Goal: Task Accomplishment & Management: Manage account settings

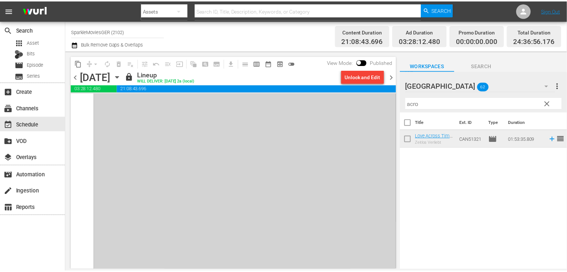
scroll to position [3662, 0]
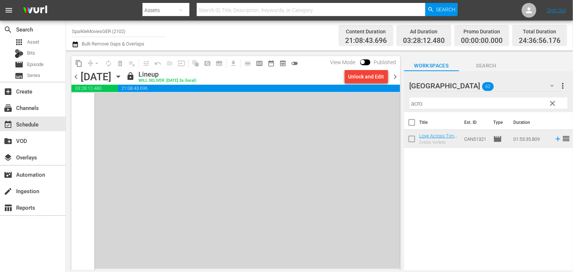
click at [122, 78] on icon "button" at bounding box center [118, 77] width 8 height 8
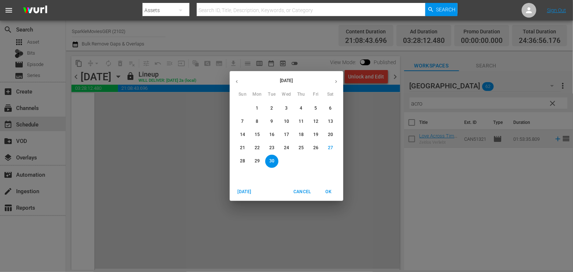
click at [37, 108] on div "[DATE] Sun Mon Tue Wed Thu Fri Sat 31 1 2 3 4 5 6 7 8 9 10 11 12 13 14 15 16 17…" at bounding box center [286, 136] width 573 height 272
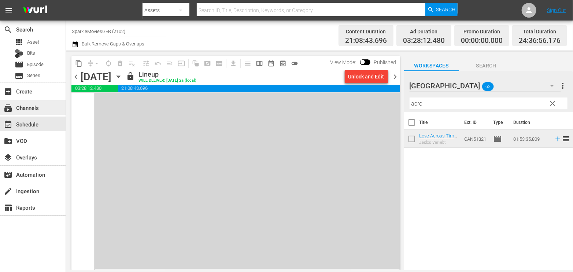
click at [37, 107] on div "subscriptions Channels" at bounding box center [20, 106] width 41 height 7
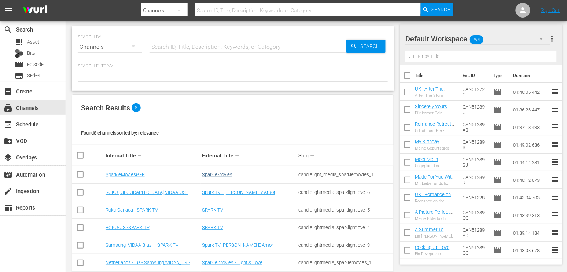
scroll to position [48, 0]
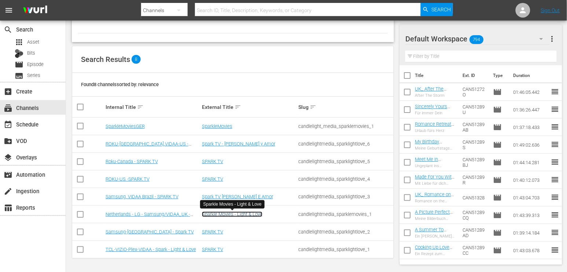
click at [226, 213] on link "Sparkle Movies - Light & Love" at bounding box center [232, 213] width 60 height 5
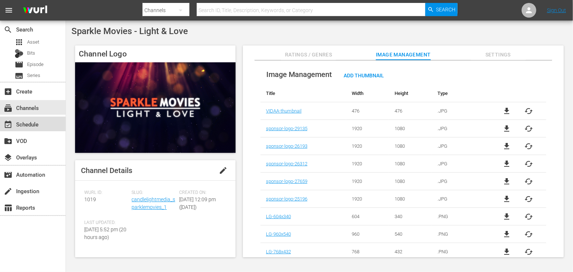
click at [33, 122] on div "event_available Schedule" at bounding box center [20, 123] width 41 height 7
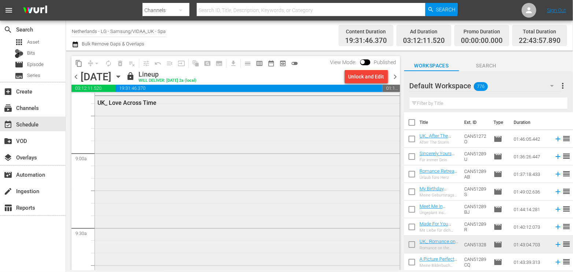
scroll to position [1384, 0]
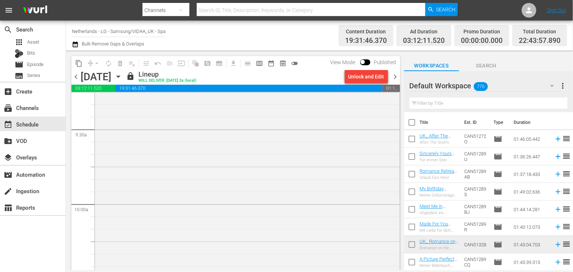
click at [554, 83] on icon "button" at bounding box center [552, 85] width 9 height 9
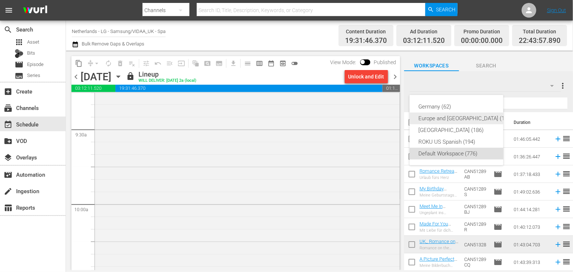
click at [469, 118] on div "Europe and [GEOGRAPHIC_DATA] (199)" at bounding box center [465, 118] width 94 height 12
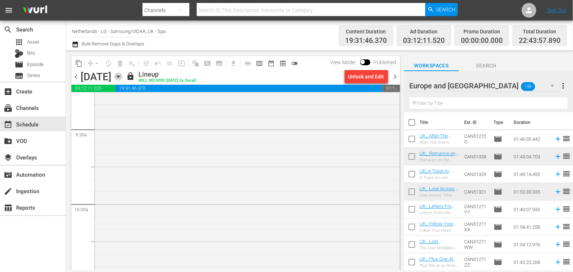
click at [122, 76] on icon "button" at bounding box center [118, 77] width 8 height 8
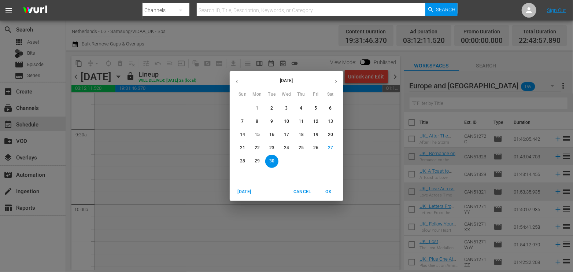
click at [335, 79] on icon "button" at bounding box center [335, 81] width 5 height 5
click at [287, 108] on p "1" at bounding box center [286, 108] width 3 height 6
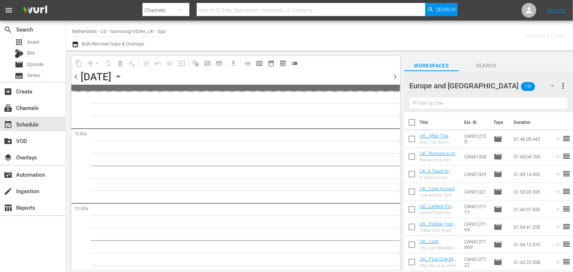
scroll to position [1422, 0]
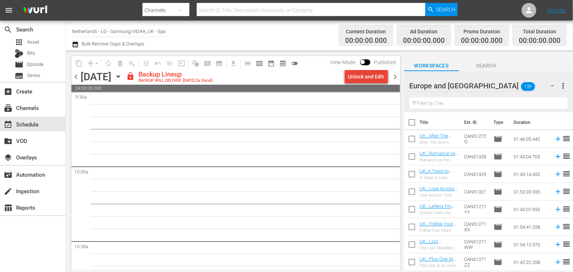
click at [355, 71] on div "Unlock and Edit" at bounding box center [366, 76] width 36 height 13
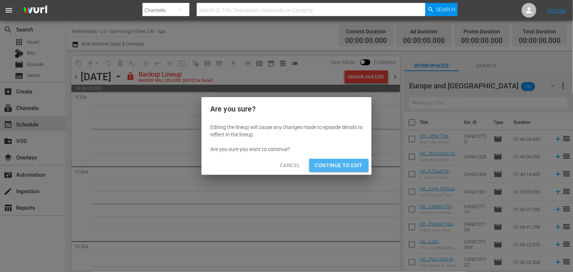
click at [339, 162] on span "Continue to Edit" at bounding box center [339, 165] width 48 height 9
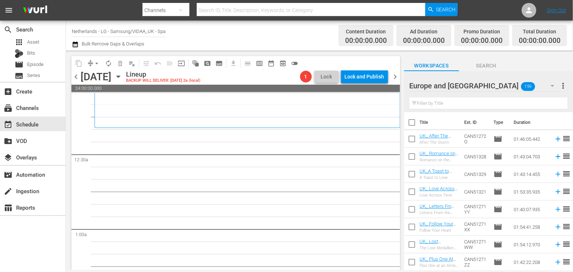
scroll to position [0, 0]
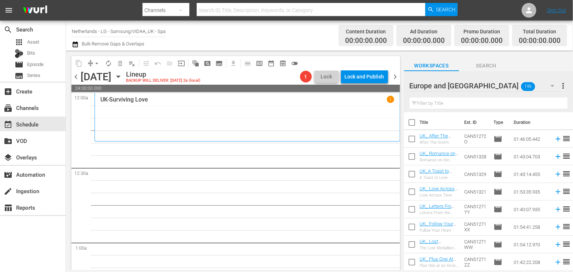
click at [434, 103] on input "text" at bounding box center [489, 103] width 158 height 12
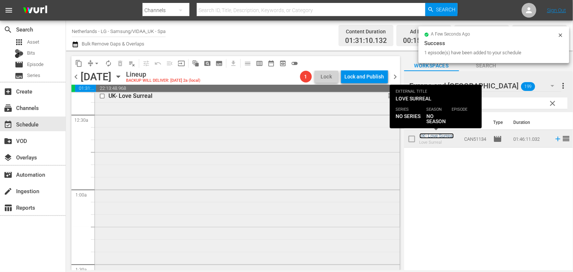
scroll to position [163, 0]
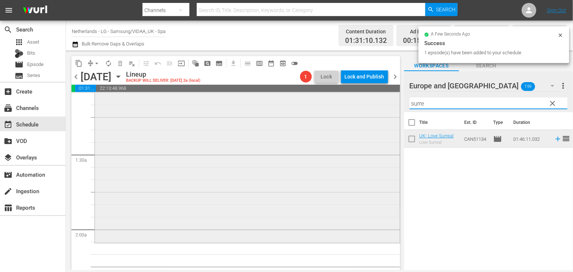
drag, startPoint x: 432, startPoint y: 100, endPoint x: 343, endPoint y: 101, distance: 89.0
click at [343, 101] on div "content_copy compress arrow_drop_down autorenew_outlined delete_forever_outline…" at bounding box center [319, 160] width 507 height 219
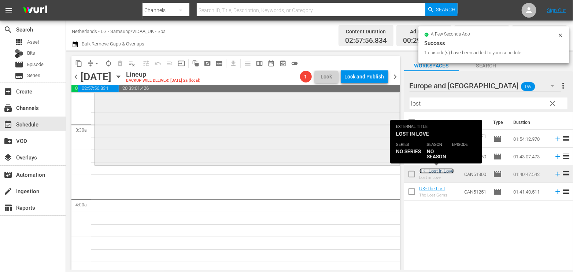
scroll to position [502, 0]
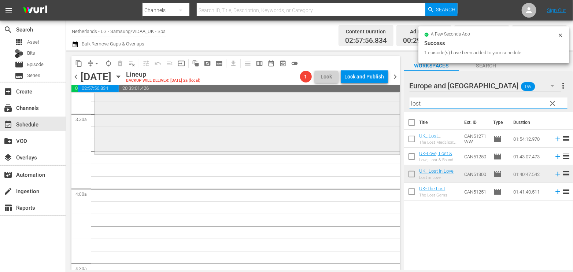
drag, startPoint x: 426, startPoint y: 100, endPoint x: 387, endPoint y: 101, distance: 38.8
click at [388, 101] on div "content_copy compress arrow_drop_down autorenew_outlined delete_forever_outline…" at bounding box center [319, 160] width 507 height 219
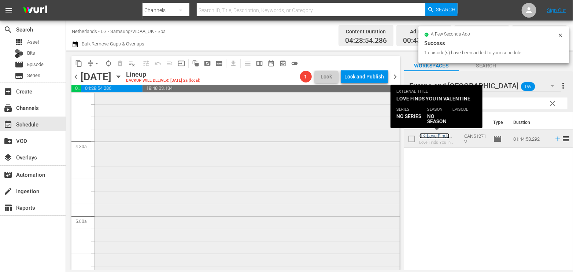
scroll to position [746, 0]
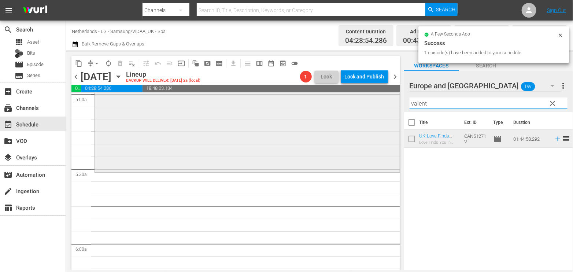
drag, startPoint x: 411, startPoint y: 105, endPoint x: 385, endPoint y: 106, distance: 25.7
click at [385, 106] on div "content_copy compress arrow_drop_down autorenew_outlined delete_forever_outline…" at bounding box center [319, 160] width 507 height 219
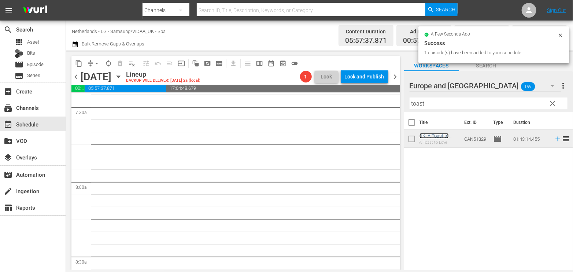
scroll to position [1113, 0]
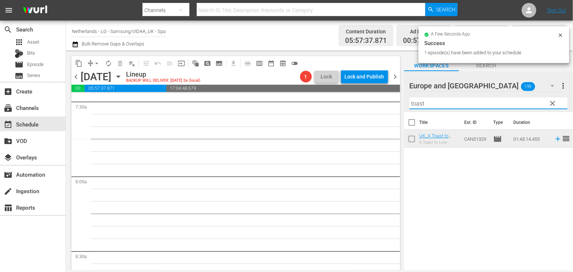
drag, startPoint x: 438, startPoint y: 104, endPoint x: 386, endPoint y: 100, distance: 52.2
click at [386, 100] on div "content_copy compress arrow_drop_down autorenew_outlined delete_forever_outline…" at bounding box center [319, 160] width 507 height 219
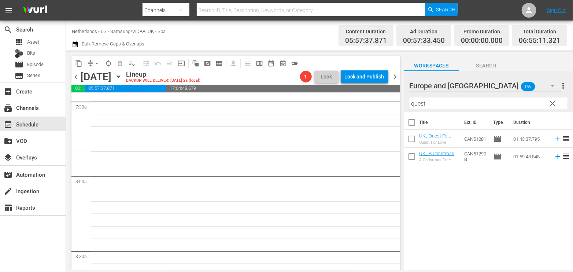
click at [451, 187] on div "Title Ext. ID Type Duration UK_ Quest For Love Quest For Love CAN51281 movie 01…" at bounding box center [488, 191] width 169 height 159
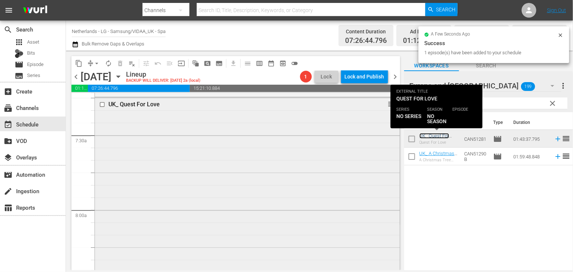
scroll to position [1235, 0]
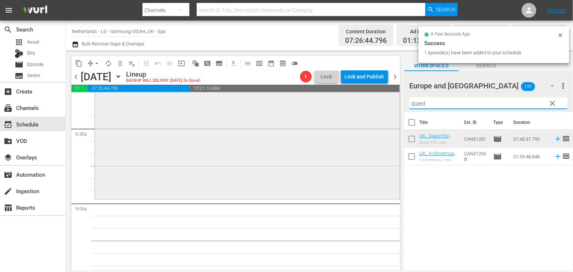
drag, startPoint x: 434, startPoint y: 105, endPoint x: 381, endPoint y: 102, distance: 52.8
click at [381, 102] on div "content_copy compress arrow_drop_down autorenew_outlined delete_forever_outline…" at bounding box center [319, 160] width 507 height 219
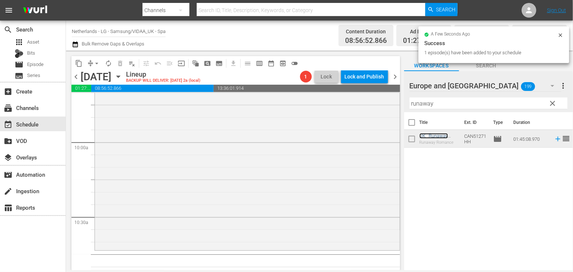
scroll to position [1520, 0]
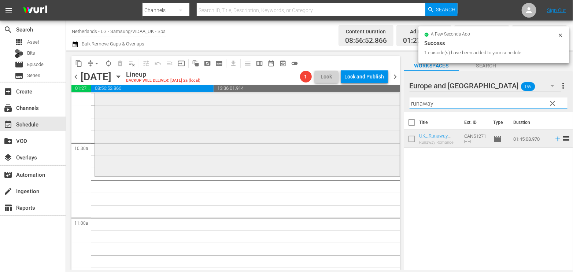
drag, startPoint x: 441, startPoint y: 103, endPoint x: 346, endPoint y: 101, distance: 95.3
click at [347, 100] on div "content_copy compress arrow_drop_down autorenew_outlined delete_forever_outline…" at bounding box center [319, 160] width 507 height 219
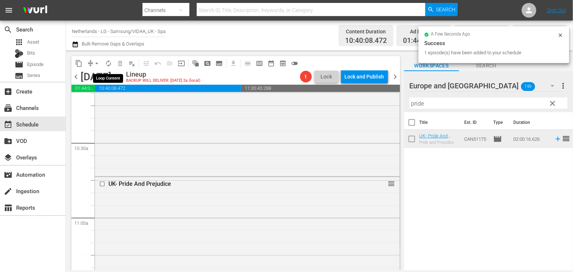
click at [107, 63] on span "autorenew_outlined" at bounding box center [108, 63] width 7 height 7
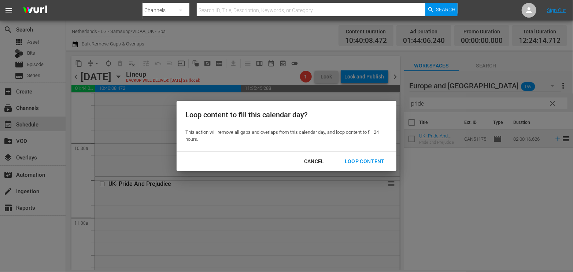
click at [360, 160] on div "Loop Content" at bounding box center [365, 161] width 52 height 9
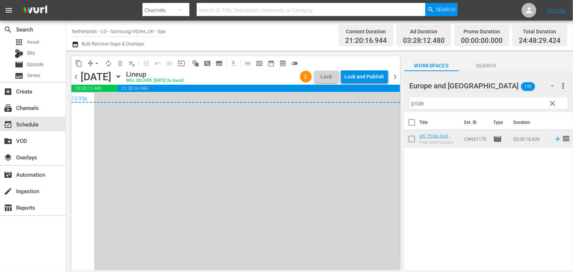
scroll to position [3580, 0]
click at [94, 63] on span "arrow_drop_down" at bounding box center [96, 63] width 7 height 7
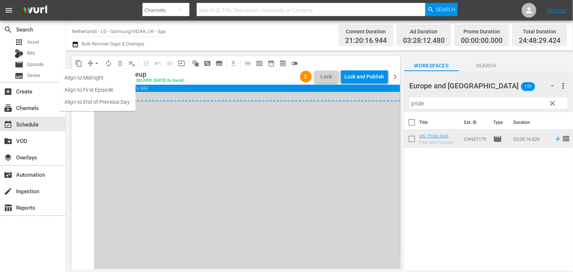
click at [106, 99] on li "Align to End of Previous Day" at bounding box center [97, 102] width 77 height 12
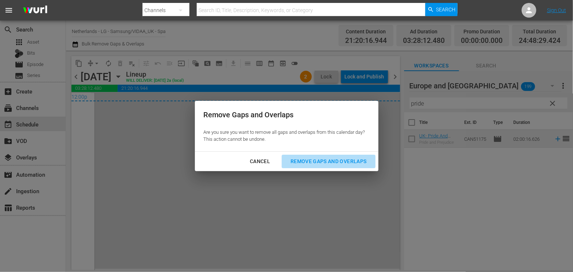
click at [359, 162] on div "Remove Gaps and Overlaps" at bounding box center [329, 161] width 88 height 9
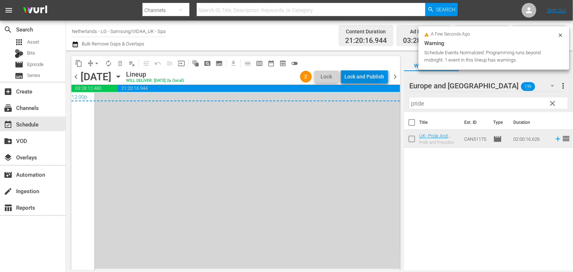
click at [361, 75] on div "Lock and Publish" at bounding box center [365, 76] width 40 height 13
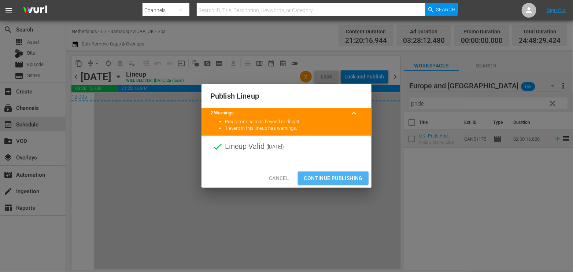
click at [340, 174] on span "Continue Publishing" at bounding box center [333, 178] width 59 height 9
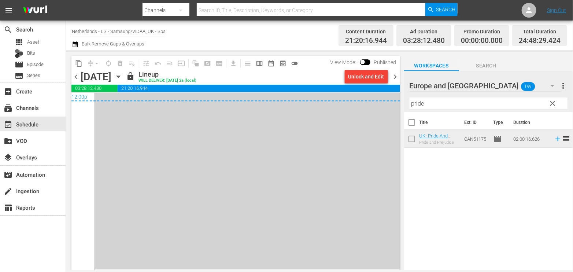
scroll to position [3295, 0]
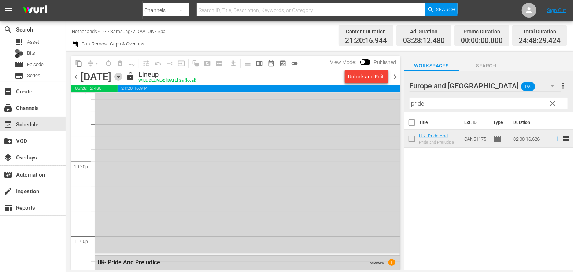
click at [120, 76] on icon "button" at bounding box center [118, 77] width 3 height 2
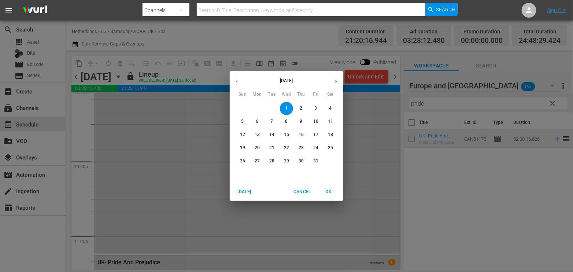
click at [300, 108] on p "2" at bounding box center [301, 108] width 3 height 6
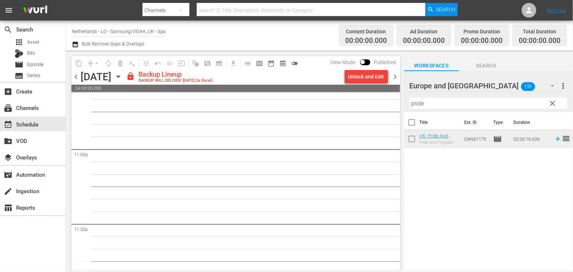
scroll to position [3369, 0]
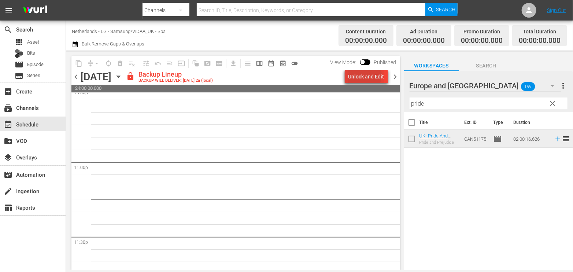
click at [365, 75] on div "Unlock and Edit" at bounding box center [366, 76] width 36 height 13
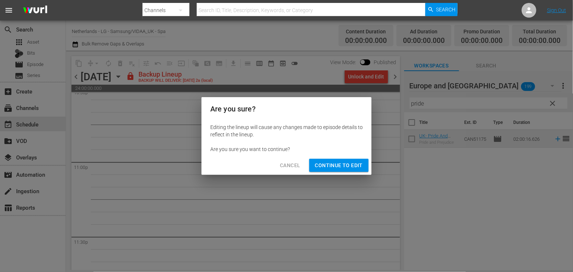
click at [339, 163] on span "Continue to Edit" at bounding box center [339, 165] width 48 height 9
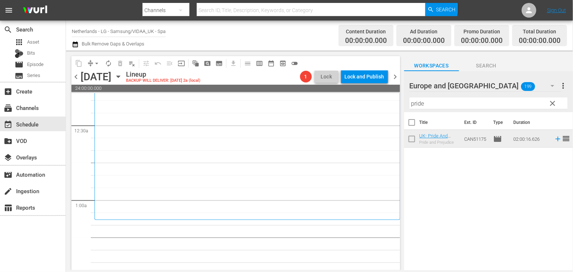
scroll to position [81, 0]
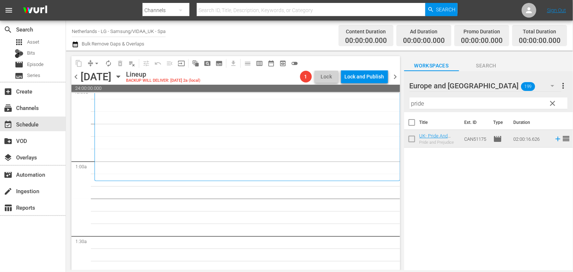
drag, startPoint x: 435, startPoint y: 103, endPoint x: 336, endPoint y: 103, distance: 98.9
click at [336, 103] on div "content_copy compress arrow_drop_down autorenew_outlined delete_forever_outline…" at bounding box center [319, 160] width 507 height 219
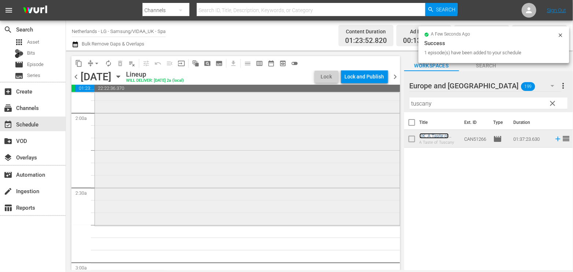
scroll to position [285, 0]
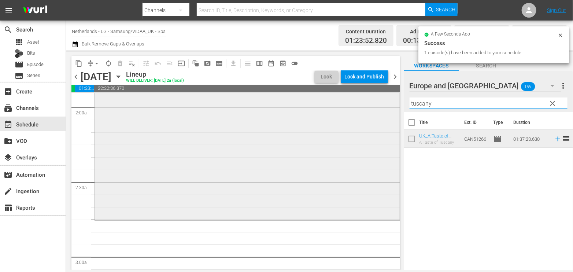
drag, startPoint x: 440, startPoint y: 105, endPoint x: 354, endPoint y: 106, distance: 86.1
click at [361, 106] on div "content_copy compress arrow_drop_down autorenew_outlined delete_forever_outline…" at bounding box center [319, 160] width 507 height 219
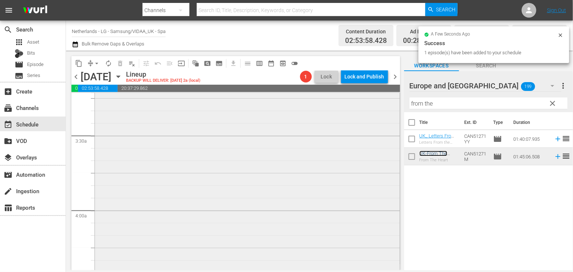
scroll to position [570, 0]
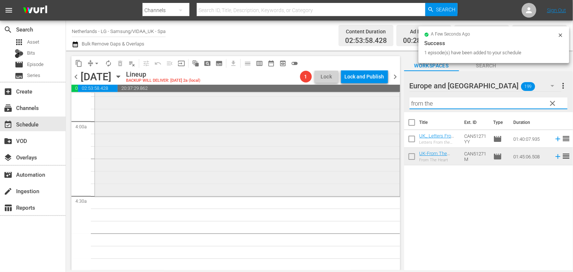
drag, startPoint x: 444, startPoint y: 104, endPoint x: 380, endPoint y: 101, distance: 63.5
click at [380, 101] on div "content_copy compress arrow_drop_down autorenew_outlined delete_forever_outline…" at bounding box center [319, 160] width 507 height 219
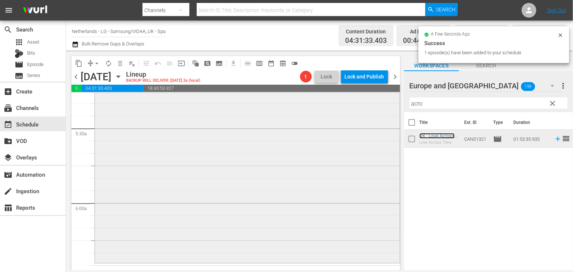
scroll to position [814, 0]
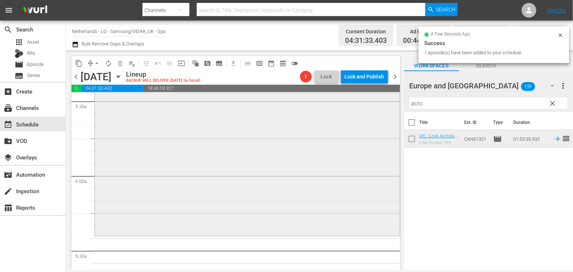
drag, startPoint x: 431, startPoint y: 103, endPoint x: 343, endPoint y: 97, distance: 88.1
click at [343, 97] on div "content_copy compress arrow_drop_down autorenew_outlined delete_forever_outline…" at bounding box center [319, 160] width 507 height 219
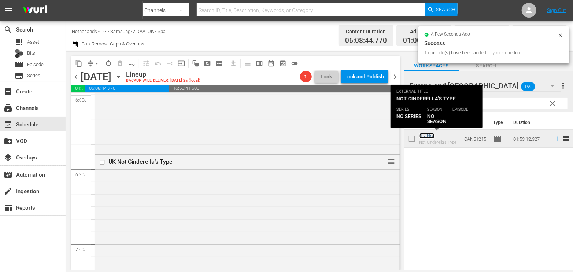
scroll to position [1058, 0]
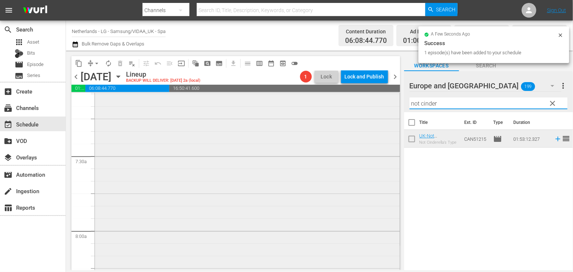
drag, startPoint x: 444, startPoint y: 103, endPoint x: 354, endPoint y: 100, distance: 90.9
click at [354, 100] on div "content_copy compress arrow_drop_down autorenew_outlined delete_forever_outline…" at bounding box center [319, 160] width 507 height 219
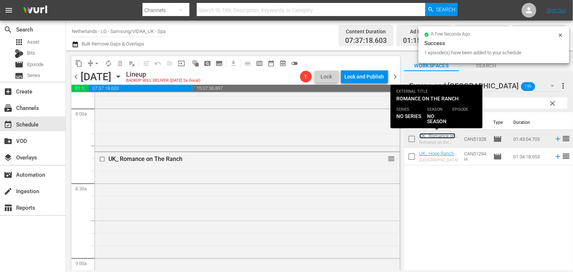
scroll to position [1343, 0]
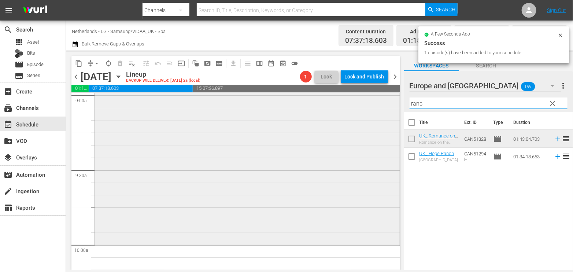
drag, startPoint x: 435, startPoint y: 104, endPoint x: 361, endPoint y: 100, distance: 73.4
click at [361, 100] on div "content_copy compress arrow_drop_down autorenew_outlined delete_forever_outline…" at bounding box center [319, 160] width 507 height 219
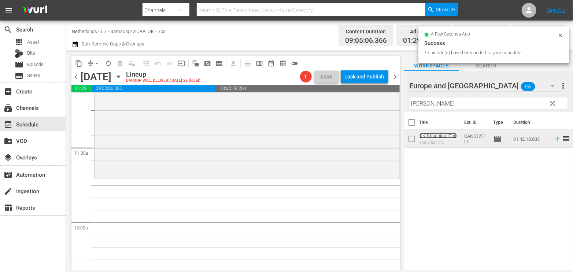
scroll to position [1669, 0]
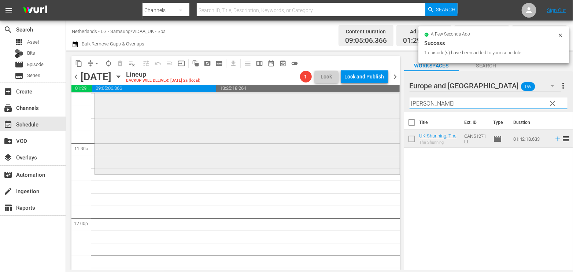
drag, startPoint x: 450, startPoint y: 103, endPoint x: 258, endPoint y: 101, distance: 191.3
click at [258, 101] on div "content_copy compress arrow_drop_down autorenew_outlined delete_forever_outline…" at bounding box center [319, 160] width 507 height 219
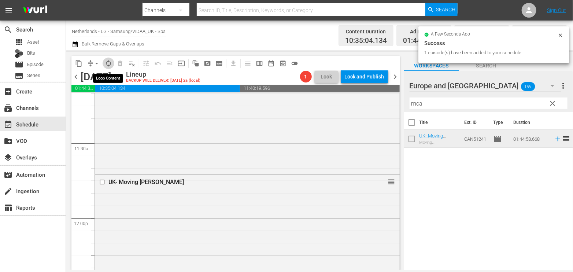
click at [107, 60] on span "autorenew_outlined" at bounding box center [108, 63] width 7 height 7
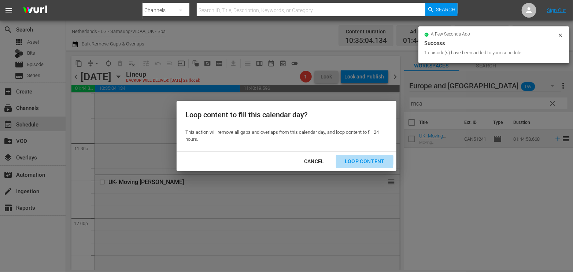
click at [360, 159] on div "Loop Content" at bounding box center [365, 161] width 52 height 9
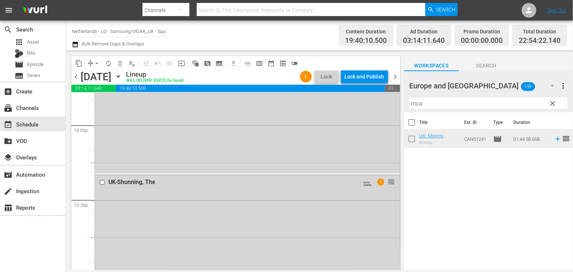
scroll to position [3416, 0]
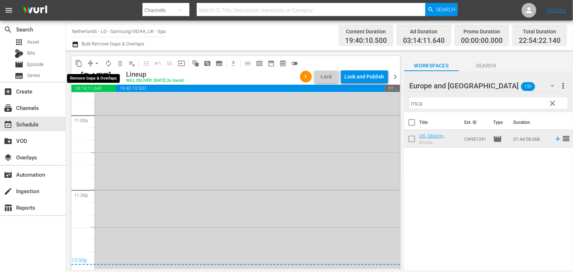
click at [97, 64] on span "arrow_drop_down" at bounding box center [96, 63] width 7 height 7
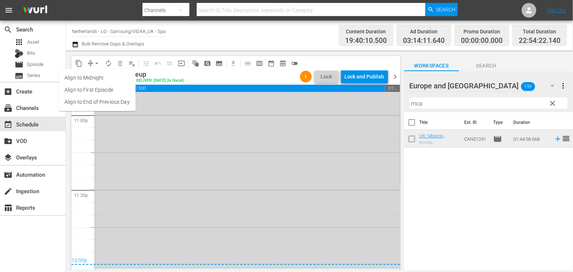
click at [114, 103] on li "Align to End of Previous Day" at bounding box center [97, 102] width 77 height 12
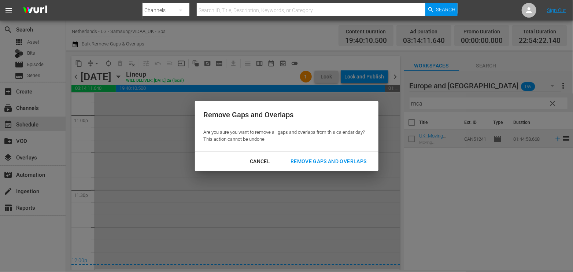
click at [351, 162] on div "Remove Gaps and Overlaps" at bounding box center [329, 161] width 88 height 9
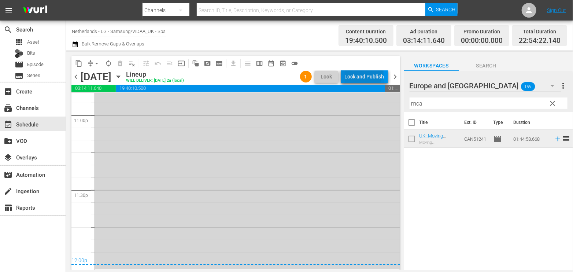
click at [365, 73] on div "Lock and Publish" at bounding box center [365, 76] width 40 height 13
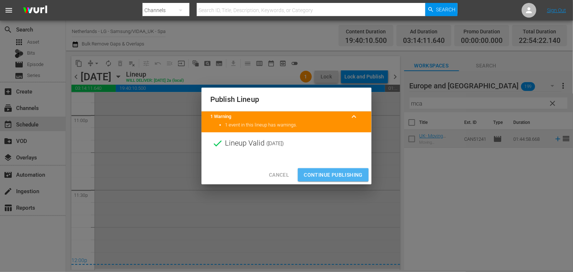
click at [334, 173] on span "Continue Publishing" at bounding box center [333, 174] width 59 height 9
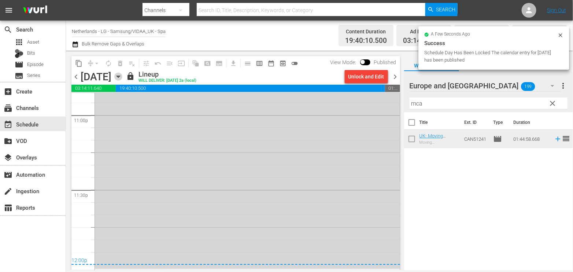
click at [122, 75] on icon "button" at bounding box center [118, 77] width 8 height 8
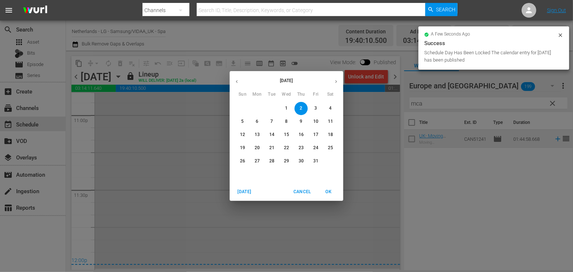
click at [314, 107] on span "3" at bounding box center [315, 108] width 13 height 6
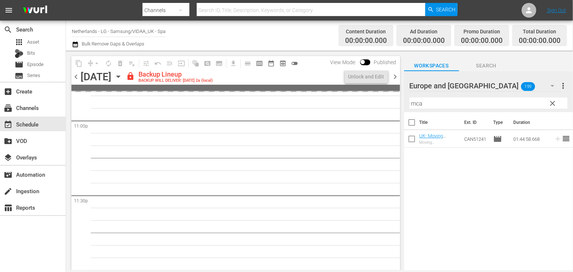
scroll to position [3410, 0]
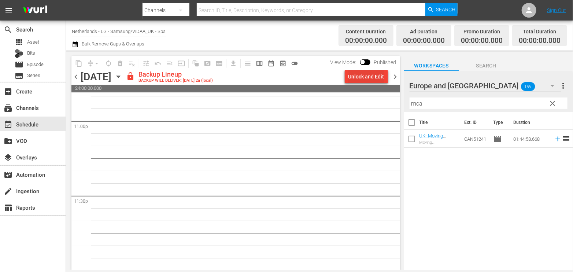
click at [365, 75] on div "Unlock and Edit" at bounding box center [366, 76] width 36 height 13
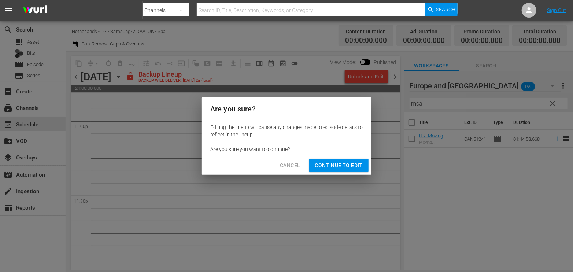
click at [347, 162] on span "Continue to Edit" at bounding box center [339, 165] width 48 height 9
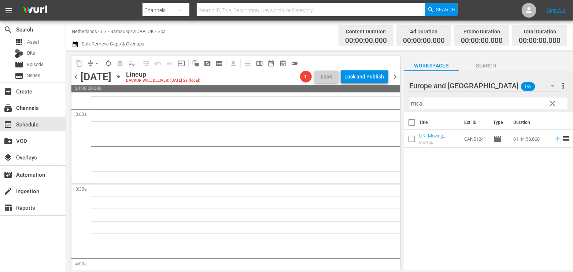
scroll to position [0, 0]
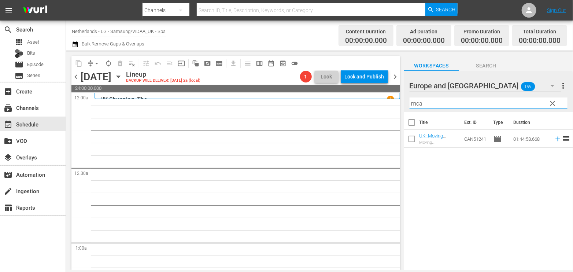
drag, startPoint x: 448, startPoint y: 103, endPoint x: 325, endPoint y: 97, distance: 123.2
click at [325, 97] on div "content_copy compress arrow_drop_down autorenew_outlined delete_forever_outline…" at bounding box center [319, 160] width 507 height 219
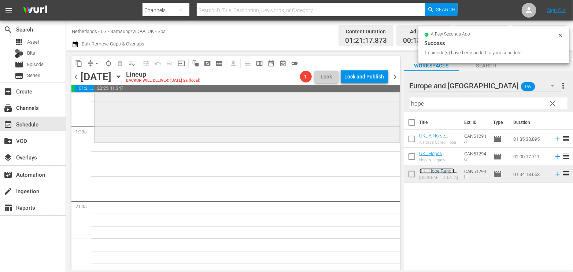
scroll to position [203, 0]
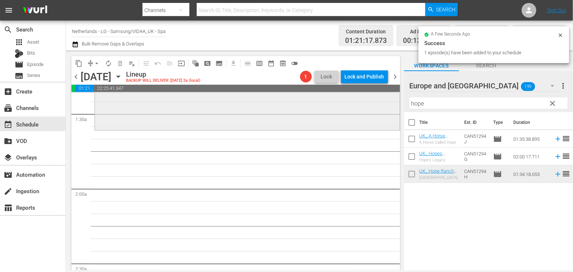
drag, startPoint x: 432, startPoint y: 102, endPoint x: 362, endPoint y: 101, distance: 70.0
click at [362, 101] on div "content_copy compress arrow_drop_down autorenew_outlined delete_forever_outline…" at bounding box center [319, 160] width 507 height 219
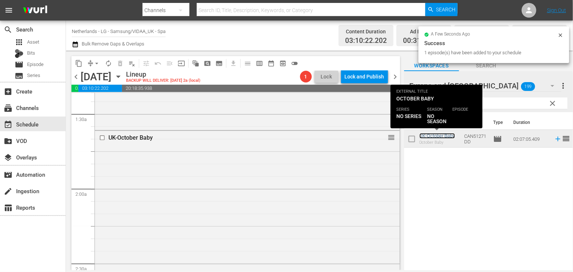
scroll to position [407, 0]
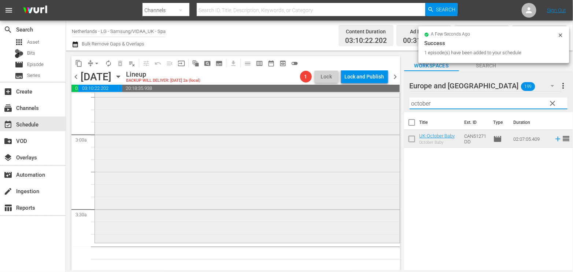
drag, startPoint x: 442, startPoint y: 102, endPoint x: 326, endPoint y: 98, distance: 115.1
click at [327, 97] on div "content_copy compress arrow_drop_down autorenew_outlined delete_forever_outline…" at bounding box center [319, 160] width 507 height 219
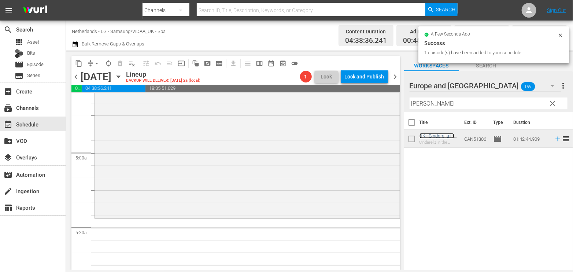
scroll to position [692, 0]
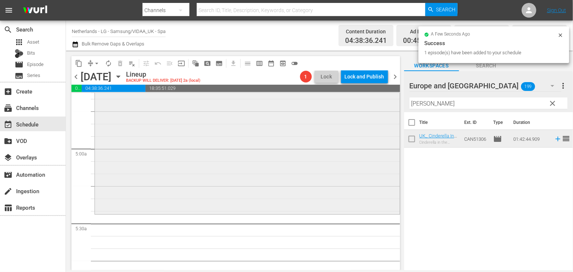
drag, startPoint x: 451, startPoint y: 107, endPoint x: 321, endPoint y: 93, distance: 131.6
click at [321, 93] on div "content_copy compress arrow_drop_down autorenew_outlined delete_forever_outline…" at bounding box center [319, 160] width 507 height 219
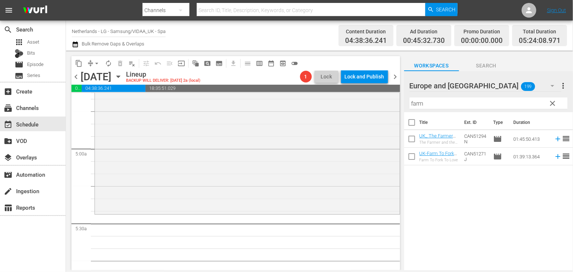
click at [422, 181] on div "Title Ext. ID Type Duration UK_ The Farmer And The Belle_ Saving Santaland The …" at bounding box center [488, 191] width 169 height 159
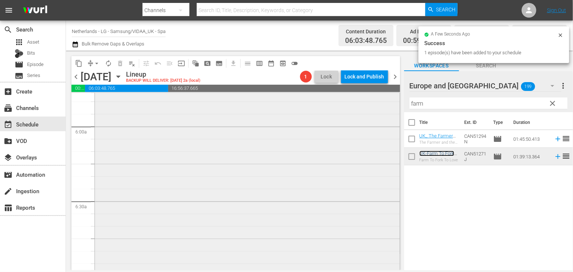
scroll to position [936, 0]
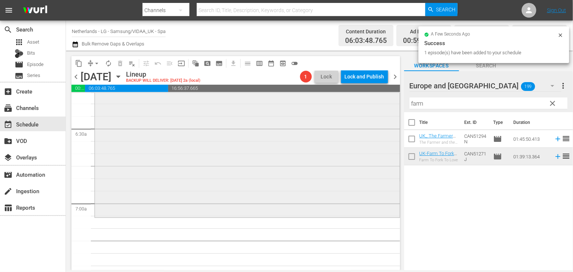
drag, startPoint x: 381, startPoint y: 101, endPoint x: 347, endPoint y: 103, distance: 34.5
click at [347, 103] on div "content_copy compress arrow_drop_down autorenew_outlined delete_forever_outline…" at bounding box center [319, 160] width 507 height 219
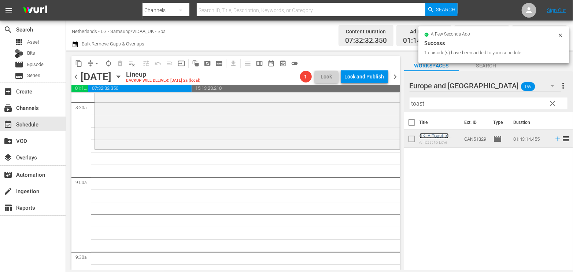
scroll to position [1262, 0]
drag, startPoint x: 442, startPoint y: 100, endPoint x: 308, endPoint y: 100, distance: 133.7
click at [308, 100] on div "content_copy compress arrow_drop_down autorenew_outlined delete_forever_outline…" at bounding box center [319, 160] width 507 height 219
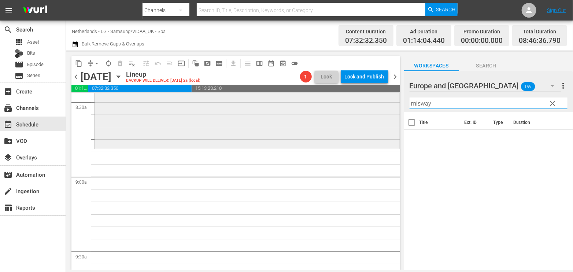
drag, startPoint x: 427, startPoint y: 105, endPoint x: 363, endPoint y: 100, distance: 64.0
click at [363, 100] on div "content_copy compress arrow_drop_down autorenew_outlined delete_forever_outline…" at bounding box center [319, 160] width 507 height 219
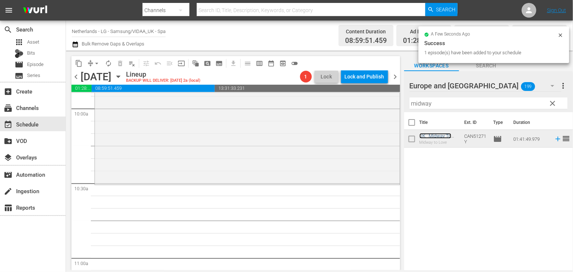
scroll to position [1588, 0]
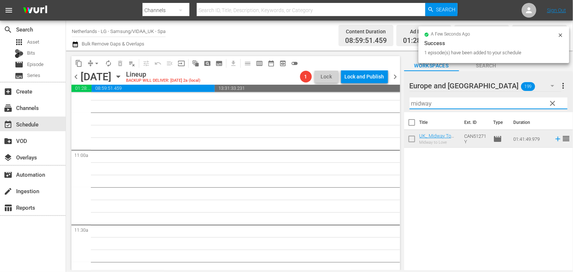
drag, startPoint x: 434, startPoint y: 103, endPoint x: 314, endPoint y: 103, distance: 119.8
click at [317, 103] on div "content_copy compress arrow_drop_down autorenew_outlined delete_forever_outline…" at bounding box center [319, 160] width 507 height 219
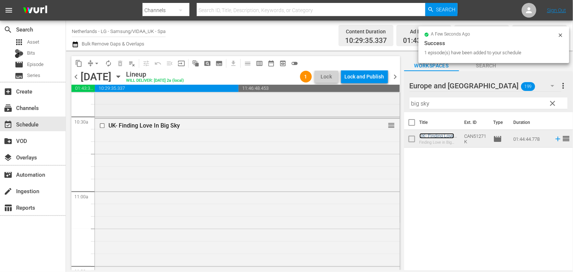
scroll to position [1547, 0]
click at [108, 64] on span "autorenew_outlined" at bounding box center [108, 63] width 7 height 7
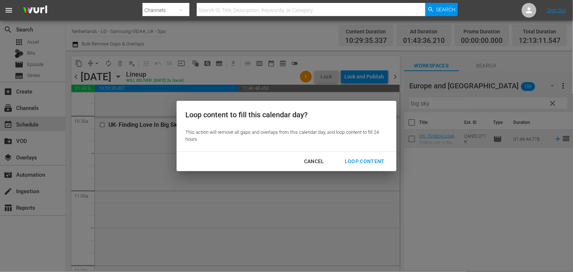
click at [365, 159] on div "Loop Content" at bounding box center [365, 161] width 52 height 9
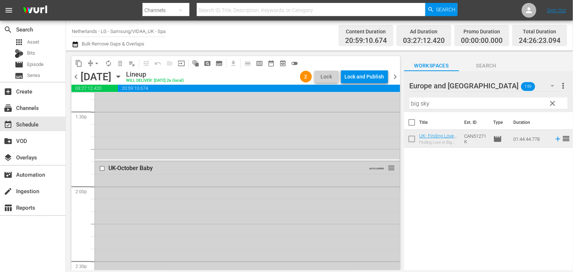
scroll to position [1976, 0]
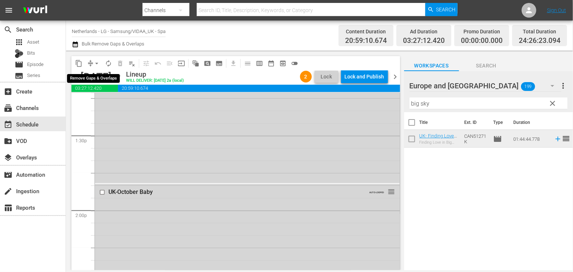
click at [96, 65] on span "arrow_drop_down" at bounding box center [96, 63] width 7 height 7
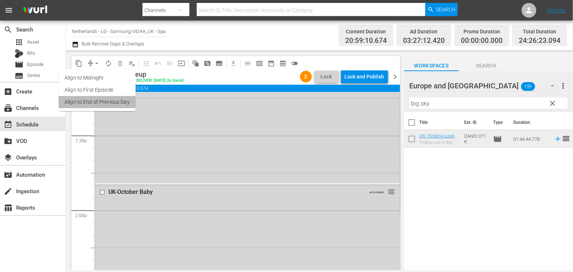
click at [112, 101] on li "Align to End of Previous Day" at bounding box center [97, 102] width 77 height 12
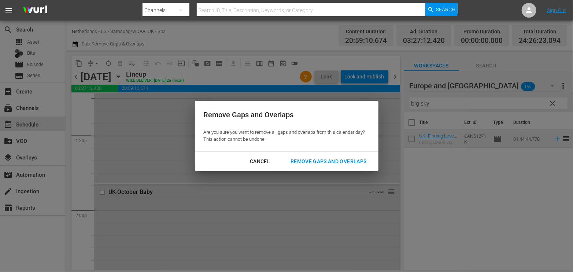
click at [353, 160] on div "Remove Gaps and Overlaps" at bounding box center [329, 161] width 88 height 9
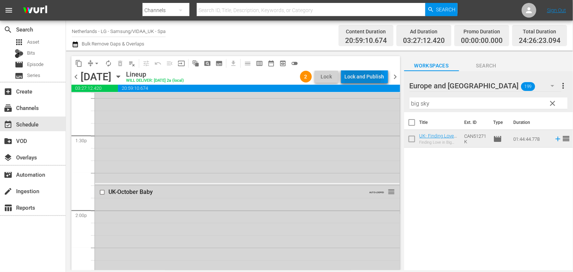
click at [364, 75] on div "Lock and Publish" at bounding box center [365, 76] width 40 height 13
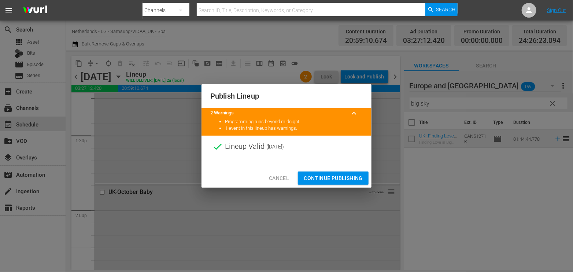
click at [332, 176] on span "Continue Publishing" at bounding box center [333, 178] width 59 height 9
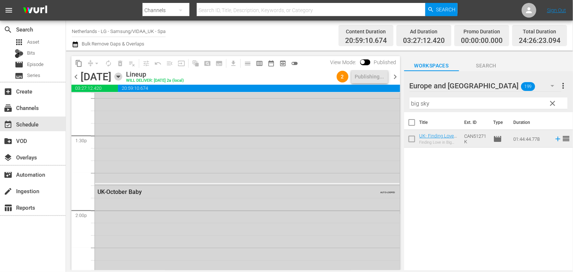
click at [122, 74] on icon "button" at bounding box center [118, 77] width 8 height 8
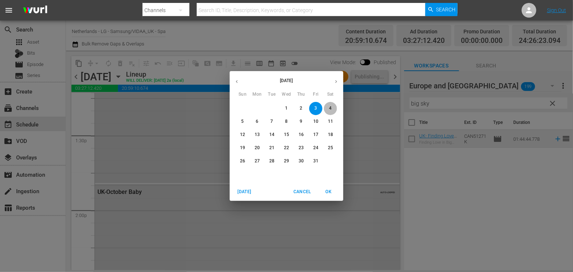
click at [330, 106] on p "4" at bounding box center [330, 108] width 3 height 6
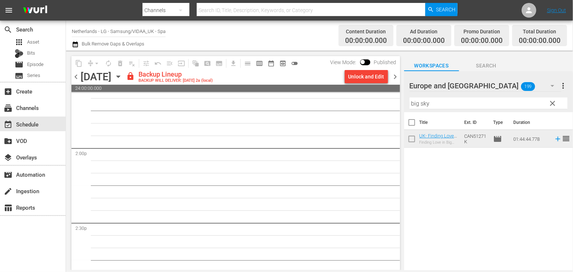
scroll to position [2025, 0]
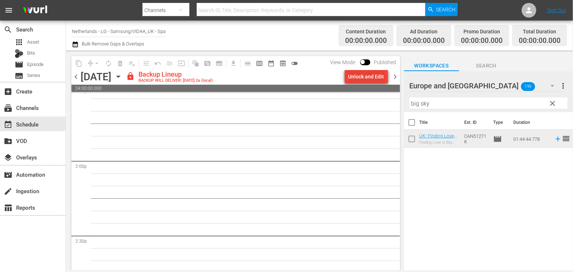
click at [362, 75] on div "Unlock and Edit" at bounding box center [366, 76] width 36 height 13
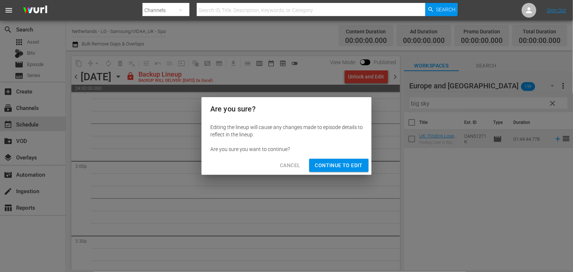
click at [342, 163] on span "Continue to Edit" at bounding box center [339, 165] width 48 height 9
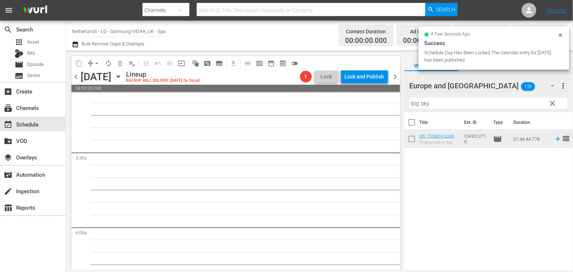
scroll to position [0, 0]
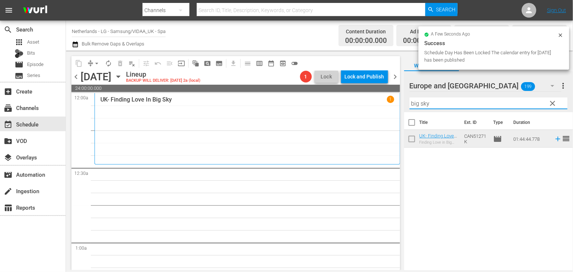
drag, startPoint x: 441, startPoint y: 103, endPoint x: 385, endPoint y: 102, distance: 56.4
click at [385, 102] on div "content_copy compress arrow_drop_down autorenew_outlined delete_forever_outline…" at bounding box center [319, 160] width 507 height 219
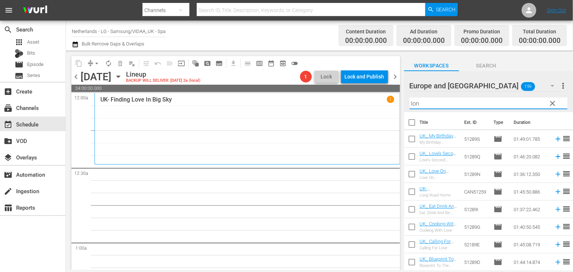
drag, startPoint x: 440, startPoint y: 101, endPoint x: 372, endPoint y: 99, distance: 68.2
click at [372, 99] on div "content_copy compress arrow_drop_down autorenew_outlined delete_forever_outline…" at bounding box center [319, 160] width 507 height 219
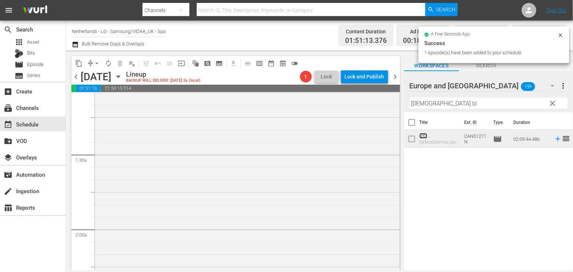
scroll to position [244, 0]
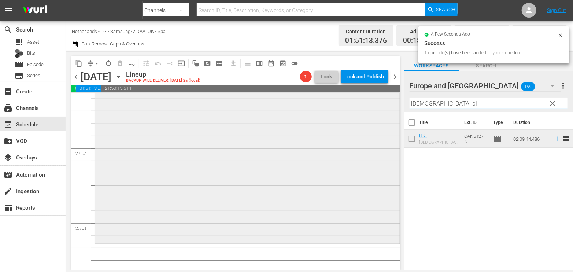
drag, startPoint x: 437, startPoint y: 104, endPoint x: 346, endPoint y: 101, distance: 91.3
click at [346, 101] on div "content_copy compress arrow_drop_down autorenew_outlined delete_forever_outline…" at bounding box center [319, 160] width 507 height 219
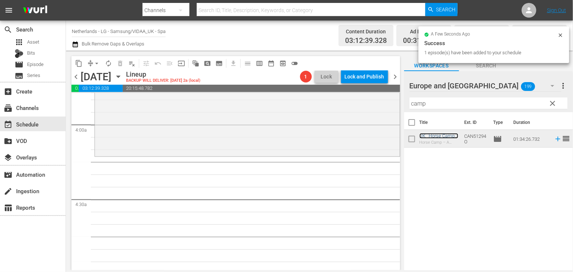
scroll to position [570, 0]
drag, startPoint x: 436, startPoint y: 107, endPoint x: 383, endPoint y: 104, distance: 53.6
click at [383, 104] on div "content_copy compress arrow_drop_down autorenew_outlined delete_forever_outline…" at bounding box center [319, 160] width 507 height 219
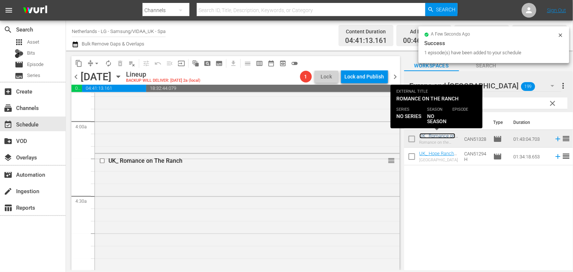
scroll to position [773, 0]
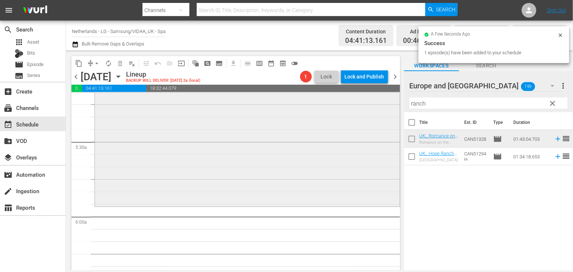
drag, startPoint x: 437, startPoint y: 101, endPoint x: 324, endPoint y: 100, distance: 113.2
click at [324, 100] on div "content_copy compress arrow_drop_down autorenew_outlined delete_forever_outline…" at bounding box center [319, 160] width 507 height 219
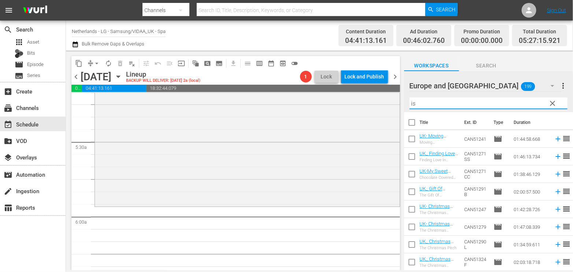
type input "i"
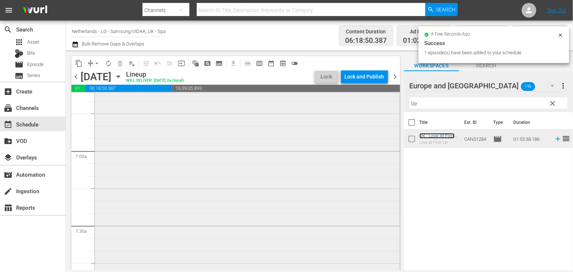
scroll to position [1099, 0]
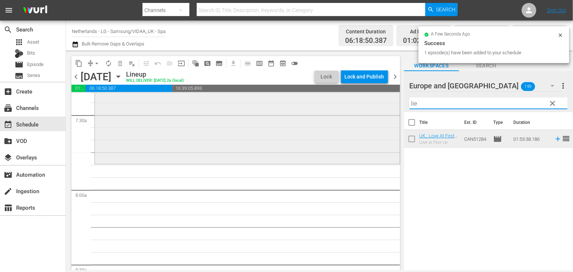
drag, startPoint x: 440, startPoint y: 103, endPoint x: 317, endPoint y: 100, distance: 123.5
click at [317, 100] on div "content_copy compress arrow_drop_down autorenew_outlined delete_forever_outline…" at bounding box center [319, 160] width 507 height 219
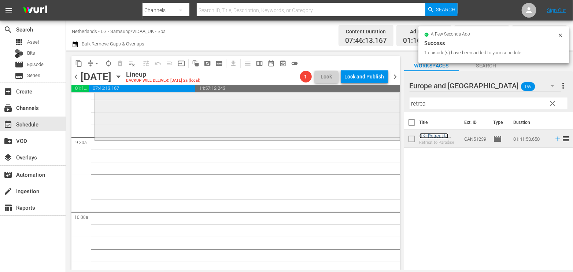
scroll to position [1384, 0]
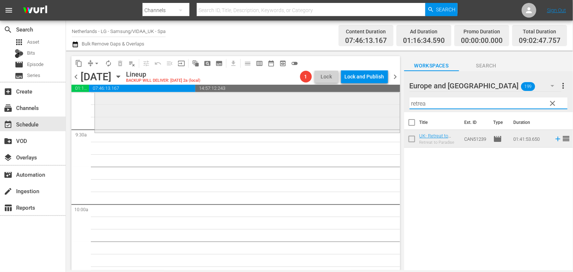
drag, startPoint x: 435, startPoint y: 102, endPoint x: 363, endPoint y: 100, distance: 71.5
click at [363, 100] on div "content_copy compress arrow_drop_down autorenew_outlined delete_forever_outline…" at bounding box center [319, 160] width 507 height 219
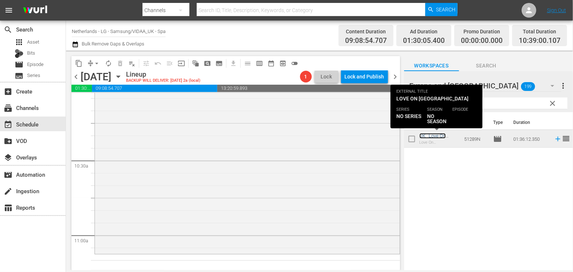
scroll to position [1506, 0]
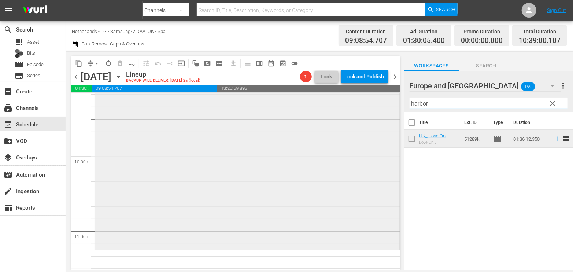
drag, startPoint x: 433, startPoint y: 104, endPoint x: 322, endPoint y: 104, distance: 110.3
click at [322, 104] on div "content_copy compress arrow_drop_down autorenew_outlined delete_forever_outline…" at bounding box center [319, 160] width 507 height 219
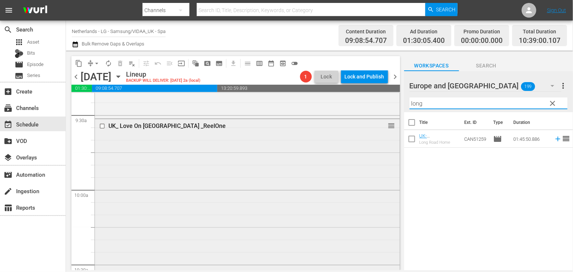
scroll to position [1384, 0]
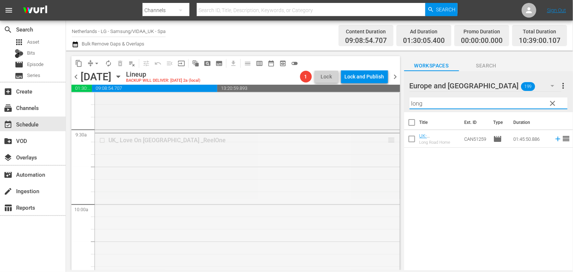
drag, startPoint x: 386, startPoint y: 140, endPoint x: 374, endPoint y: 192, distance: 53.7
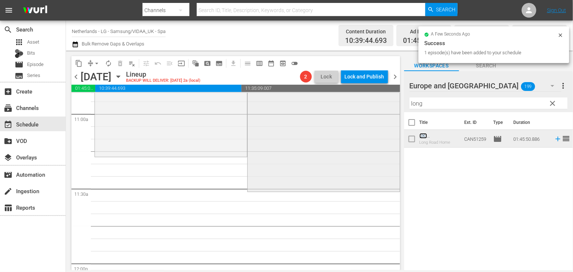
scroll to position [1628, 0]
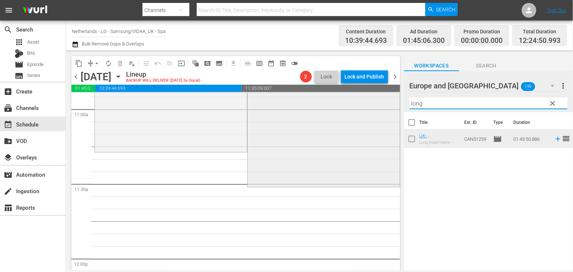
drag, startPoint x: 440, startPoint y: 107, endPoint x: 356, endPoint y: 103, distance: 83.6
click at [356, 103] on div "content_copy compress arrow_drop_down autorenew_outlined delete_forever_outline…" at bounding box center [319, 160] width 507 height 219
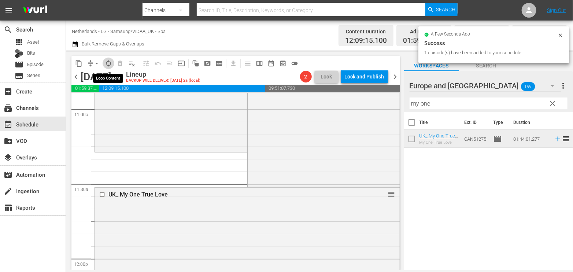
click at [108, 62] on span "autorenew_outlined" at bounding box center [108, 63] width 7 height 7
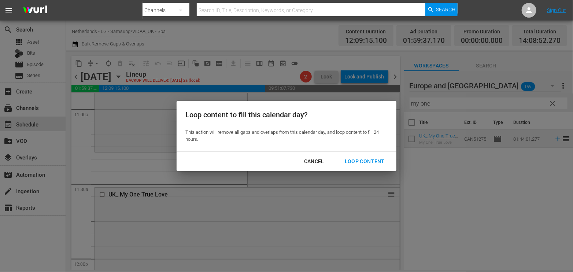
click at [361, 159] on div "Loop Content" at bounding box center [365, 161] width 52 height 9
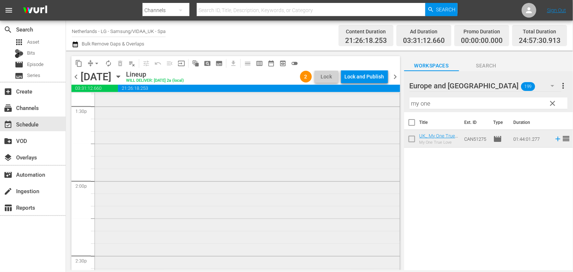
scroll to position [2076, 0]
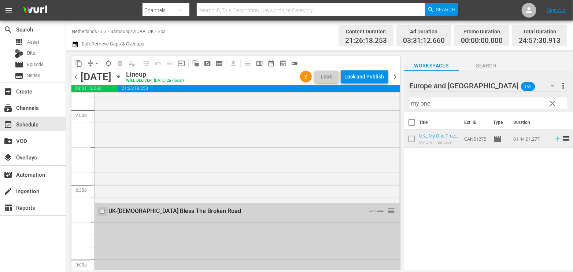
click at [101, 210] on input "checkbox" at bounding box center [103, 211] width 8 height 6
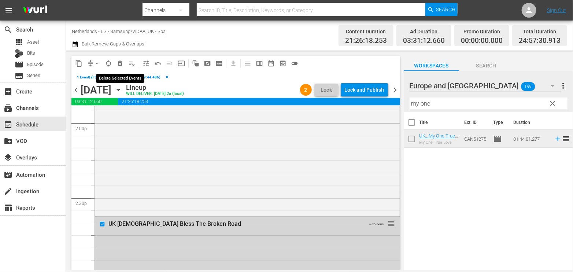
click at [120, 63] on span "delete_forever_outlined" at bounding box center [120, 63] width 7 height 7
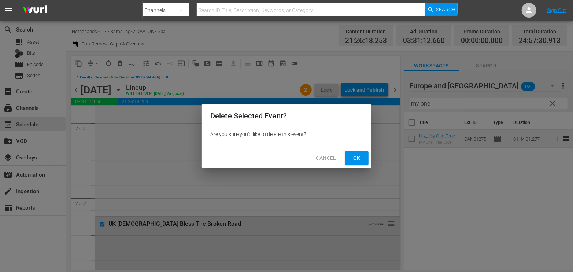
click at [358, 156] on span "Ok" at bounding box center [357, 158] width 12 height 9
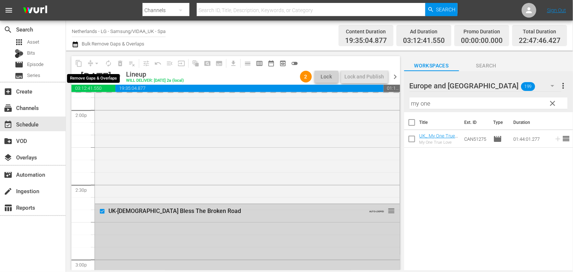
click at [97, 63] on div "arrow_drop_down" at bounding box center [97, 64] width 12 height 12
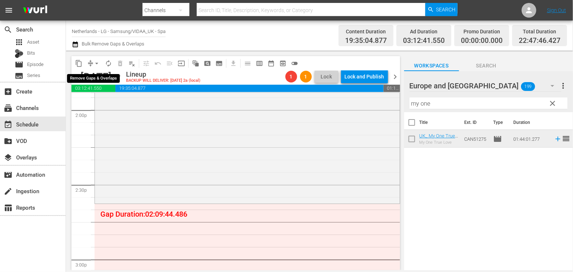
click at [96, 63] on span "arrow_drop_down" at bounding box center [96, 63] width 7 height 7
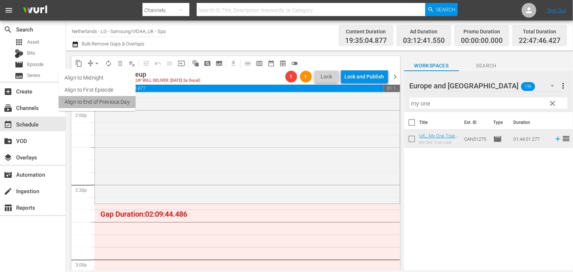
click at [97, 98] on li "Align to End of Previous Day" at bounding box center [97, 102] width 77 height 12
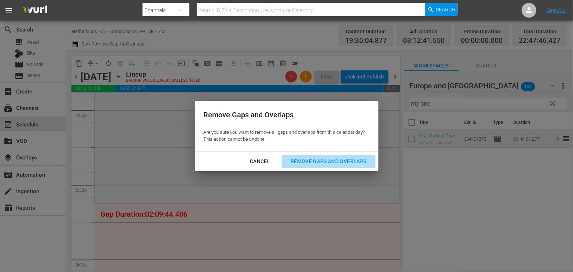
click at [339, 158] on div "Remove Gaps and Overlaps" at bounding box center [329, 161] width 88 height 9
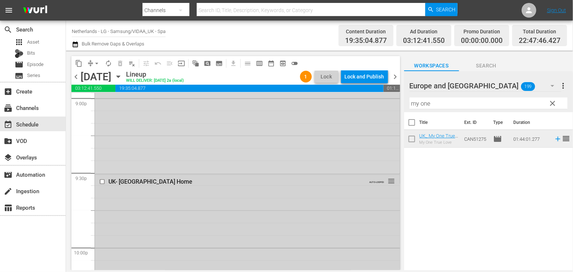
scroll to position [3134, 0]
click at [102, 181] on input "checkbox" at bounding box center [103, 181] width 8 height 6
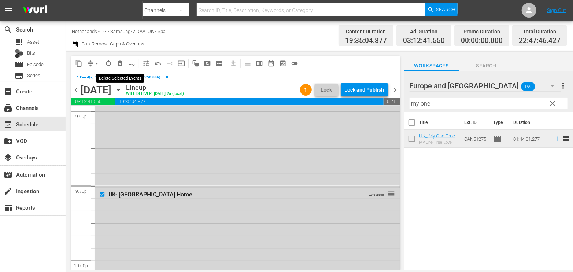
click at [120, 63] on span "delete_forever_outlined" at bounding box center [120, 63] width 7 height 7
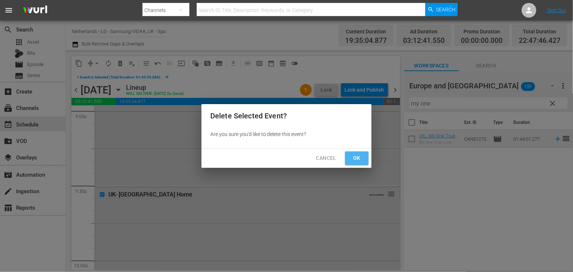
click at [355, 158] on span "Ok" at bounding box center [357, 158] width 12 height 9
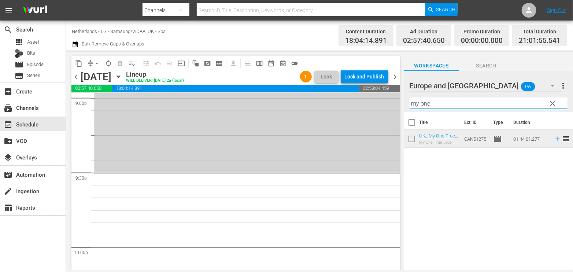
drag, startPoint x: 455, startPoint y: 105, endPoint x: 365, endPoint y: 95, distance: 90.7
click at [365, 95] on div "content_copy compress arrow_drop_down autorenew_outlined delete_forever_outline…" at bounding box center [319, 160] width 507 height 219
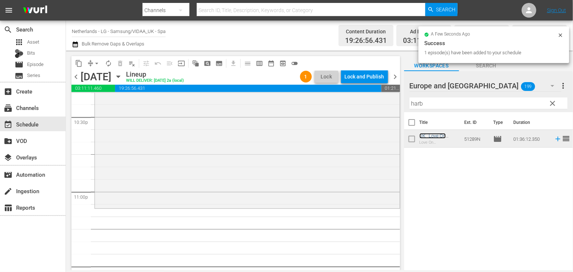
scroll to position [3410, 0]
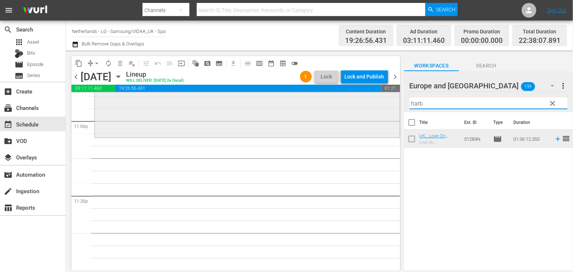
drag, startPoint x: 435, startPoint y: 105, endPoint x: 306, endPoint y: 104, distance: 128.6
click at [306, 104] on div "content_copy compress arrow_drop_down autorenew_outlined delete_forever_outline…" at bounding box center [319, 160] width 507 height 219
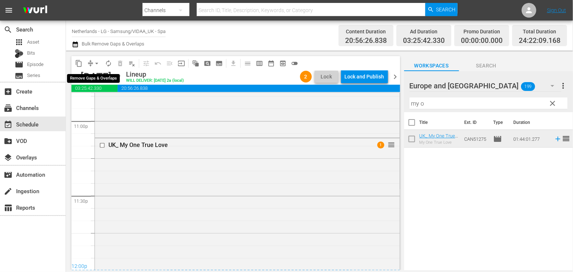
drag, startPoint x: 94, startPoint y: 63, endPoint x: 98, endPoint y: 68, distance: 6.5
click at [96, 65] on span "arrow_drop_down" at bounding box center [96, 63] width 7 height 7
click at [112, 103] on li "Align to End of Previous Day" at bounding box center [97, 102] width 77 height 12
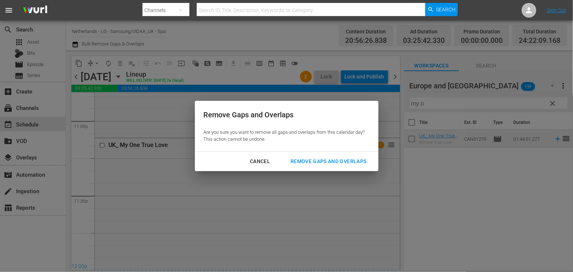
click at [343, 159] on div "Remove Gaps and Overlaps" at bounding box center [329, 161] width 88 height 9
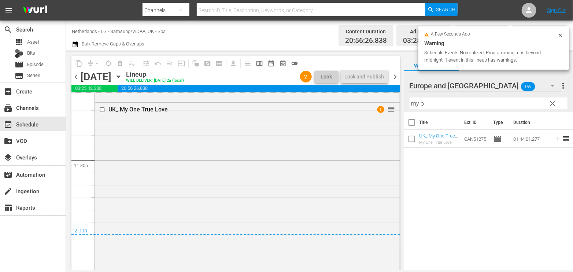
scroll to position [3374, 0]
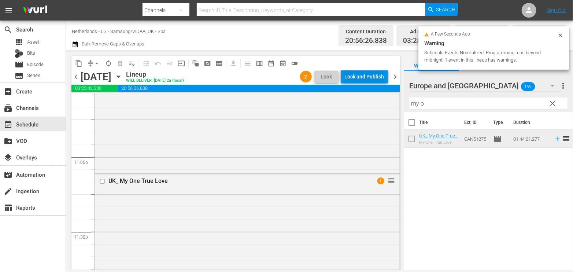
click at [356, 76] on div "Lock and Publish" at bounding box center [365, 76] width 40 height 13
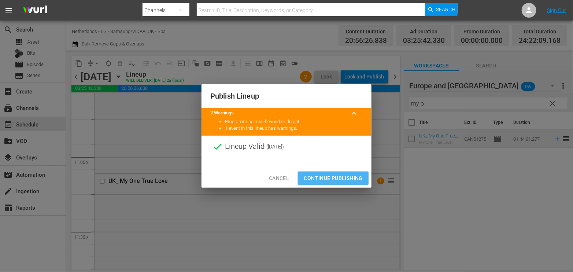
click at [328, 178] on span "Continue Publishing" at bounding box center [333, 178] width 59 height 9
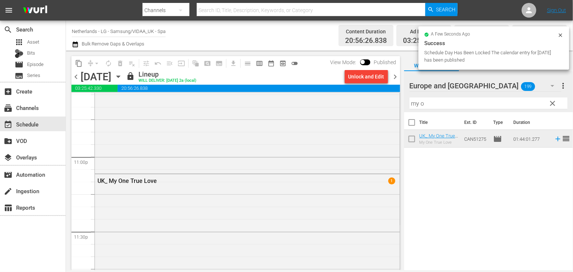
click at [122, 75] on icon "button" at bounding box center [118, 77] width 8 height 8
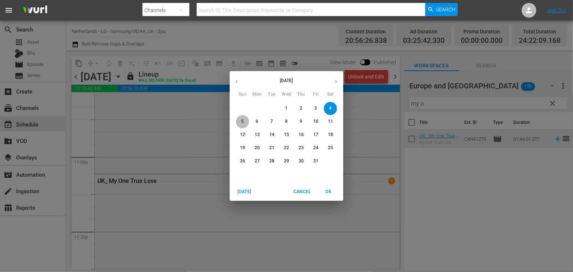
click at [241, 122] on p "5" at bounding box center [242, 121] width 3 height 6
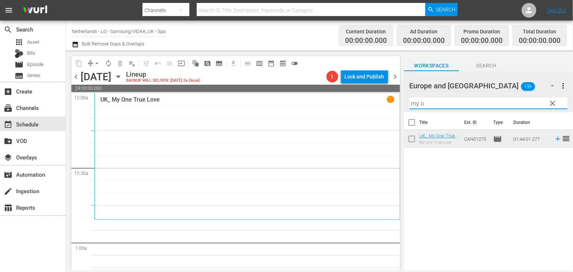
drag, startPoint x: 431, startPoint y: 105, endPoint x: 364, endPoint y: 99, distance: 67.7
click at [366, 100] on div "content_copy compress arrow_drop_down autorenew_outlined delete_forever_outline…" at bounding box center [319, 160] width 507 height 219
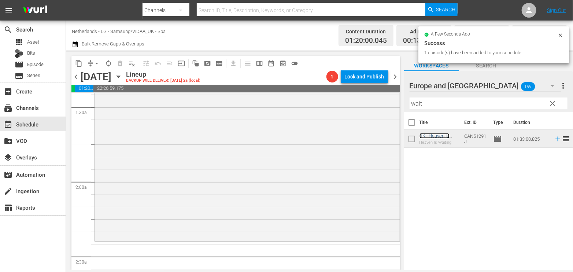
scroll to position [244, 0]
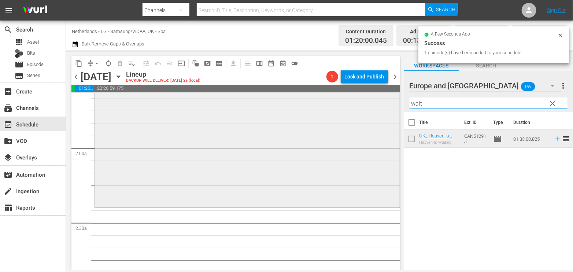
drag, startPoint x: 445, startPoint y: 104, endPoint x: 306, endPoint y: 96, distance: 138.7
click at [307, 96] on div "content_copy compress arrow_drop_down autorenew_outlined delete_forever_outline…" at bounding box center [319, 160] width 507 height 219
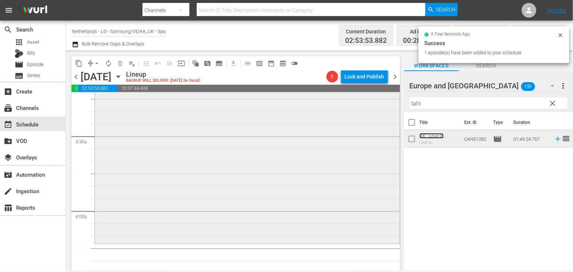
scroll to position [488, 0]
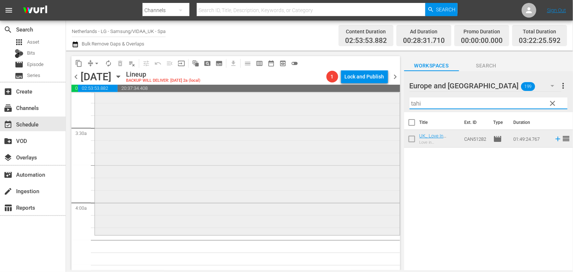
drag, startPoint x: 433, startPoint y: 104, endPoint x: 393, endPoint y: 100, distance: 40.1
click at [393, 100] on div "content_copy compress arrow_drop_down autorenew_outlined delete_forever_outline…" at bounding box center [319, 160] width 507 height 219
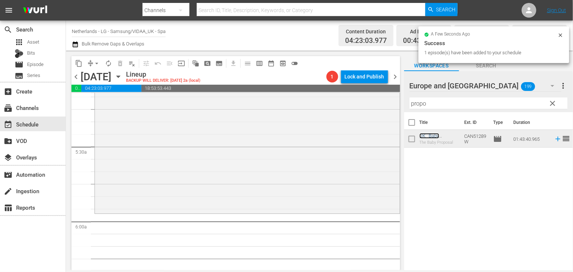
scroll to position [773, 0]
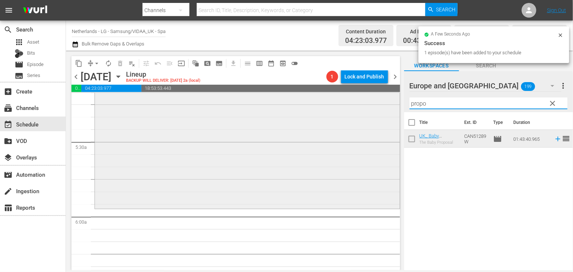
drag, startPoint x: 443, startPoint y: 100, endPoint x: 367, endPoint y: 101, distance: 75.8
click at [367, 101] on div "content_copy compress arrow_drop_down autorenew_outlined delete_forever_outline…" at bounding box center [319, 160] width 507 height 219
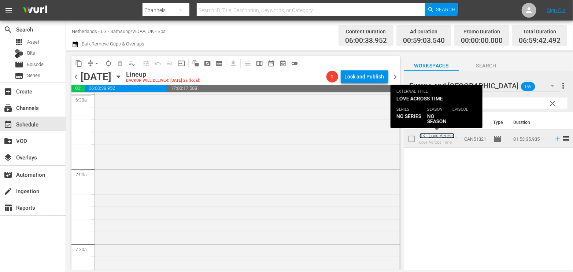
scroll to position [1017, 0]
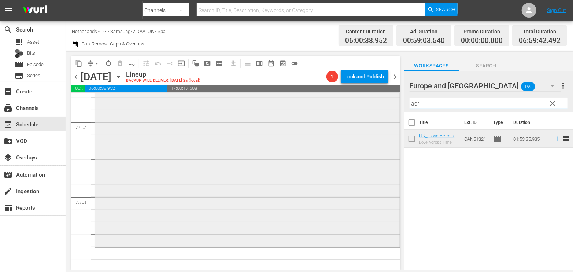
drag, startPoint x: 432, startPoint y: 106, endPoint x: 380, endPoint y: 98, distance: 52.9
click at [380, 98] on div "content_copy compress arrow_drop_down autorenew_outlined delete_forever_outline…" at bounding box center [319, 160] width 507 height 219
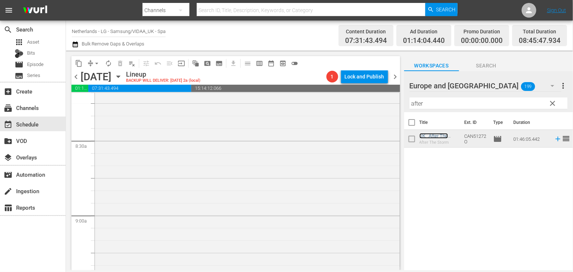
scroll to position [1303, 0]
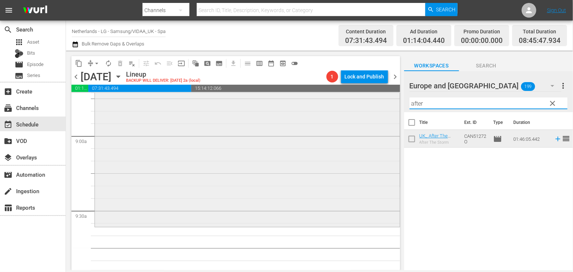
drag, startPoint x: 425, startPoint y: 103, endPoint x: 390, endPoint y: 103, distance: 35.5
click at [390, 103] on div "content_copy compress arrow_drop_down autorenew_outlined delete_forever_outline…" at bounding box center [319, 160] width 507 height 219
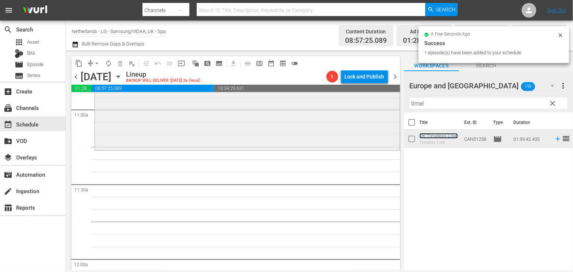
scroll to position [1628, 0]
drag, startPoint x: 441, startPoint y: 104, endPoint x: 351, endPoint y: 103, distance: 90.5
click at [351, 103] on div "content_copy compress arrow_drop_down autorenew_outlined delete_forever_outline…" at bounding box center [319, 160] width 507 height 219
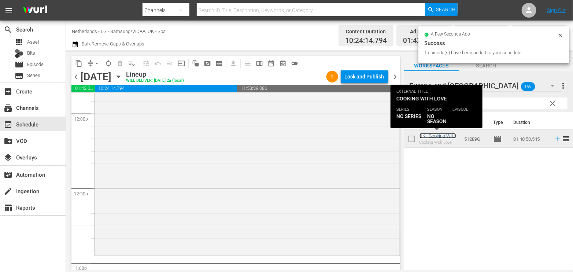
scroll to position [1791, 0]
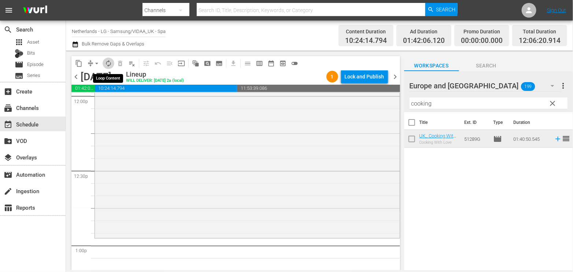
click at [108, 63] on span "autorenew_outlined" at bounding box center [108, 63] width 7 height 7
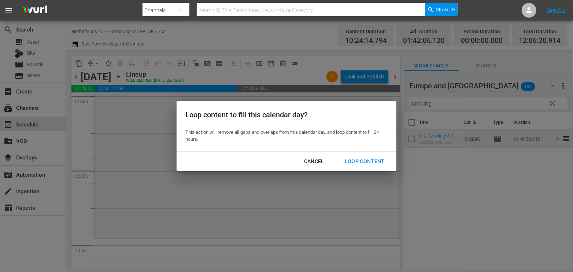
click at [355, 159] on div "Loop Content" at bounding box center [365, 161] width 52 height 9
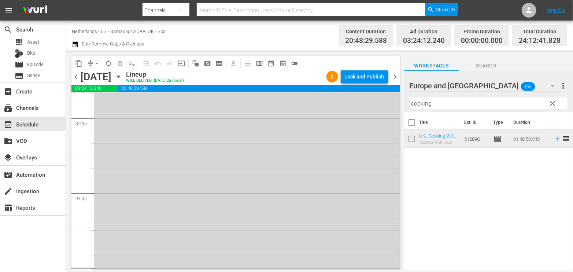
scroll to position [2877, 0]
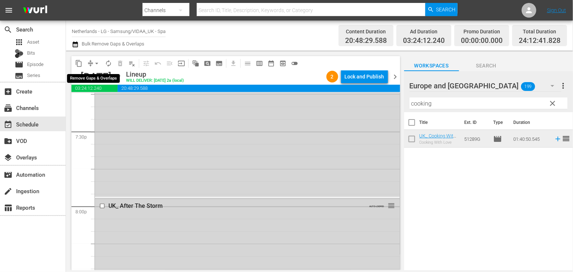
click at [98, 63] on span "arrow_drop_down" at bounding box center [96, 63] width 7 height 7
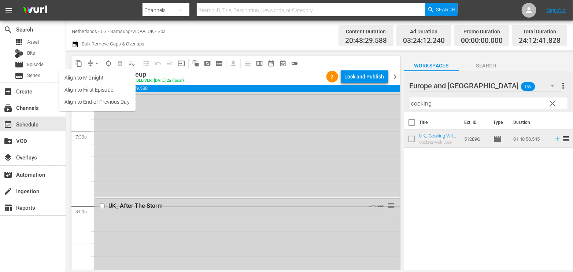
click at [116, 102] on li "Align to End of Previous Day" at bounding box center [97, 102] width 77 height 12
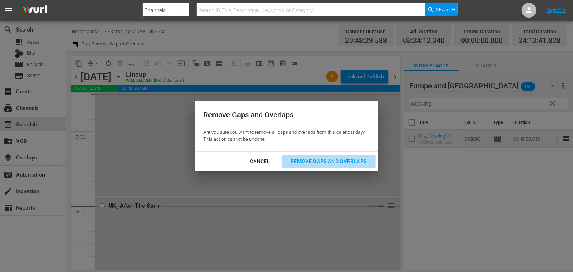
click at [332, 162] on div "Remove Gaps and Overlaps" at bounding box center [329, 161] width 88 height 9
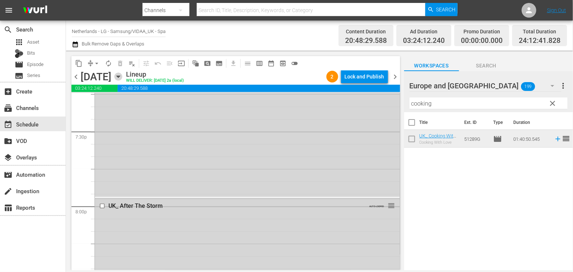
click at [122, 76] on icon "button" at bounding box center [118, 77] width 8 height 8
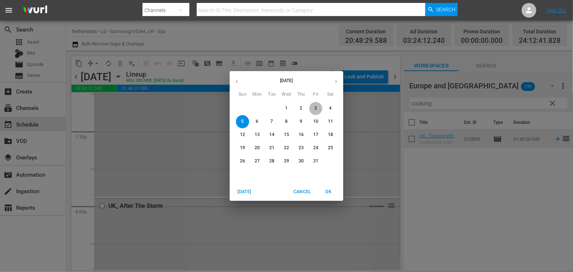
click at [315, 105] on p "3" at bounding box center [315, 108] width 3 height 6
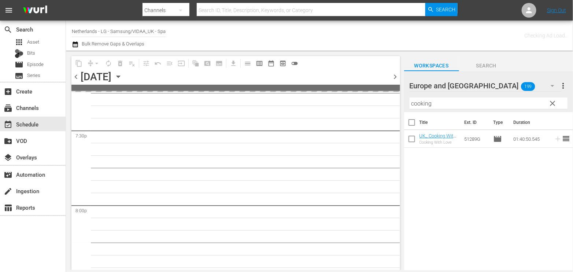
scroll to position [2963, 0]
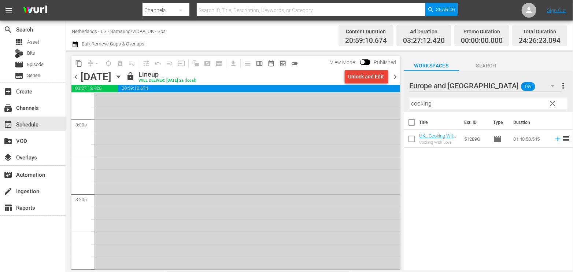
click at [361, 72] on div "Unlock and Edit" at bounding box center [366, 76] width 36 height 13
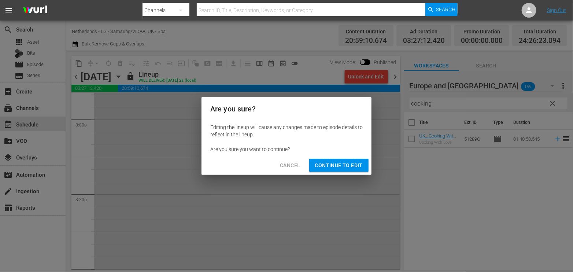
click at [340, 164] on span "Continue to Edit" at bounding box center [339, 165] width 48 height 9
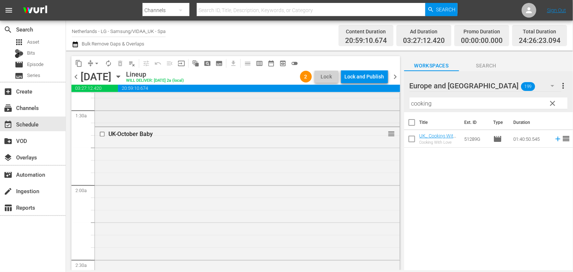
scroll to position [203, 0]
click at [100, 137] on input "checkbox" at bounding box center [103, 138] width 8 height 6
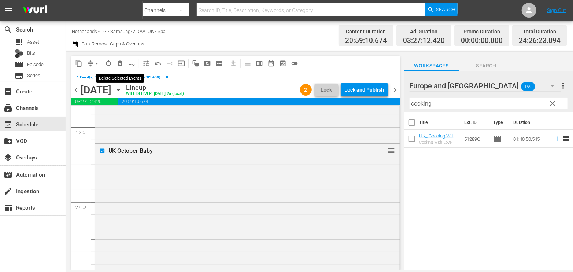
click at [120, 62] on span "delete_forever_outlined" at bounding box center [120, 63] width 7 height 7
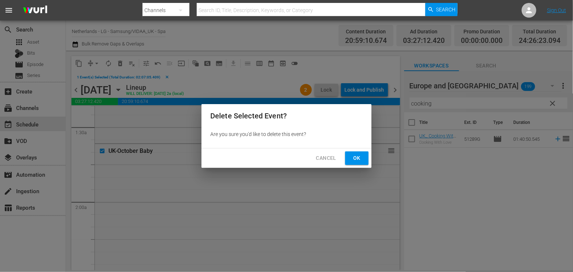
click at [358, 157] on span "Ok" at bounding box center [357, 158] width 12 height 9
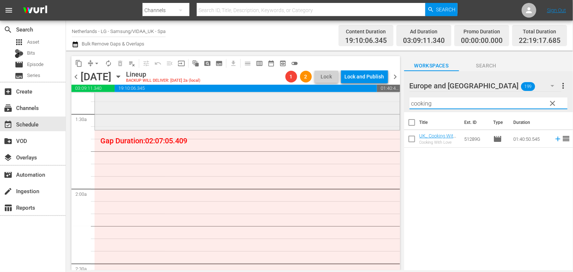
drag, startPoint x: 435, startPoint y: 104, endPoint x: 359, endPoint y: 101, distance: 76.2
click at [359, 101] on div "content_copy compress arrow_drop_down autorenew_outlined delete_forever_outline…" at bounding box center [319, 160] width 507 height 219
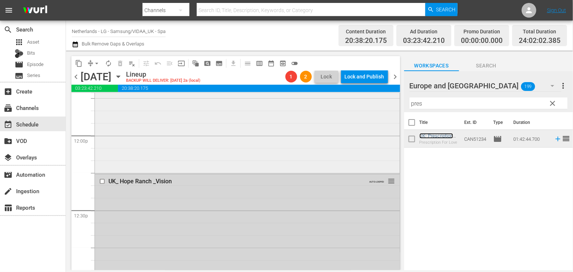
scroll to position [1750, 0]
click at [100, 182] on input "checkbox" at bounding box center [103, 183] width 8 height 6
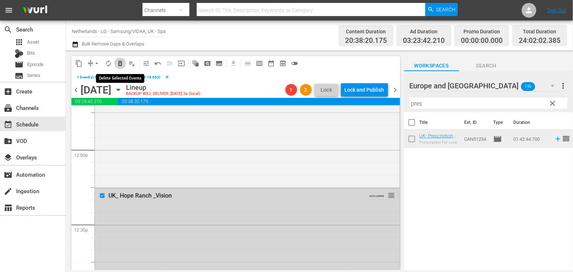
click at [119, 63] on span "delete_forever_outlined" at bounding box center [120, 63] width 7 height 7
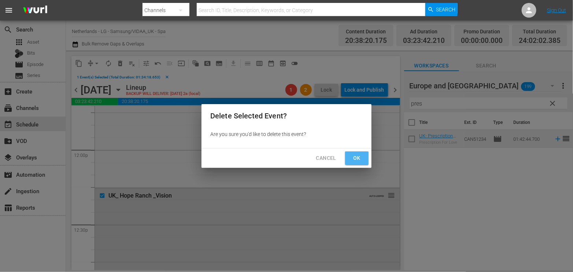
click at [358, 158] on span "Ok" at bounding box center [357, 158] width 12 height 9
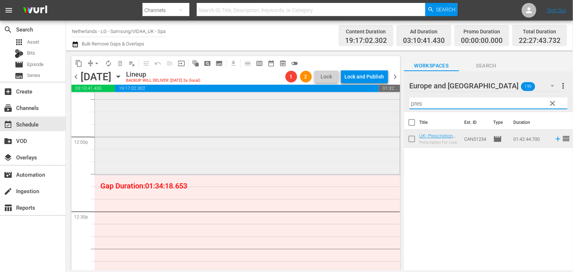
drag, startPoint x: 433, startPoint y: 104, endPoint x: 385, endPoint y: 101, distance: 48.1
click at [385, 101] on div "content_copy compress arrow_drop_down autorenew_outlined delete_forever_outline…" at bounding box center [319, 160] width 507 height 219
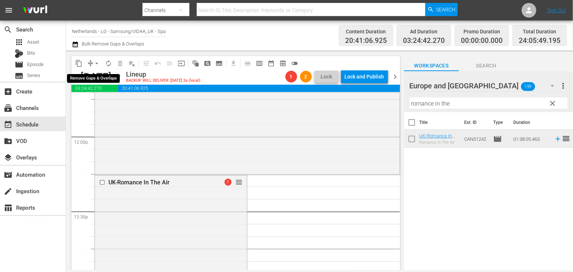
click at [96, 62] on span "arrow_drop_down" at bounding box center [96, 63] width 7 height 7
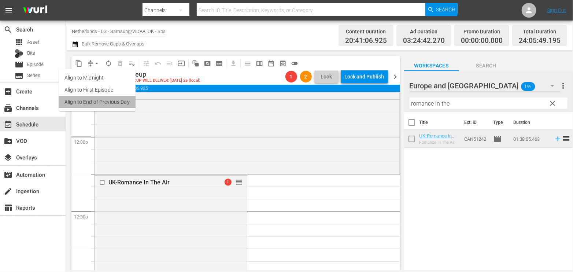
click at [114, 104] on li "Align to End of Previous Day" at bounding box center [97, 102] width 77 height 12
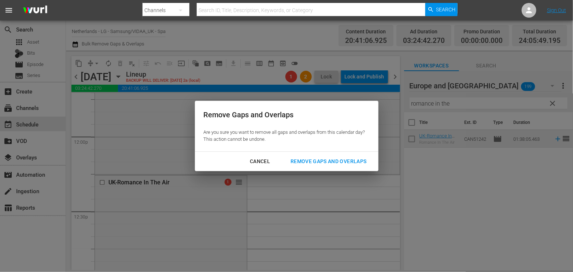
click at [354, 160] on div "Remove Gaps and Overlaps" at bounding box center [329, 161] width 88 height 9
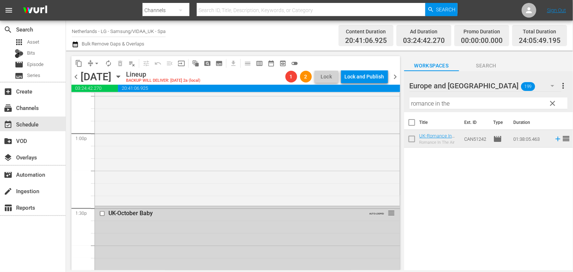
scroll to position [1913, 0]
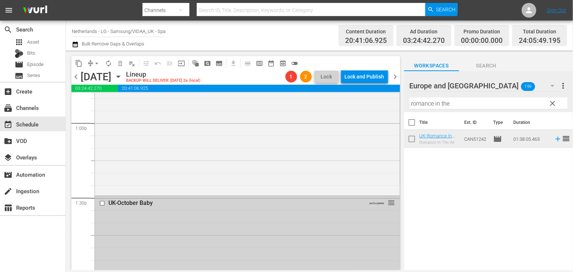
click at [102, 204] on input "checkbox" at bounding box center [103, 203] width 8 height 6
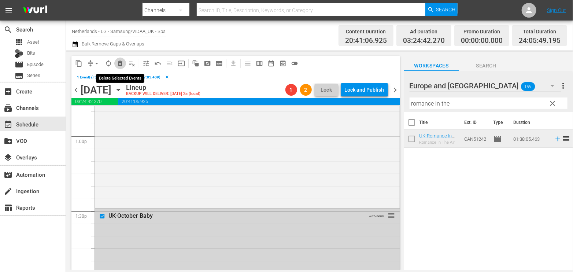
click at [120, 60] on span "delete_forever_outlined" at bounding box center [120, 63] width 7 height 7
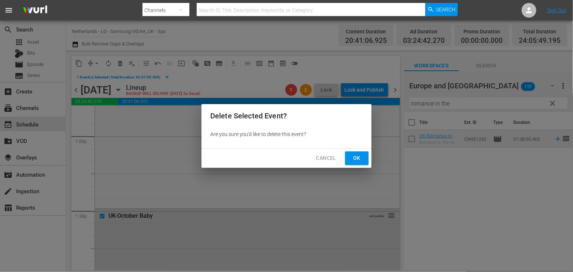
click at [356, 155] on span "Ok" at bounding box center [357, 158] width 12 height 9
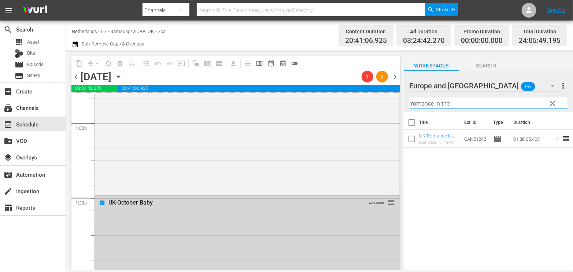
click at [207, 100] on div "content_copy compress arrow_drop_down autorenew_outlined delete_forever_outline…" at bounding box center [319, 160] width 507 height 219
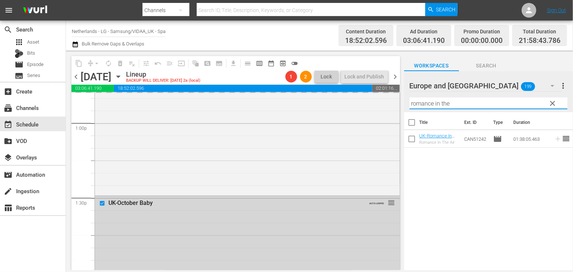
scroll to position [1911, 0]
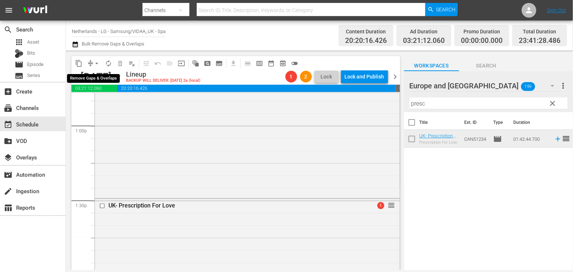
click at [96, 63] on span "arrow_drop_down" at bounding box center [96, 63] width 7 height 7
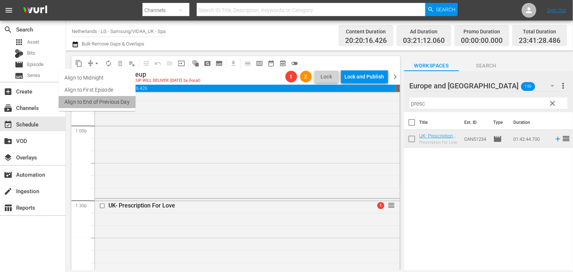
click at [108, 99] on li "Align to End of Previous Day" at bounding box center [97, 102] width 77 height 12
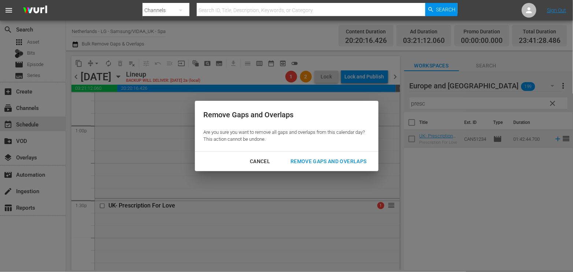
click at [363, 161] on div "Remove Gaps and Overlaps" at bounding box center [329, 161] width 88 height 9
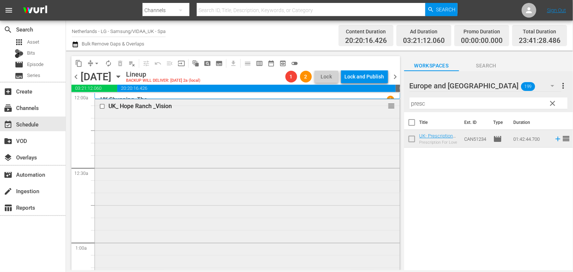
scroll to position [244, 0]
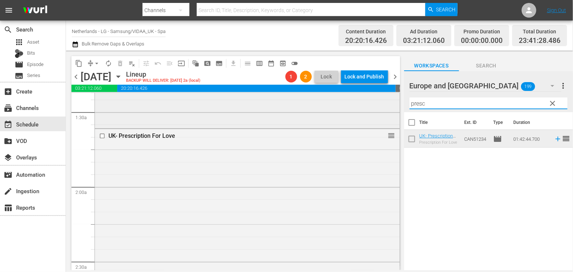
drag, startPoint x: 369, startPoint y: 95, endPoint x: 346, endPoint y: 95, distance: 23.1
click at [346, 95] on div "content_copy compress arrow_drop_down autorenew_outlined delete_forever_outline…" at bounding box center [319, 160] width 507 height 219
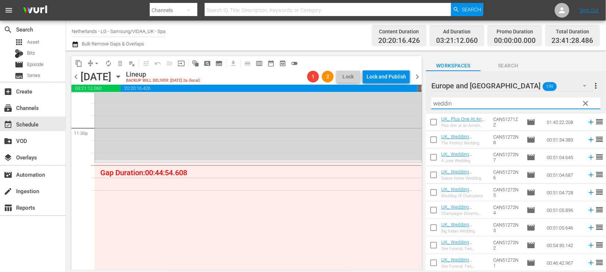
scroll to position [3482, 0]
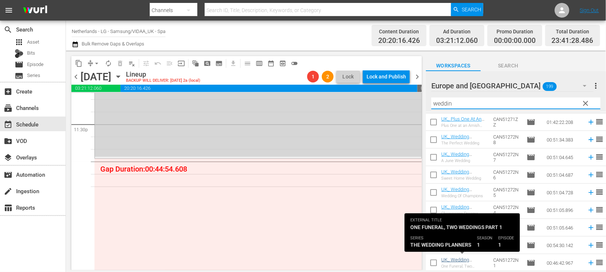
type input "weddin"
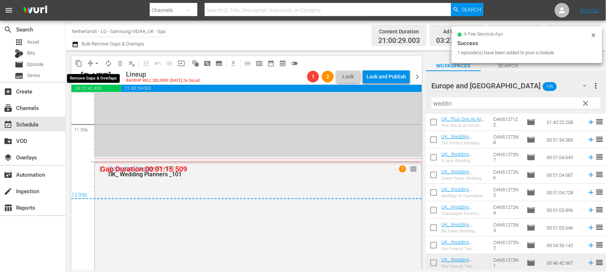
click at [94, 63] on span "arrow_drop_down" at bounding box center [96, 63] width 7 height 7
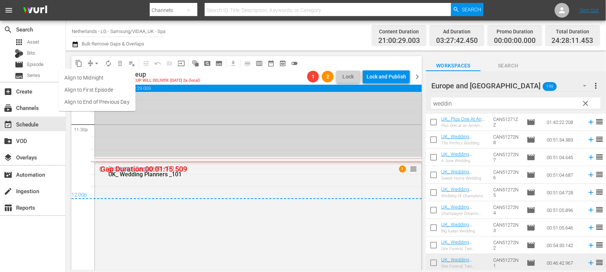
click at [97, 100] on li "Align to End of Previous Day" at bounding box center [97, 102] width 77 height 12
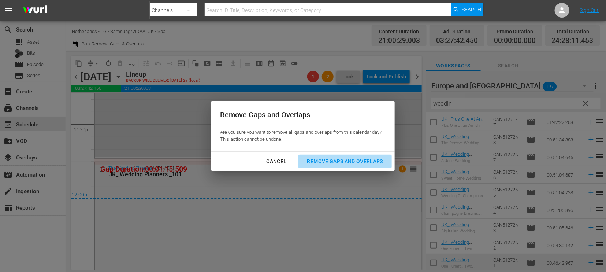
click at [355, 160] on div "Remove Gaps and Overlaps" at bounding box center [346, 161] width 88 height 9
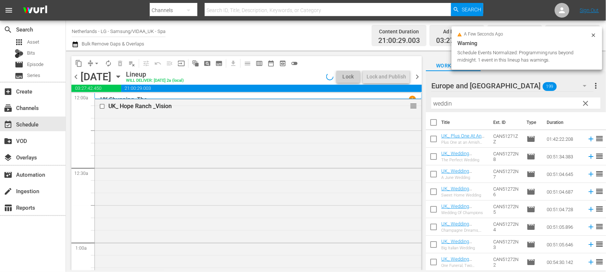
scroll to position [17, 0]
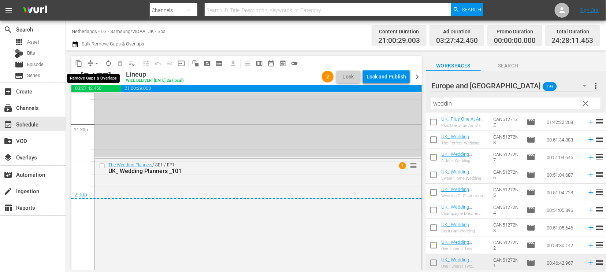
click at [94, 63] on span "arrow_drop_down" at bounding box center [96, 63] width 7 height 7
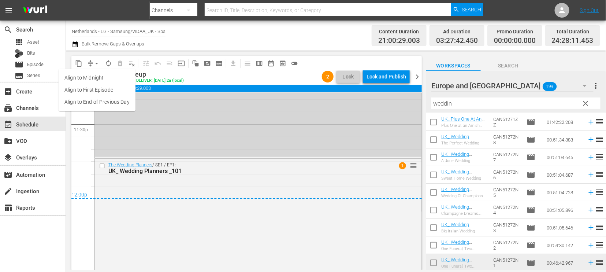
click at [97, 101] on li "Align to End of Previous Day" at bounding box center [97, 102] width 77 height 12
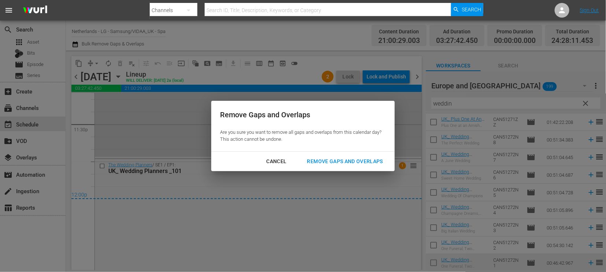
click at [362, 163] on div "Remove Gaps and Overlaps" at bounding box center [346, 161] width 88 height 9
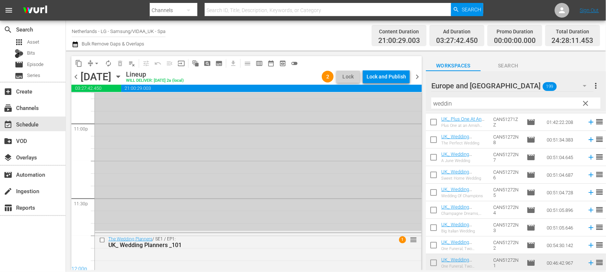
scroll to position [3324, 0]
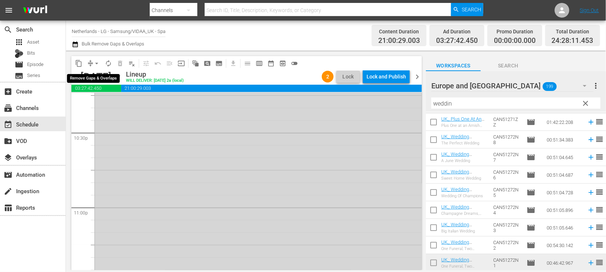
click at [93, 62] on span "arrow_drop_down" at bounding box center [96, 63] width 7 height 7
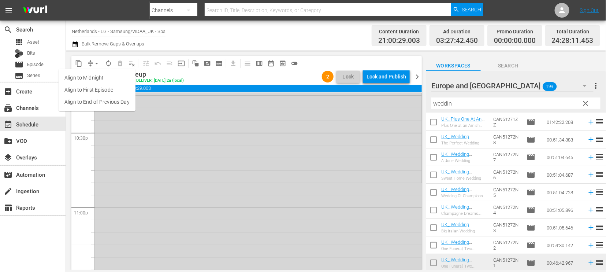
click at [108, 100] on li "Align to End of Previous Day" at bounding box center [97, 102] width 77 height 12
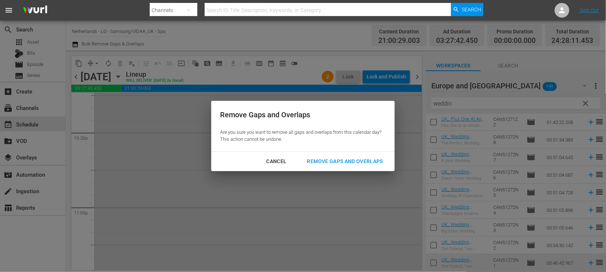
click at [366, 163] on div "Remove Gaps and Overlaps" at bounding box center [346, 161] width 88 height 9
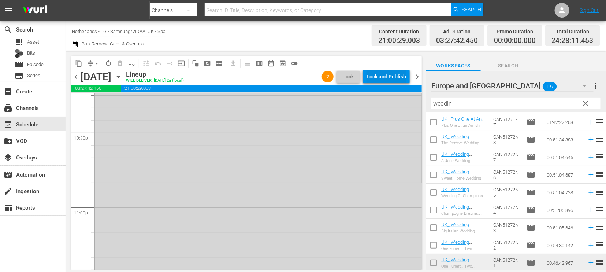
click at [392, 73] on div "Lock and Publish" at bounding box center [387, 76] width 40 height 13
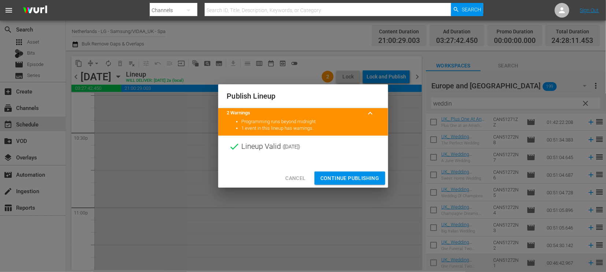
click at [349, 176] on span "Continue Publishing" at bounding box center [350, 178] width 59 height 9
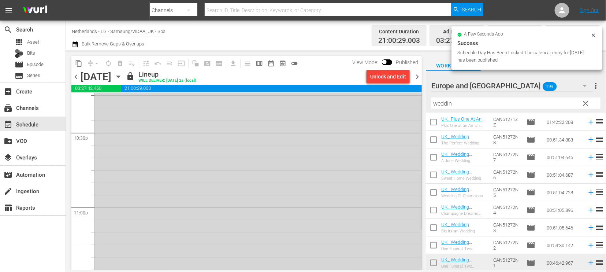
click at [122, 75] on icon "button" at bounding box center [118, 77] width 8 height 8
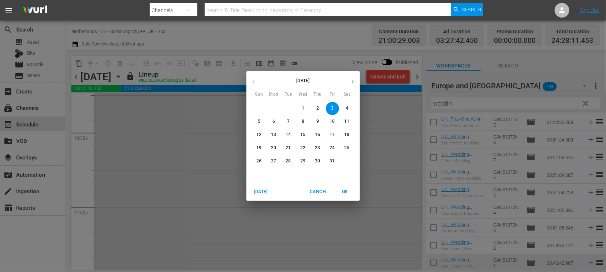
click at [346, 108] on p "4" at bounding box center [347, 108] width 3 height 6
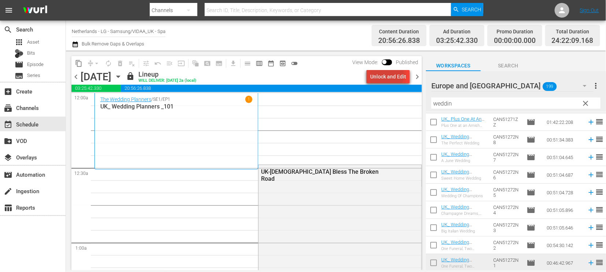
click at [382, 74] on div "Unlock and Edit" at bounding box center [388, 76] width 36 height 13
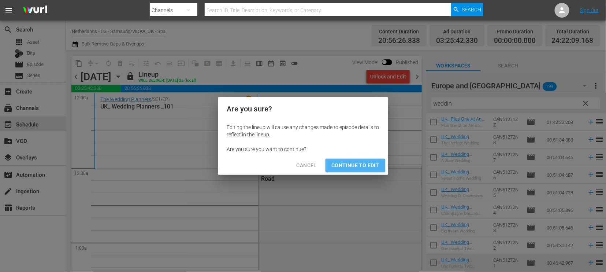
click at [350, 166] on span "Continue to Edit" at bounding box center [356, 165] width 48 height 9
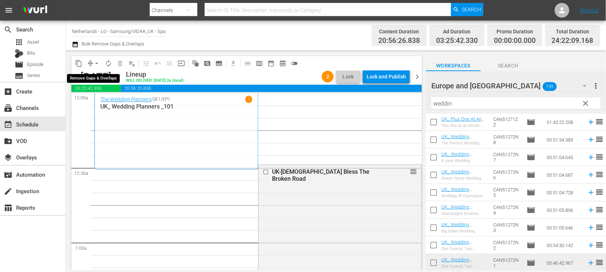
click at [98, 62] on span "arrow_drop_down" at bounding box center [96, 63] width 7 height 7
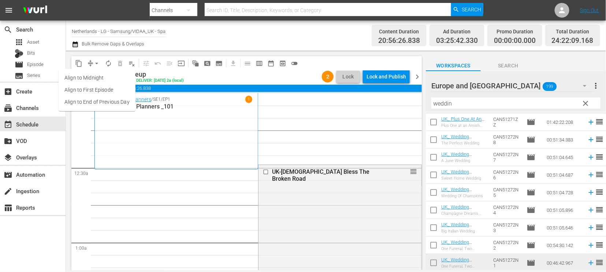
click at [100, 100] on li "Align to End of Previous Day" at bounding box center [97, 102] width 77 height 12
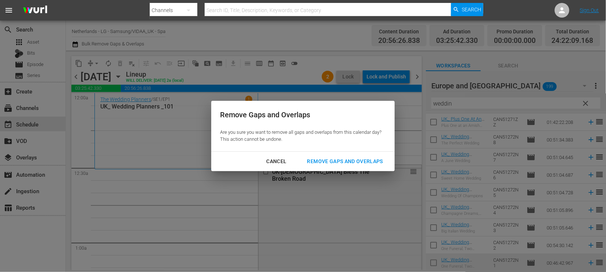
click at [350, 159] on div "Remove Gaps and Overlaps" at bounding box center [346, 161] width 88 height 9
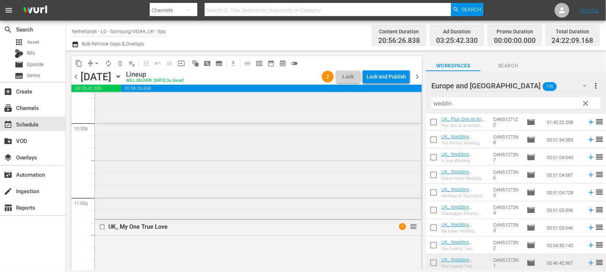
scroll to position [3256, 0]
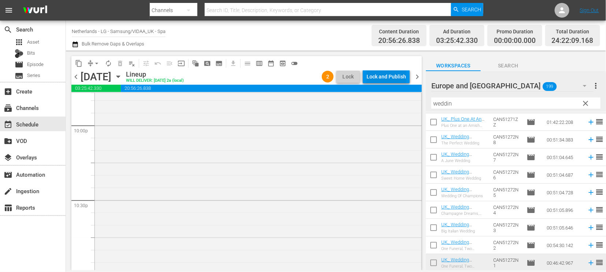
click at [384, 75] on div "Lock and Publish" at bounding box center [387, 76] width 40 height 13
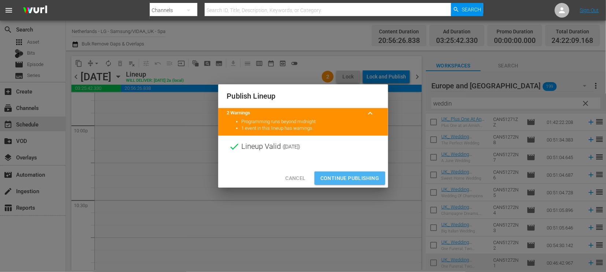
click at [350, 178] on span "Continue Publishing" at bounding box center [350, 178] width 59 height 9
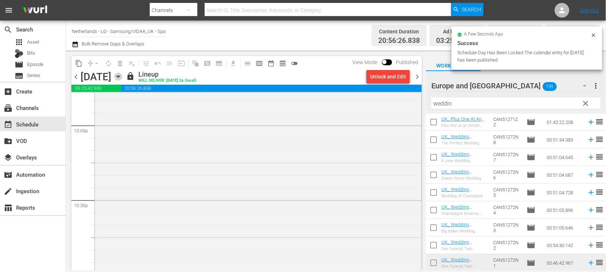
click at [122, 77] on icon "button" at bounding box center [118, 77] width 8 height 8
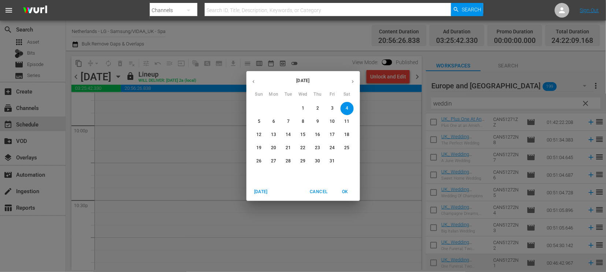
click at [258, 122] on p "5" at bounding box center [259, 121] width 3 height 6
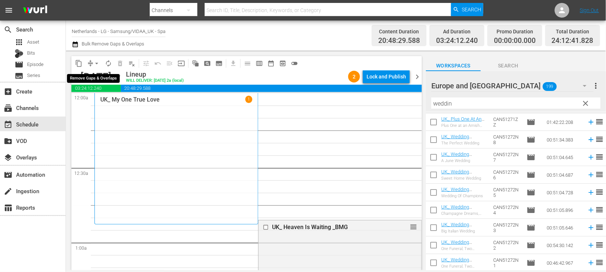
click at [96, 61] on span "arrow_drop_down" at bounding box center [96, 63] width 7 height 7
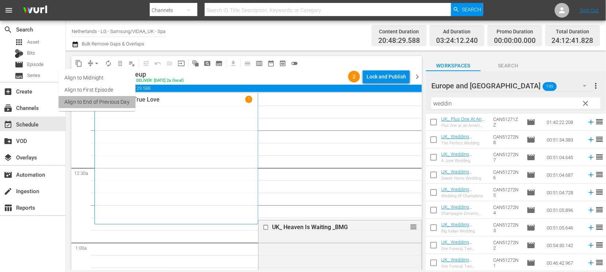
click at [99, 100] on li "Align to End of Previous Day" at bounding box center [97, 102] width 77 height 12
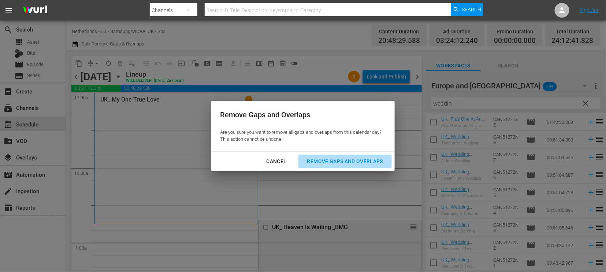
click at [346, 157] on div "Remove Gaps and Overlaps" at bounding box center [346, 161] width 88 height 9
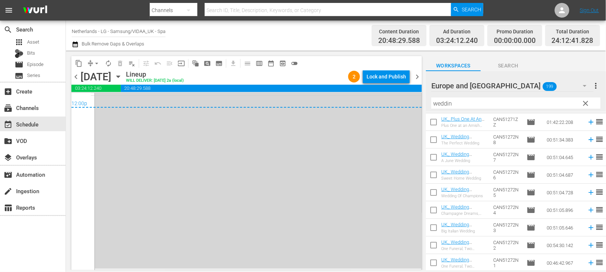
scroll to position [3288, 0]
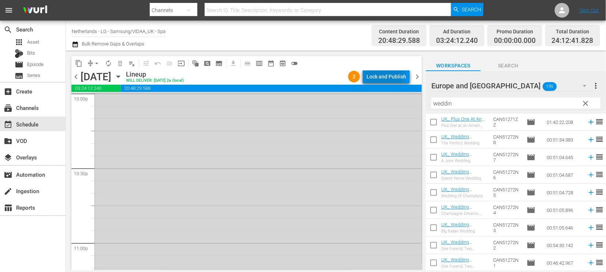
click at [385, 76] on div "Lock and Publish" at bounding box center [387, 76] width 40 height 13
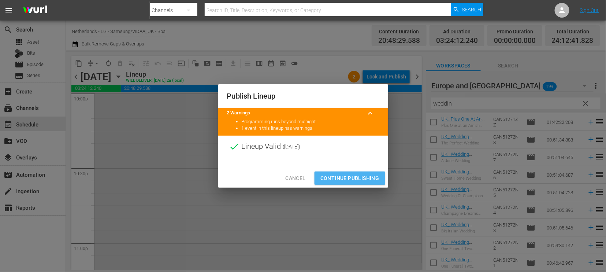
click at [358, 178] on span "Continue Publishing" at bounding box center [350, 178] width 59 height 9
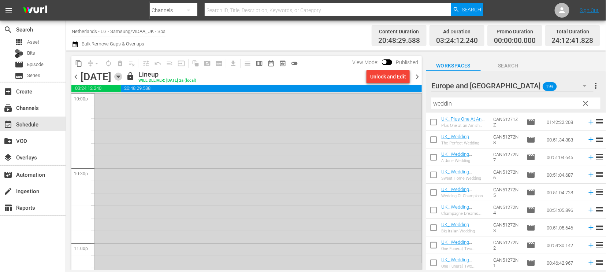
click at [122, 78] on icon "button" at bounding box center [118, 77] width 8 height 8
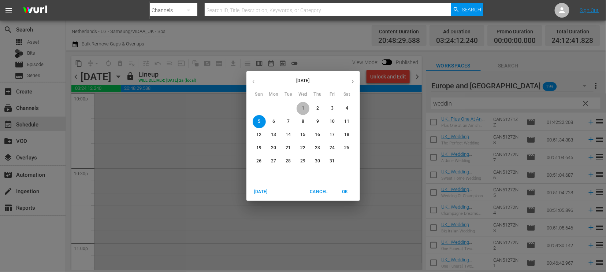
click at [305, 108] on span "1" at bounding box center [303, 108] width 13 height 6
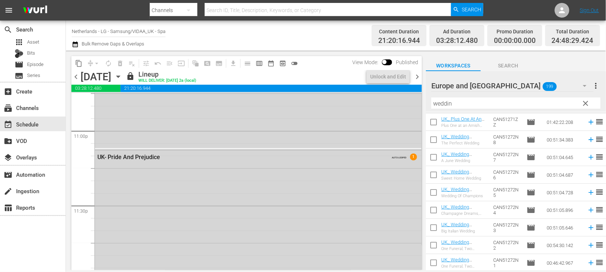
scroll to position [3313, 0]
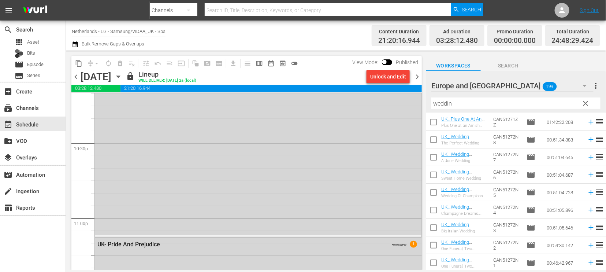
click at [122, 74] on icon "button" at bounding box center [118, 77] width 8 height 8
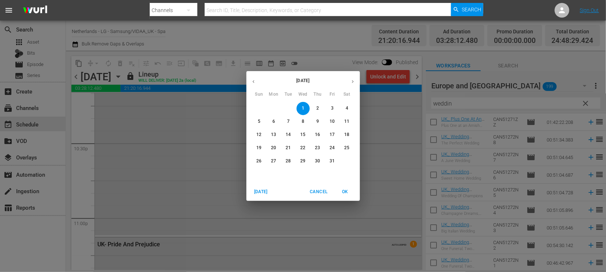
click at [253, 81] on icon "button" at bounding box center [253, 81] width 5 height 5
click at [272, 160] on p "29" at bounding box center [273, 161] width 5 height 6
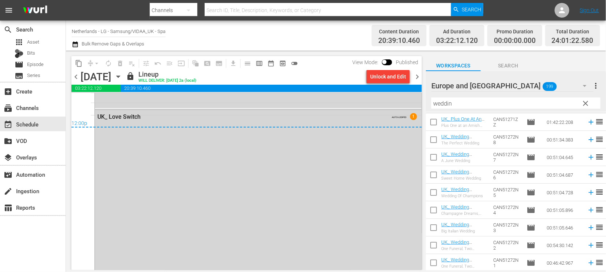
scroll to position [3648, 0]
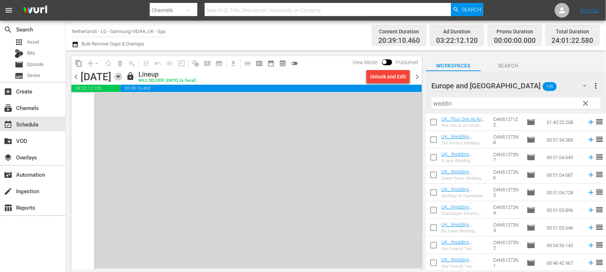
click at [122, 78] on icon "button" at bounding box center [118, 77] width 8 height 8
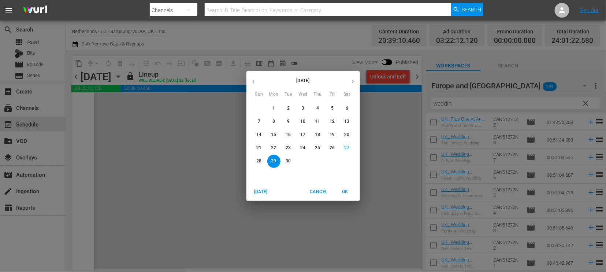
click at [289, 158] on p "30" at bounding box center [288, 161] width 5 height 6
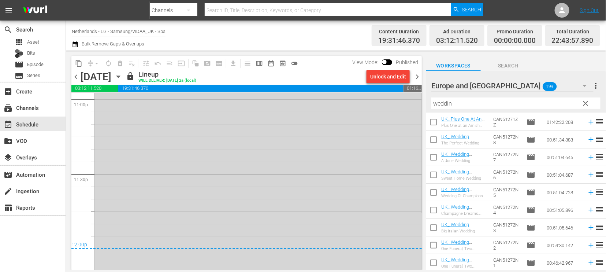
scroll to position [3459, 0]
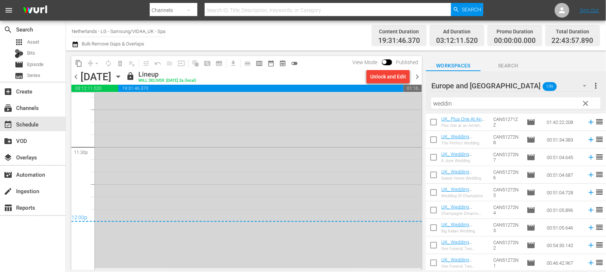
click at [122, 76] on icon "button" at bounding box center [118, 77] width 8 height 8
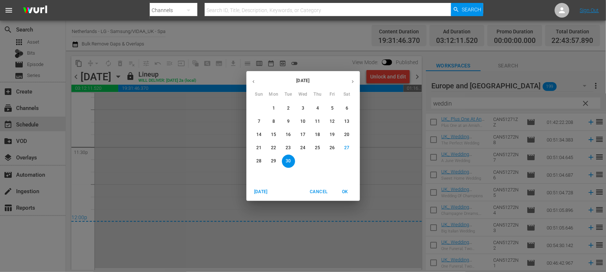
click at [353, 84] on icon "button" at bounding box center [352, 81] width 5 height 5
click at [302, 108] on p "1" at bounding box center [303, 108] width 3 height 6
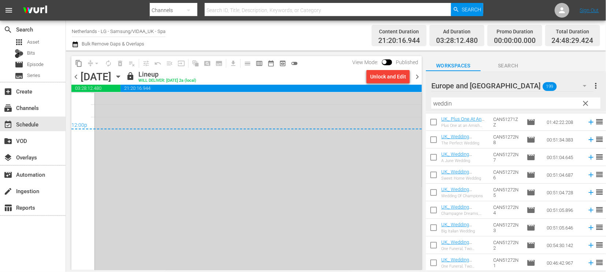
scroll to position [3580, 0]
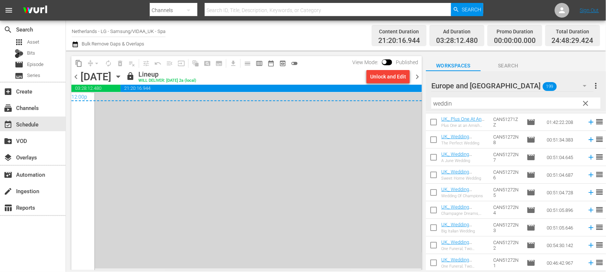
click at [122, 78] on icon "button" at bounding box center [118, 77] width 8 height 8
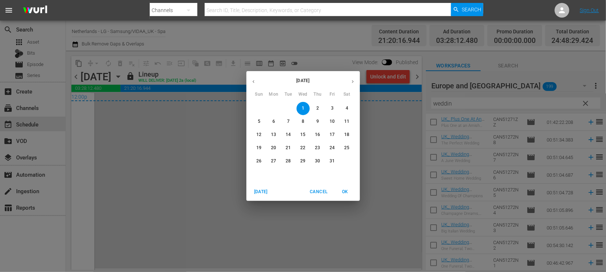
click at [315, 106] on span "2" at bounding box center [317, 108] width 13 height 6
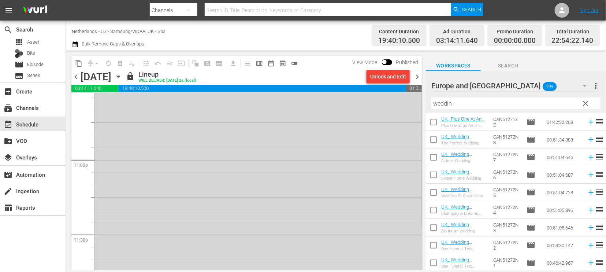
scroll to position [3416, 0]
click at [122, 80] on icon "button" at bounding box center [118, 77] width 8 height 8
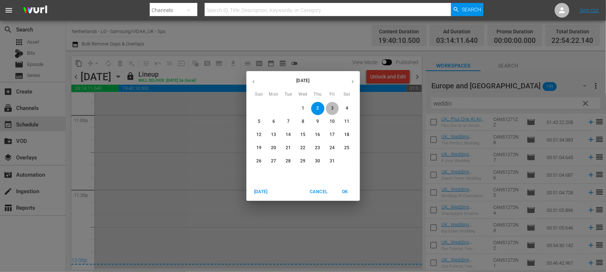
click at [332, 106] on p "3" at bounding box center [332, 108] width 3 height 6
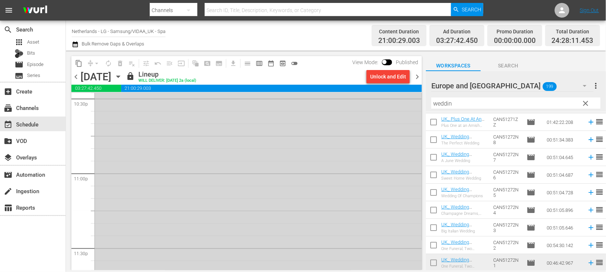
scroll to position [3486, 0]
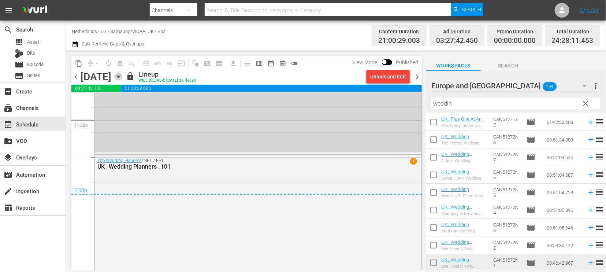
click at [122, 77] on icon "button" at bounding box center [118, 77] width 8 height 8
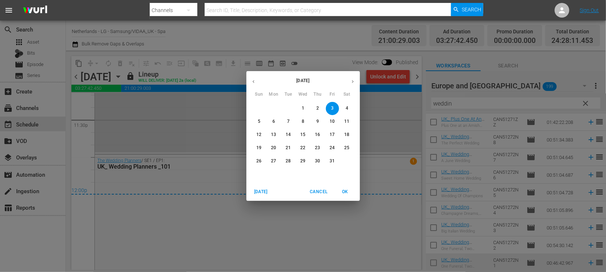
click at [348, 105] on p "4" at bounding box center [347, 108] width 3 height 6
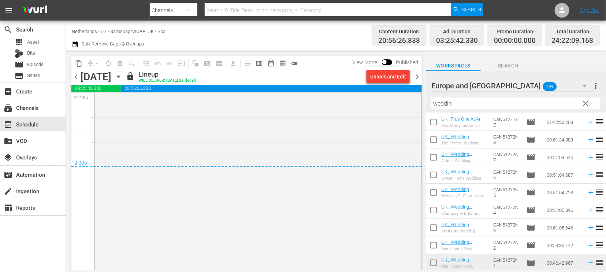
scroll to position [3541, 0]
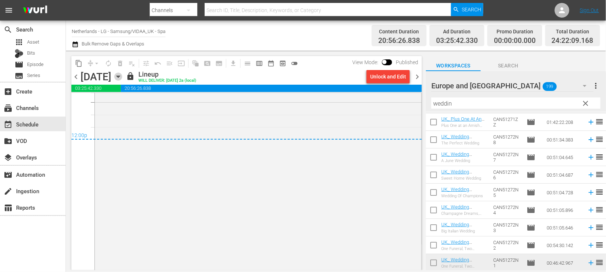
click at [122, 75] on icon "button" at bounding box center [118, 77] width 8 height 8
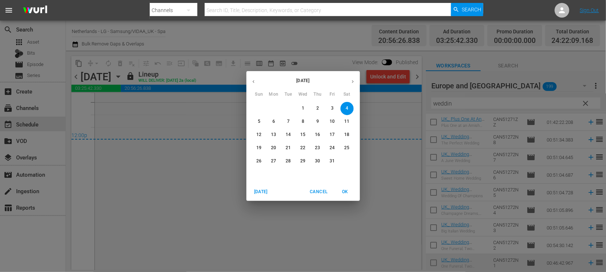
click at [259, 120] on p "5" at bounding box center [259, 121] width 3 height 6
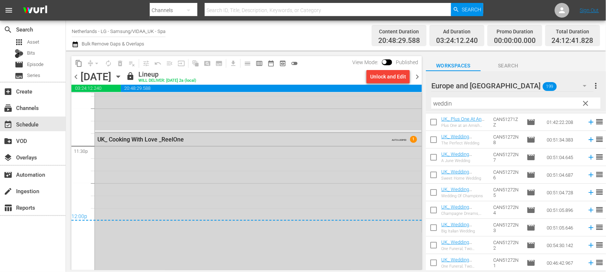
scroll to position [3573, 0]
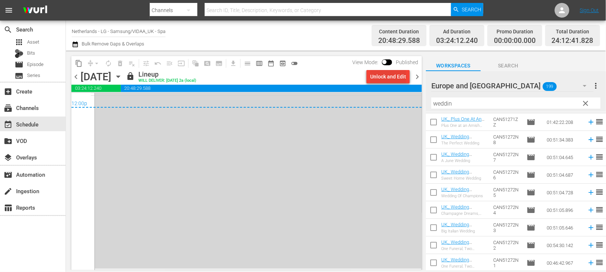
click at [387, 74] on div "Unlock and Edit" at bounding box center [388, 76] width 36 height 13
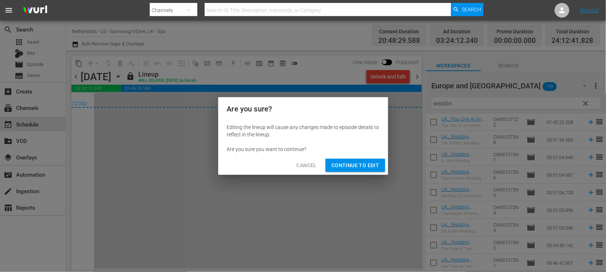
click at [352, 165] on span "Continue to Edit" at bounding box center [356, 165] width 48 height 9
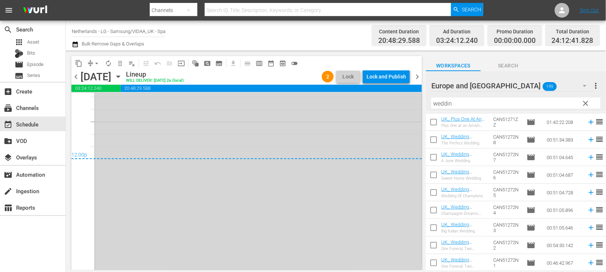
scroll to position [3451, 0]
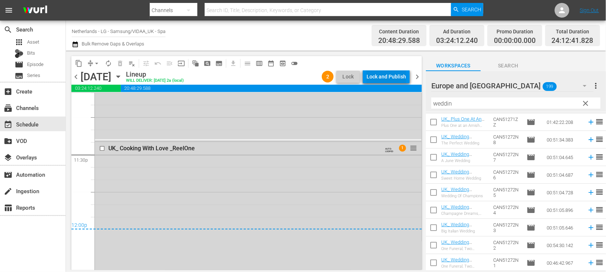
click at [389, 75] on div "Lock and Publish" at bounding box center [387, 76] width 40 height 13
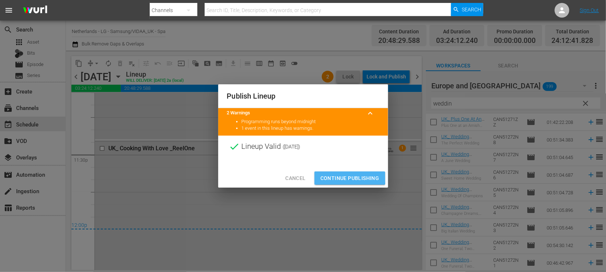
click at [350, 177] on span "Continue Publishing" at bounding box center [350, 178] width 59 height 9
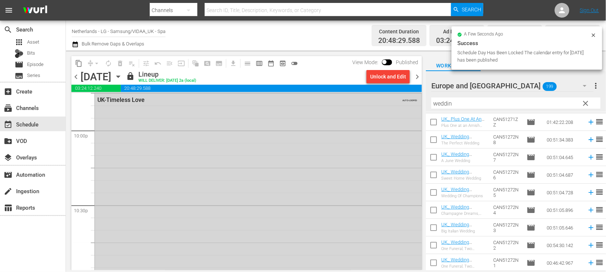
scroll to position [3085, 0]
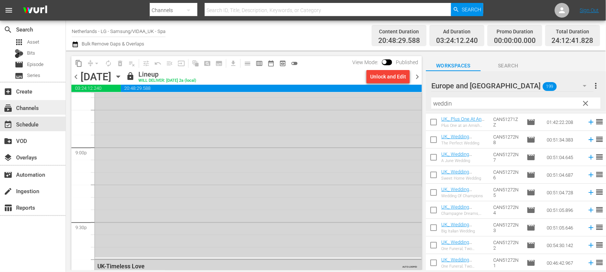
click at [34, 108] on div "subscriptions Channels" at bounding box center [20, 106] width 41 height 7
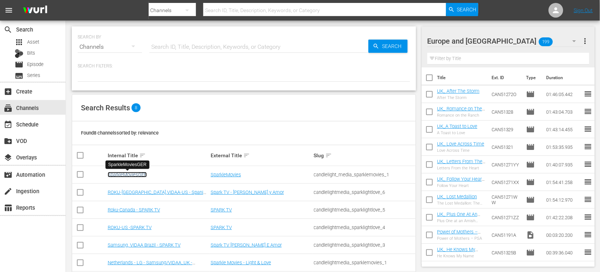
click at [126, 175] on link "SparkleMoviesGER" at bounding box center [127, 174] width 39 height 5
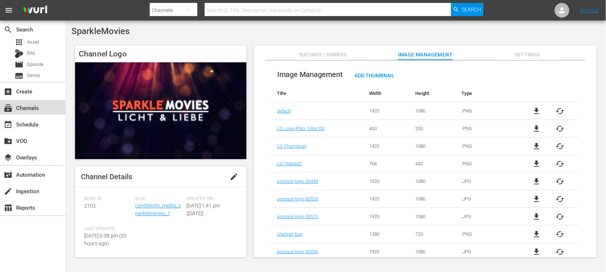
click at [33, 108] on div "subscriptions Channels" at bounding box center [20, 106] width 41 height 7
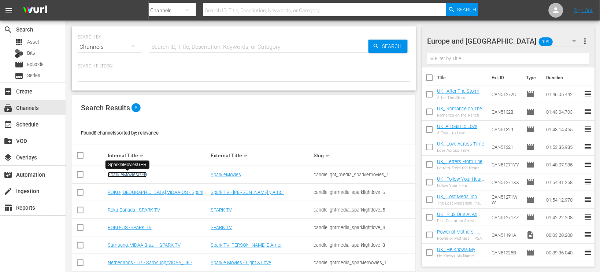
click at [130, 174] on link "SparkleMoviesGER" at bounding box center [127, 174] width 39 height 5
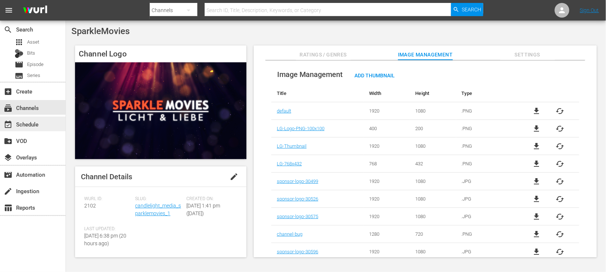
click at [35, 123] on div "event_available Schedule" at bounding box center [20, 123] width 41 height 7
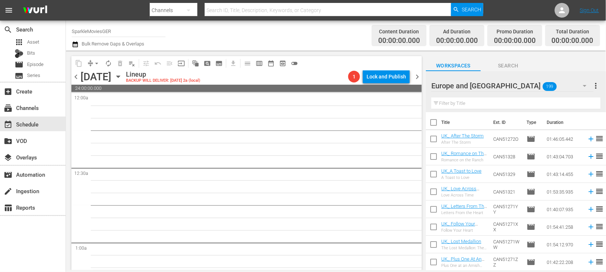
click at [120, 76] on icon "button" at bounding box center [118, 77] width 3 height 2
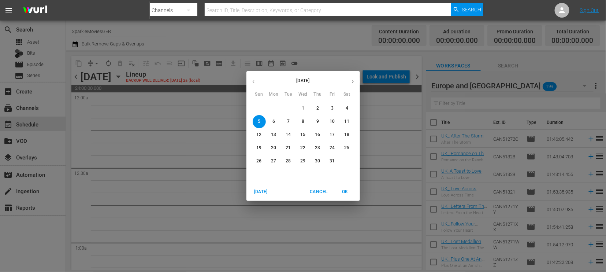
click at [302, 108] on p "1" at bounding box center [303, 108] width 3 height 6
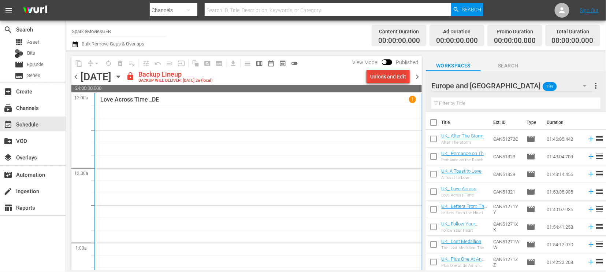
click at [386, 74] on div "Unlock and Edit" at bounding box center [388, 76] width 36 height 13
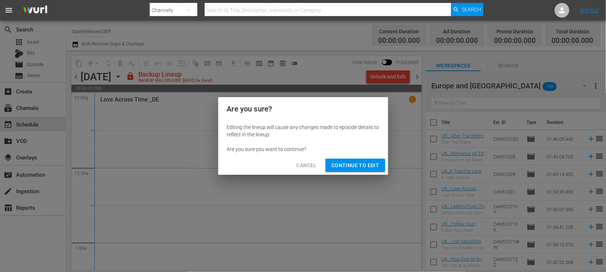
click at [355, 166] on span "Continue to Edit" at bounding box center [356, 165] width 48 height 9
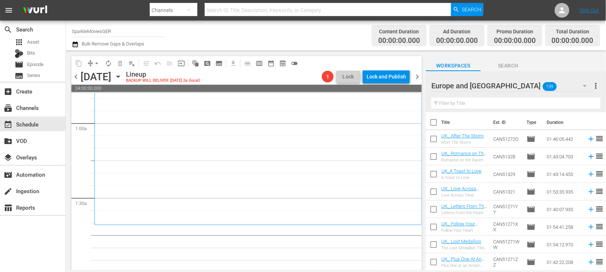
scroll to position [122, 0]
click at [584, 85] on icon "button" at bounding box center [585, 85] width 9 height 9
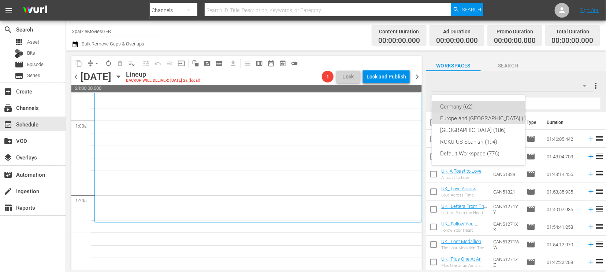
click at [451, 106] on div "Germany (62)" at bounding box center [488, 107] width 94 height 12
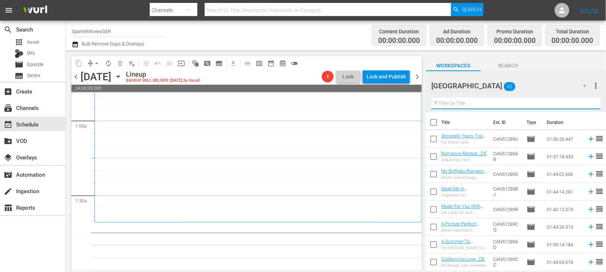
click at [442, 100] on input "text" at bounding box center [516, 103] width 169 height 12
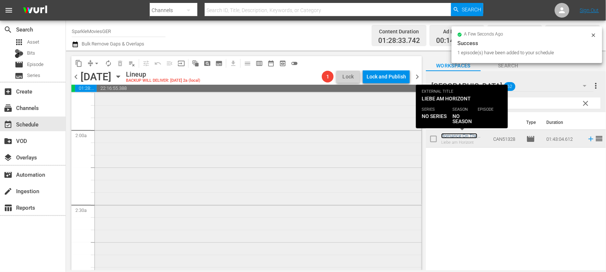
scroll to position [366, 0]
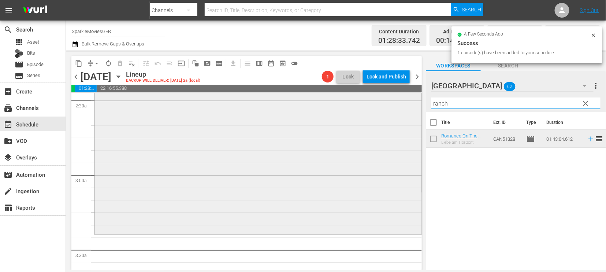
drag, startPoint x: 457, startPoint y: 106, endPoint x: 369, endPoint y: 108, distance: 88.0
click at [369, 108] on div "content_copy compress arrow_drop_down autorenew_outlined delete_forever_outline…" at bounding box center [336, 160] width 540 height 219
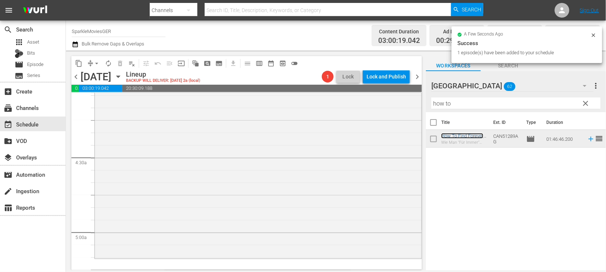
scroll to position [610, 0]
drag, startPoint x: 460, startPoint y: 103, endPoint x: 341, endPoint y: 96, distance: 118.5
click at [344, 97] on div "content_copy compress arrow_drop_down autorenew_outlined delete_forever_outline…" at bounding box center [336, 160] width 540 height 219
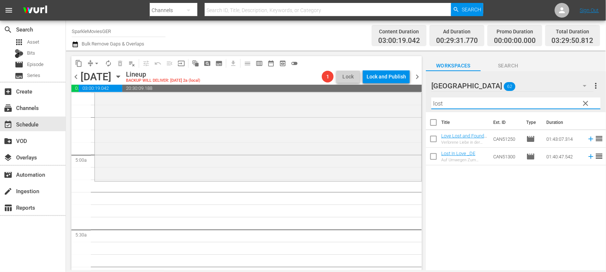
scroll to position [692, 0]
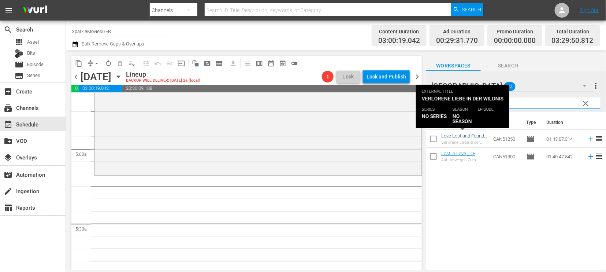
type input "lost"
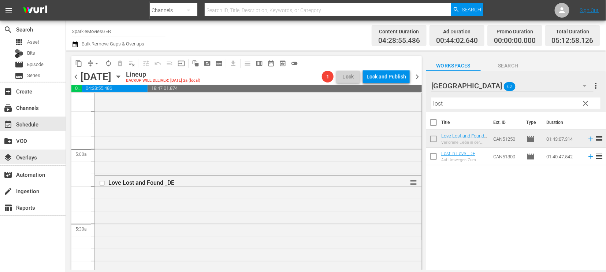
click at [43, 159] on div "layers Overlays" at bounding box center [33, 156] width 66 height 15
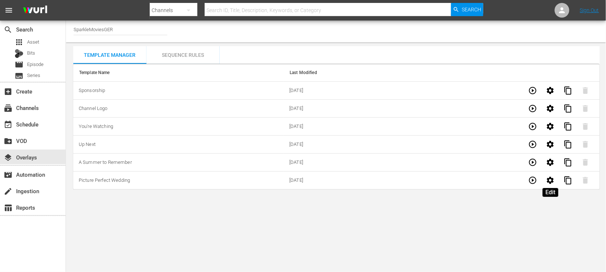
click at [550, 181] on icon "button" at bounding box center [550, 180] width 7 height 7
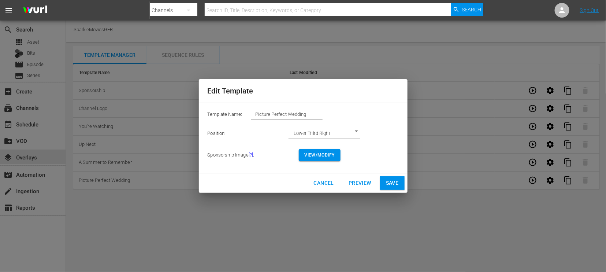
click at [357, 182] on span "Preview" at bounding box center [360, 182] width 23 height 9
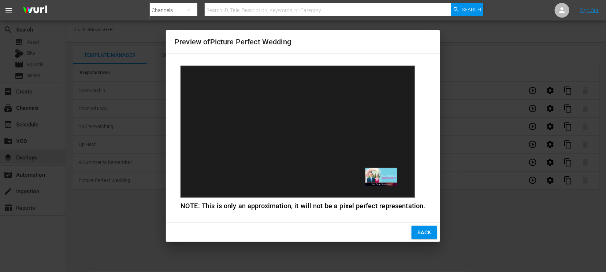
click at [419, 232] on span "Back" at bounding box center [425, 232] width 14 height 9
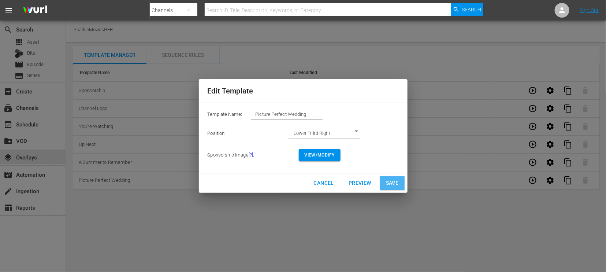
click at [397, 183] on span "Save" at bounding box center [392, 182] width 13 height 9
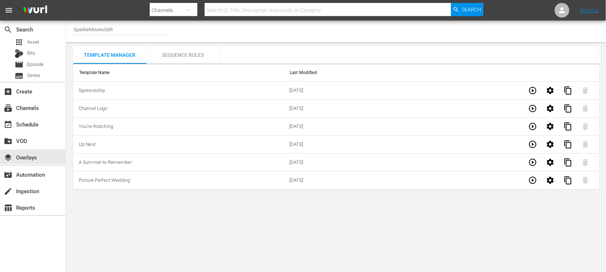
click at [185, 54] on div "Sequence Rules" at bounding box center [183, 55] width 73 height 18
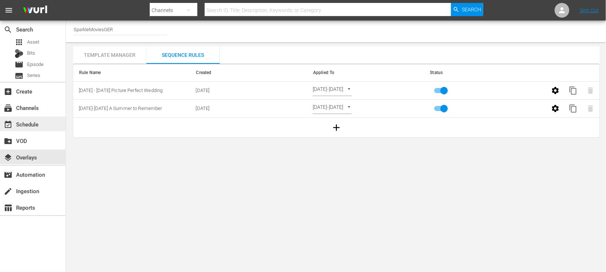
click at [34, 122] on div "event_available Schedule" at bounding box center [20, 123] width 41 height 7
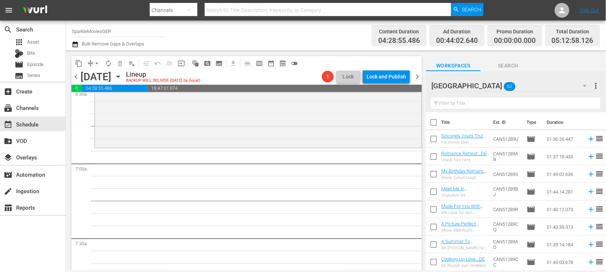
scroll to position [977, 0]
click at [453, 104] on input "text" at bounding box center [516, 103] width 169 height 12
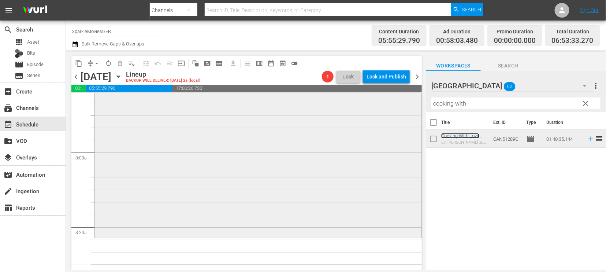
scroll to position [1140, 0]
drag, startPoint x: 472, startPoint y: 101, endPoint x: 296, endPoint y: 106, distance: 175.9
click at [295, 100] on div "content_copy compress arrow_drop_down autorenew_outlined delete_forever_outline…" at bounding box center [336, 160] width 540 height 219
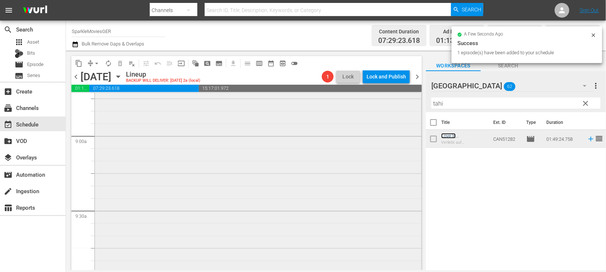
scroll to position [1384, 0]
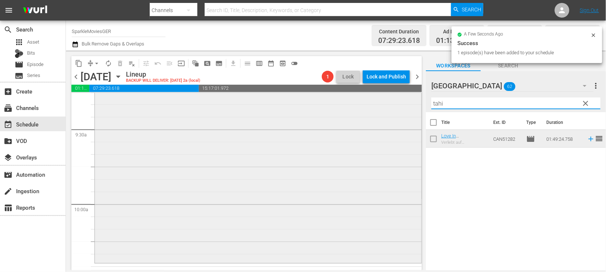
click at [343, 106] on div "content_copy compress arrow_drop_down autorenew_outlined delete_forever_outline…" at bounding box center [336, 160] width 540 height 219
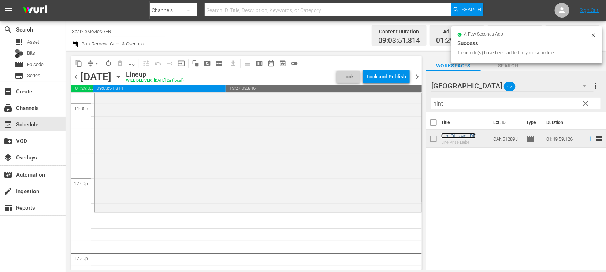
scroll to position [1710, 0]
drag, startPoint x: 417, startPoint y: 101, endPoint x: 352, endPoint y: 100, distance: 64.5
click at [352, 100] on div "content_copy compress arrow_drop_down autorenew_outlined delete_forever_outline…" at bounding box center [336, 160] width 540 height 219
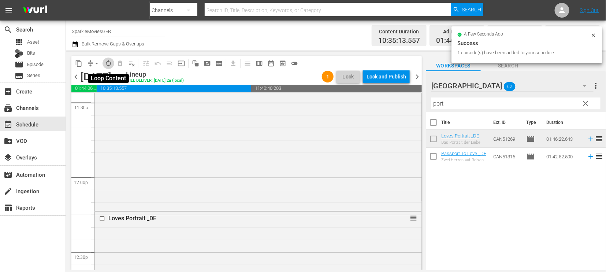
click at [108, 61] on span "autorenew_outlined" at bounding box center [108, 63] width 7 height 7
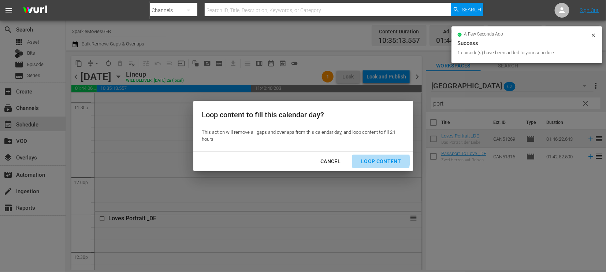
click at [378, 160] on div "Loop Content" at bounding box center [381, 161] width 52 height 9
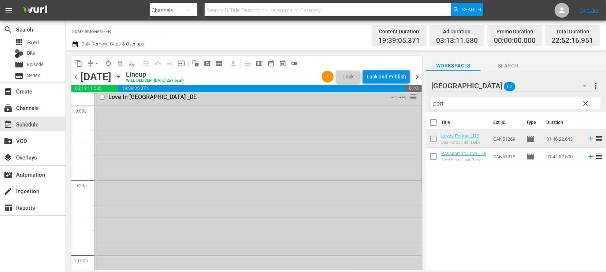
scroll to position [3371, 0]
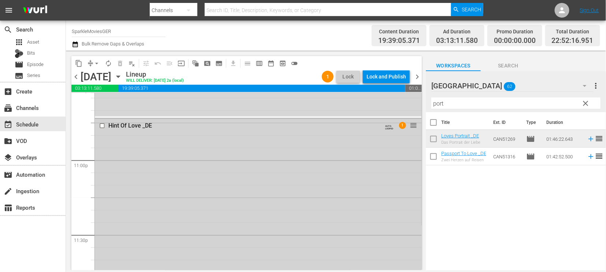
click at [101, 124] on input "checkbox" at bounding box center [103, 125] width 8 height 6
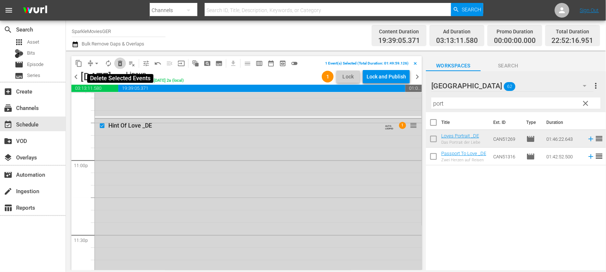
click at [122, 64] on span "delete_forever_outlined" at bounding box center [120, 63] width 7 height 7
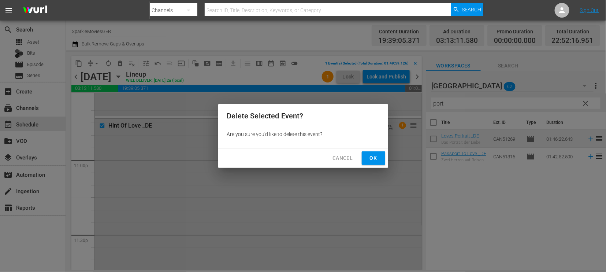
click at [373, 155] on span "Ok" at bounding box center [374, 158] width 12 height 9
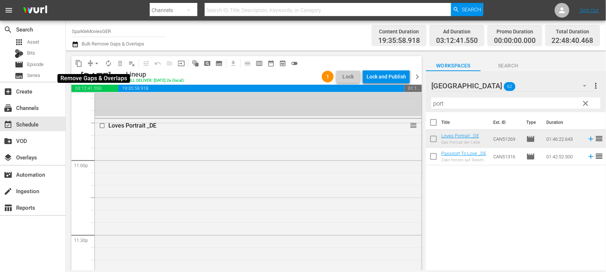
click at [96, 63] on span "arrow_drop_down" at bounding box center [96, 63] width 7 height 7
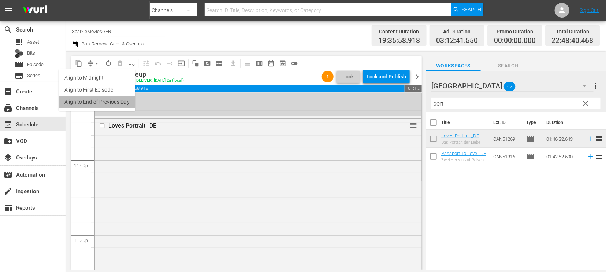
click at [110, 100] on li "Align to End of Previous Day" at bounding box center [97, 102] width 77 height 12
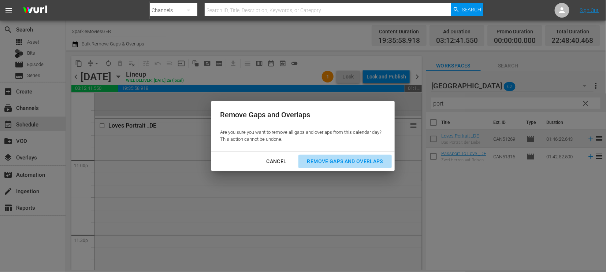
click at [340, 158] on div "Remove Gaps and Overlaps" at bounding box center [346, 161] width 88 height 9
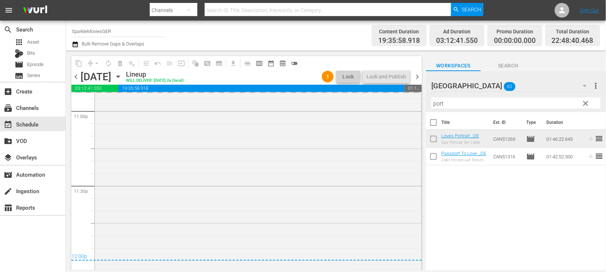
scroll to position [3484, 0]
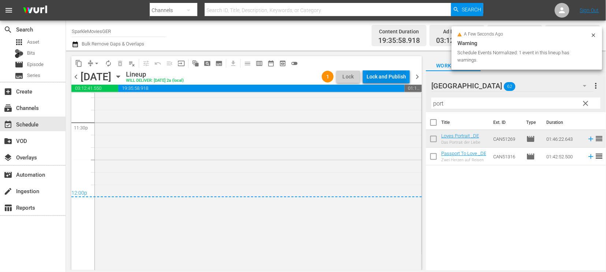
click at [381, 73] on div "Lock and Publish" at bounding box center [387, 76] width 40 height 13
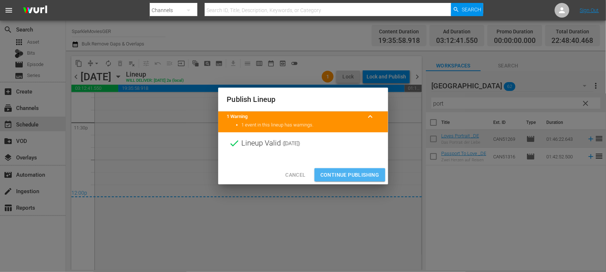
click at [343, 173] on span "Continue Publishing" at bounding box center [350, 174] width 59 height 9
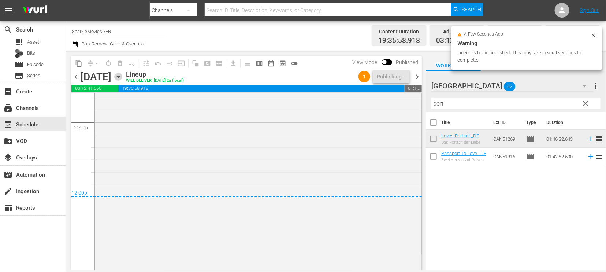
click at [120, 76] on icon "button" at bounding box center [118, 77] width 3 height 2
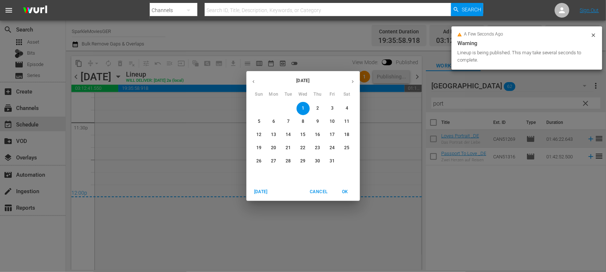
click at [317, 109] on p "2" at bounding box center [318, 108] width 3 height 6
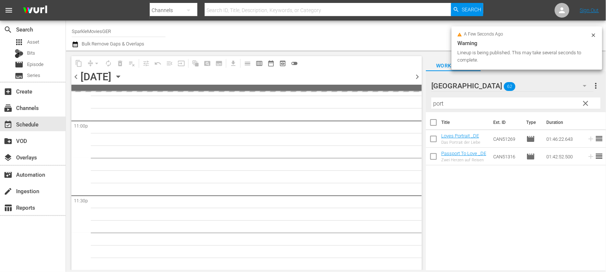
scroll to position [3410, 0]
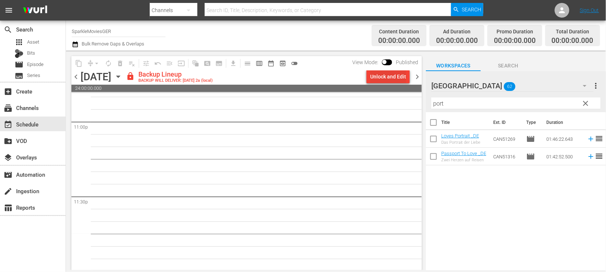
click at [388, 74] on div "Unlock and Edit" at bounding box center [388, 76] width 36 height 13
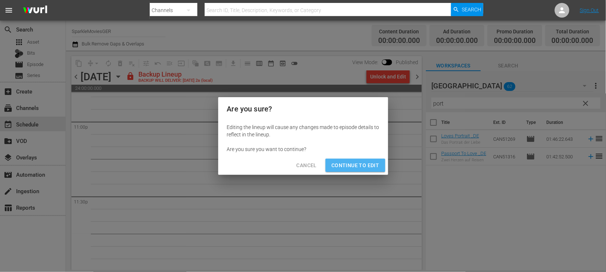
drag, startPoint x: 362, startPoint y: 160, endPoint x: 423, endPoint y: 231, distance: 94.1
click at [363, 160] on button "Continue to Edit" at bounding box center [355, 166] width 59 height 14
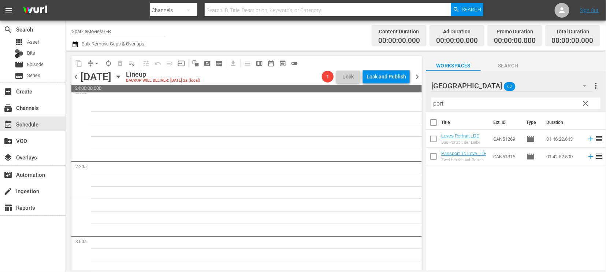
scroll to position [0, 0]
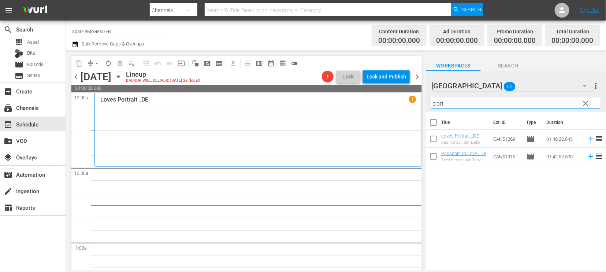
drag, startPoint x: 451, startPoint y: 105, endPoint x: 352, endPoint y: 99, distance: 99.1
click at [352, 99] on div "content_copy compress arrow_drop_down autorenew_outlined delete_forever_outline…" at bounding box center [336, 160] width 540 height 219
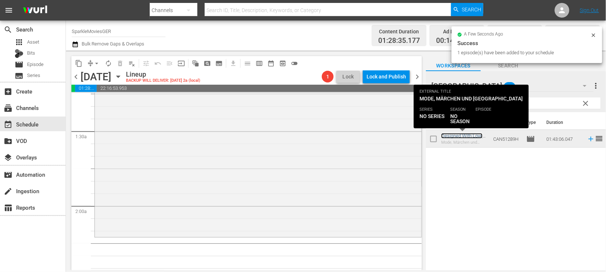
scroll to position [203, 0]
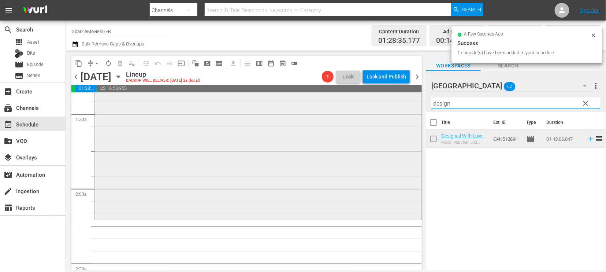
drag, startPoint x: 455, startPoint y: 103, endPoint x: 358, endPoint y: 99, distance: 97.5
click at [358, 99] on div "content_copy compress arrow_drop_down autorenew_outlined delete_forever_outline…" at bounding box center [336, 160] width 540 height 219
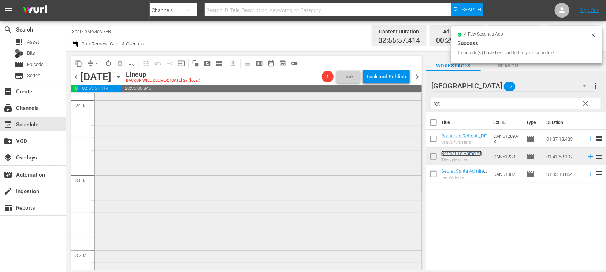
scroll to position [448, 0]
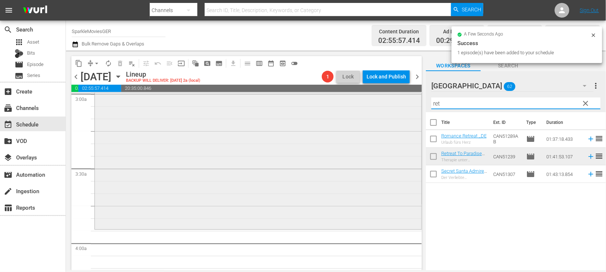
drag, startPoint x: 456, startPoint y: 107, endPoint x: 399, endPoint y: 105, distance: 57.6
click at [399, 105] on div "content_copy compress arrow_drop_down autorenew_outlined delete_forever_outline…" at bounding box center [336, 160] width 540 height 219
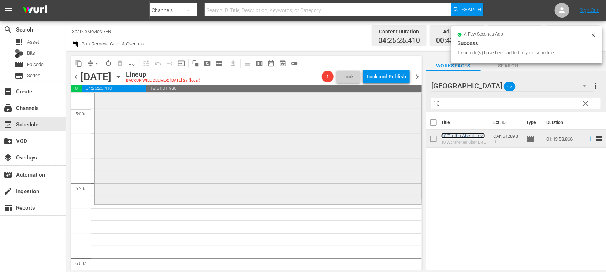
scroll to position [733, 0]
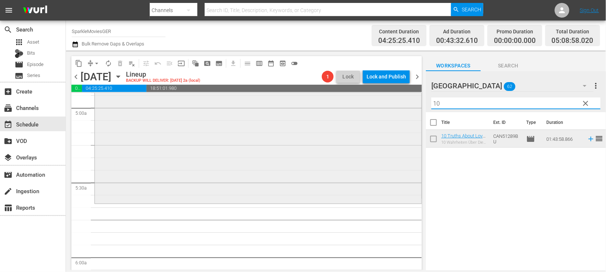
drag, startPoint x: 446, startPoint y: 104, endPoint x: 371, endPoint y: 107, distance: 75.2
click at [381, 102] on div "content_copy compress arrow_drop_down autorenew_outlined delete_forever_outline…" at bounding box center [336, 160] width 540 height 219
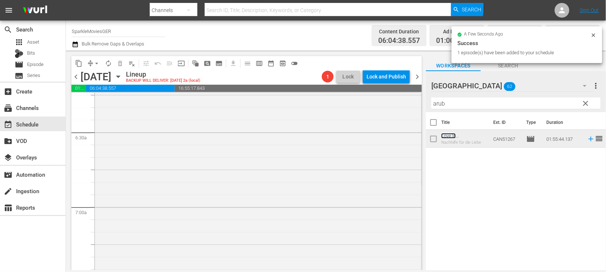
scroll to position [936, 0]
drag, startPoint x: 431, startPoint y: 101, endPoint x: 386, endPoint y: 101, distance: 44.3
click at [386, 101] on div "content_copy compress arrow_drop_down autorenew_outlined delete_forever_outline…" at bounding box center [336, 160] width 540 height 219
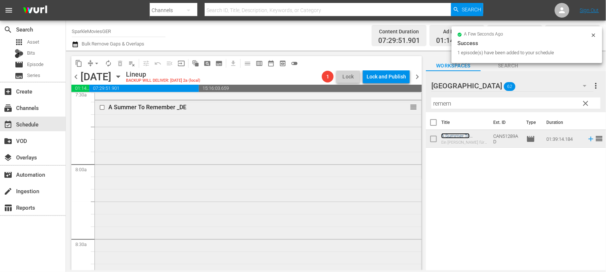
scroll to position [1221, 0]
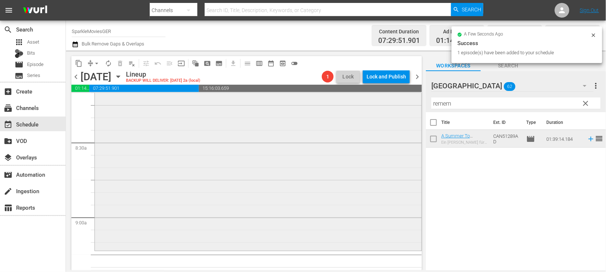
drag, startPoint x: 458, startPoint y: 104, endPoint x: 388, endPoint y: 103, distance: 70.4
click at [388, 103] on div "content_copy compress arrow_drop_down autorenew_outlined delete_forever_outline…" at bounding box center [336, 160] width 540 height 219
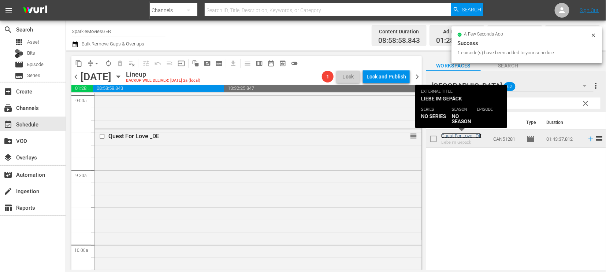
scroll to position [1506, 0]
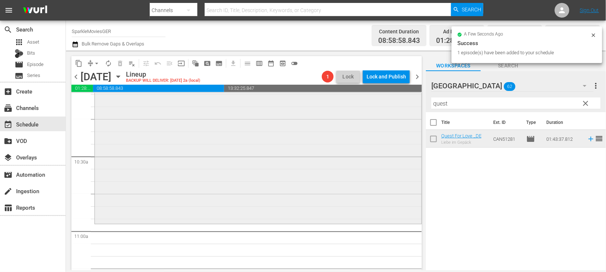
drag, startPoint x: 467, startPoint y: 101, endPoint x: 326, endPoint y: 111, distance: 141.4
click at [328, 106] on div "content_copy compress arrow_drop_down autorenew_outlined delete_forever_outline…" at bounding box center [336, 160] width 540 height 219
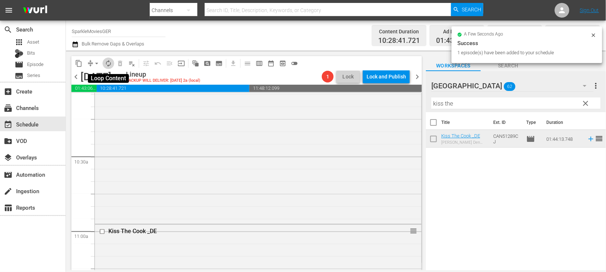
click at [107, 64] on span "autorenew_outlined" at bounding box center [108, 63] width 7 height 7
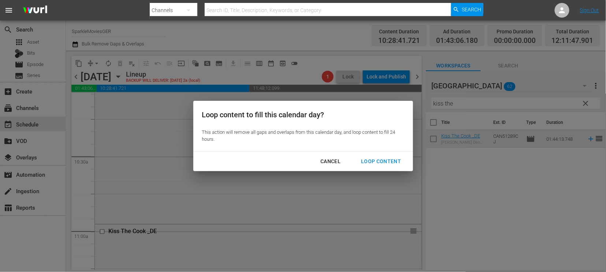
click at [384, 160] on div "Loop Content" at bounding box center [381, 161] width 52 height 9
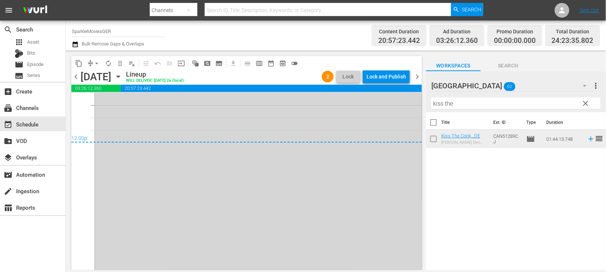
scroll to position [3542, 0]
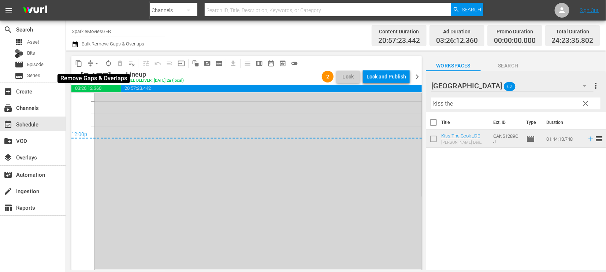
click at [95, 62] on span "arrow_drop_down" at bounding box center [96, 63] width 7 height 7
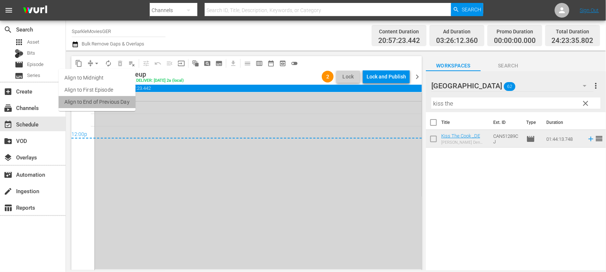
click at [122, 101] on li "Align to End of Previous Day" at bounding box center [97, 102] width 77 height 12
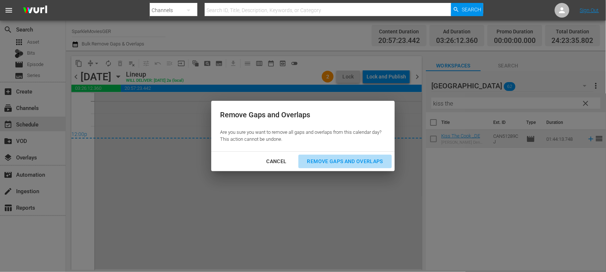
click at [357, 160] on div "Remove Gaps and Overlaps" at bounding box center [346, 161] width 88 height 9
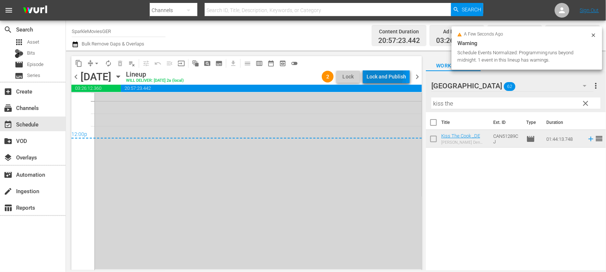
click at [379, 74] on div "Lock and Publish" at bounding box center [387, 76] width 40 height 13
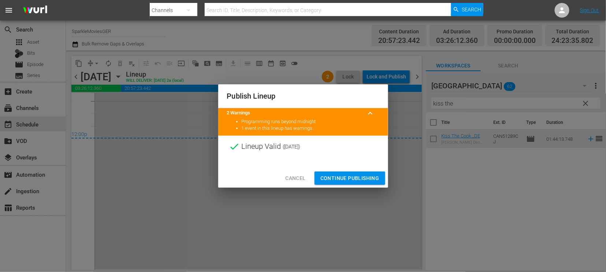
click at [353, 176] on span "Continue Publishing" at bounding box center [350, 178] width 59 height 9
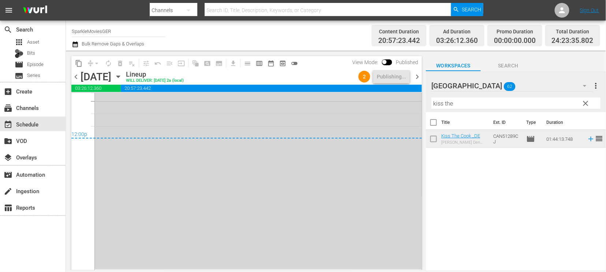
click at [122, 75] on icon "button" at bounding box center [118, 77] width 8 height 8
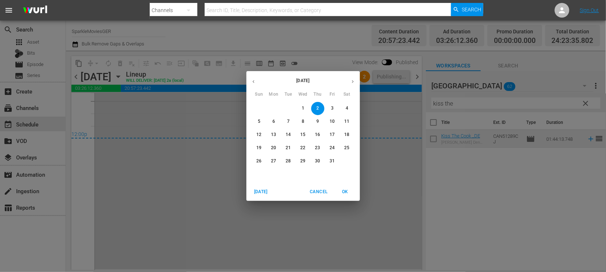
click at [332, 108] on p "3" at bounding box center [332, 108] width 3 height 6
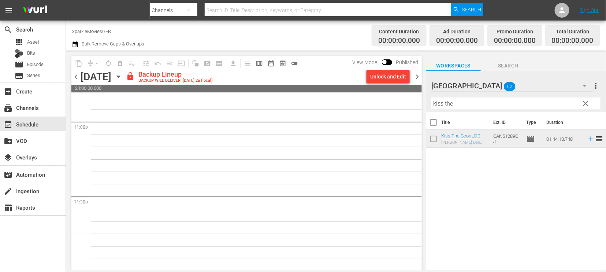
scroll to position [3410, 0]
click at [386, 78] on div "Unlock and Edit" at bounding box center [388, 76] width 36 height 13
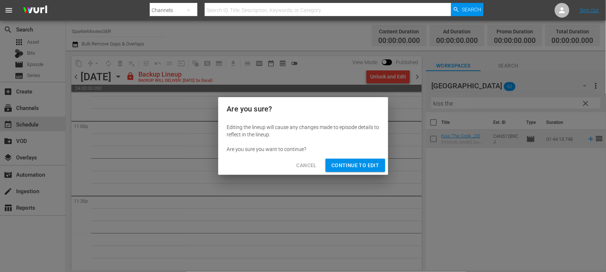
click at [371, 165] on span "Continue to Edit" at bounding box center [356, 165] width 48 height 9
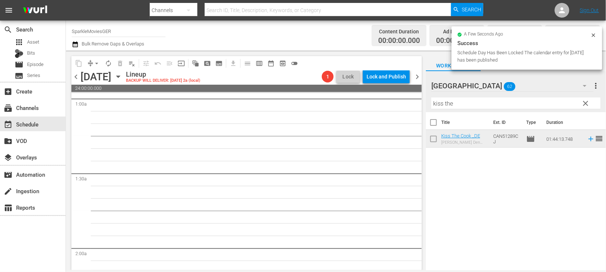
scroll to position [0, 0]
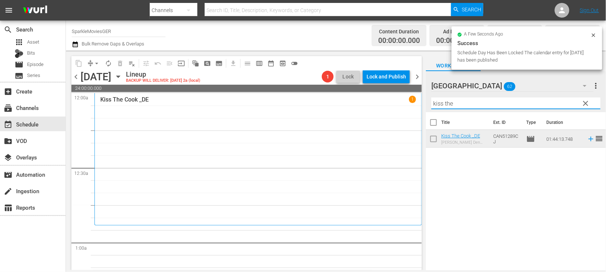
drag, startPoint x: 382, startPoint y: 104, endPoint x: 330, endPoint y: 97, distance: 52.1
click at [331, 97] on div "content_copy compress arrow_drop_down autorenew_outlined delete_forever_outline…" at bounding box center [336, 160] width 540 height 219
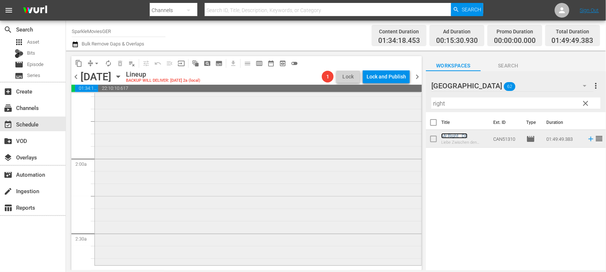
scroll to position [244, 0]
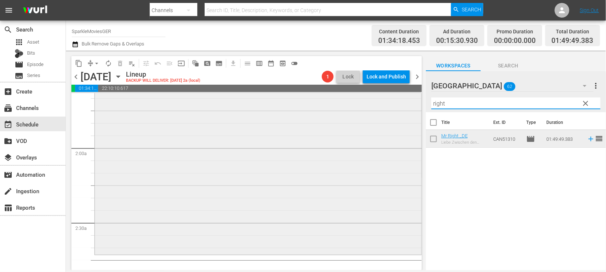
drag, startPoint x: 463, startPoint y: 104, endPoint x: 382, endPoint y: 97, distance: 81.3
click at [382, 97] on div "content_copy compress arrow_drop_down autorenew_outlined delete_forever_outline…" at bounding box center [336, 160] width 540 height 219
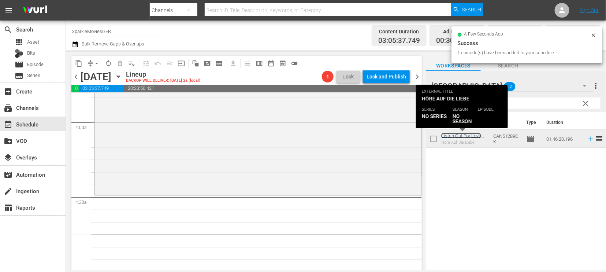
scroll to position [570, 0]
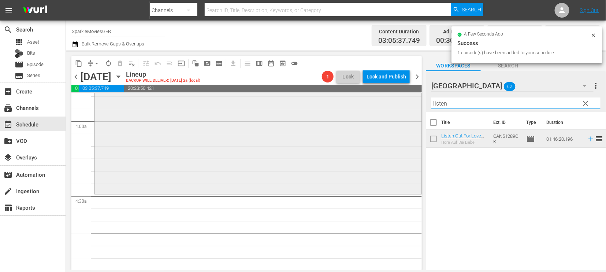
drag, startPoint x: 457, startPoint y: 102, endPoint x: 390, endPoint y: 98, distance: 66.8
click at [395, 99] on div "content_copy compress arrow_drop_down autorenew_outlined delete_forever_outline…" at bounding box center [336, 160] width 540 height 219
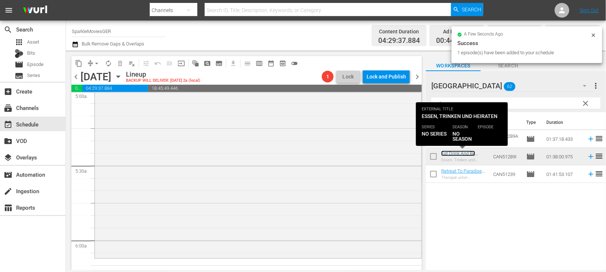
scroll to position [773, 0]
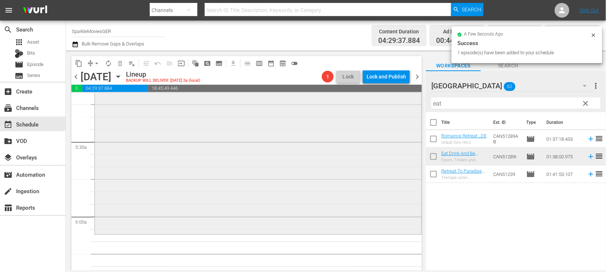
drag, startPoint x: 454, startPoint y: 107, endPoint x: 400, endPoint y: 105, distance: 54.7
click at [400, 105] on div "content_copy compress arrow_drop_down autorenew_outlined delete_forever_outline…" at bounding box center [336, 160] width 540 height 219
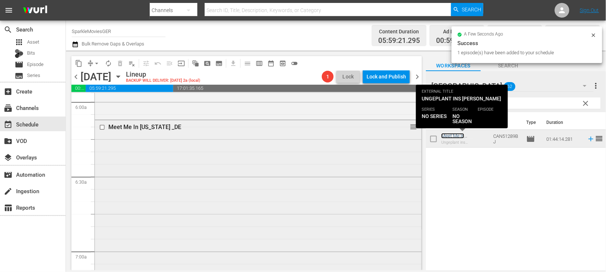
scroll to position [1017, 0]
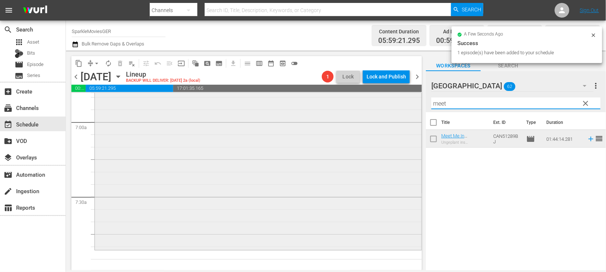
drag, startPoint x: 452, startPoint y: 101, endPoint x: 378, endPoint y: 101, distance: 74.7
click at [378, 101] on div "content_copy compress arrow_drop_down autorenew_outlined delete_forever_outline…" at bounding box center [336, 160] width 540 height 219
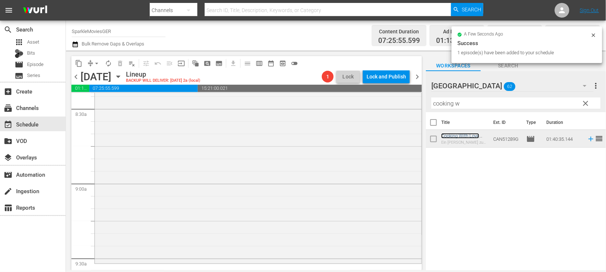
scroll to position [1262, 0]
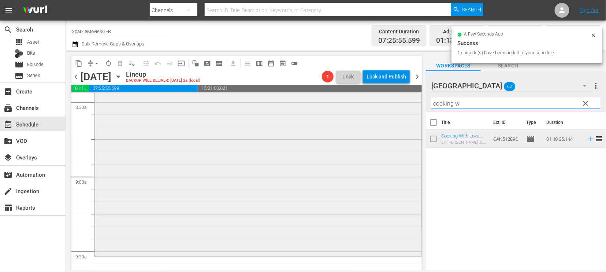
drag, startPoint x: 464, startPoint y: 103, endPoint x: 387, endPoint y: 103, distance: 76.9
click at [387, 103] on div "content_copy compress arrow_drop_down autorenew_outlined delete_forever_outline…" at bounding box center [336, 160] width 540 height 219
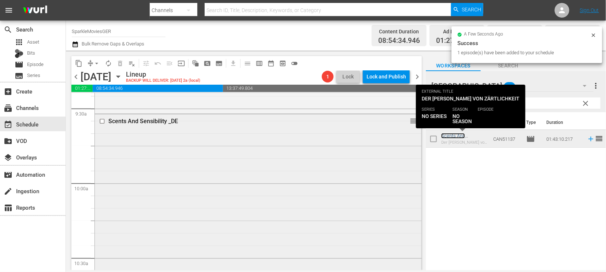
scroll to position [1506, 0]
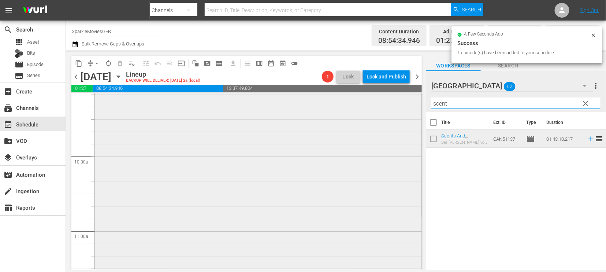
drag, startPoint x: 455, startPoint y: 102, endPoint x: 361, endPoint y: 105, distance: 94.6
click at [361, 104] on div "content_copy compress arrow_drop_down autorenew_outlined delete_forever_outline…" at bounding box center [336, 160] width 540 height 219
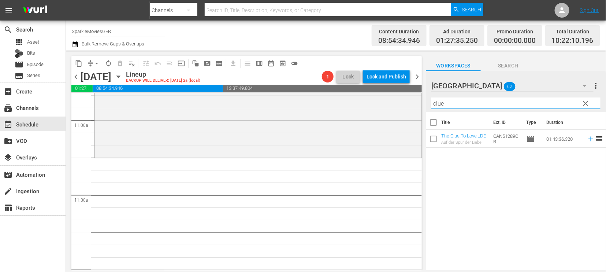
scroll to position [1628, 0]
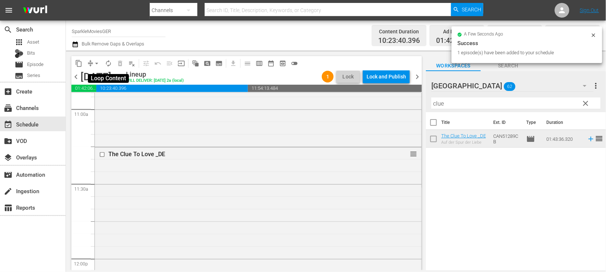
click at [108, 61] on span "autorenew_outlined" at bounding box center [108, 63] width 7 height 7
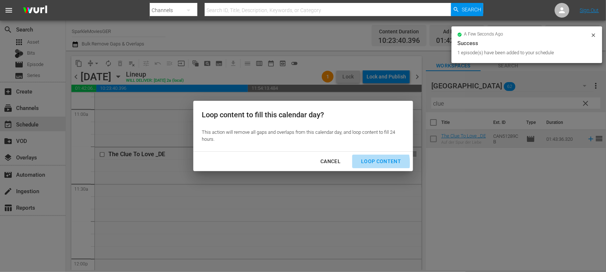
click at [373, 163] on div "Loop Content" at bounding box center [381, 161] width 52 height 9
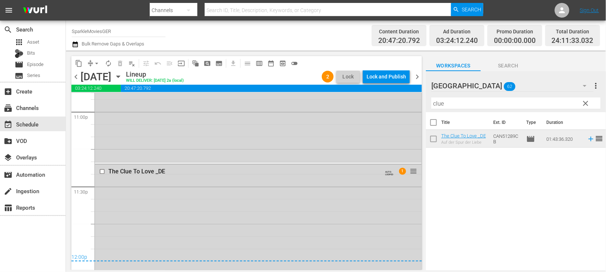
scroll to position [3571, 0]
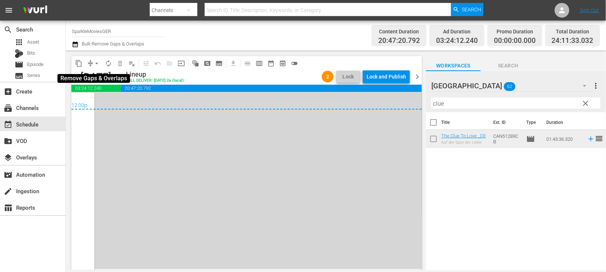
click at [96, 63] on span "arrow_drop_down" at bounding box center [96, 63] width 7 height 7
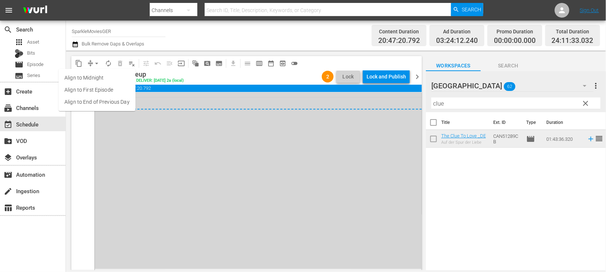
click at [129, 100] on li "Align to End of Previous Day" at bounding box center [97, 102] width 77 height 12
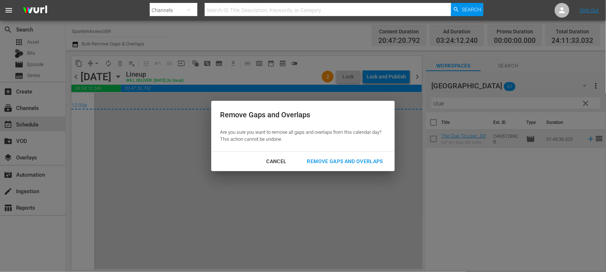
click at [371, 160] on div "Remove Gaps and Overlaps" at bounding box center [346, 161] width 88 height 9
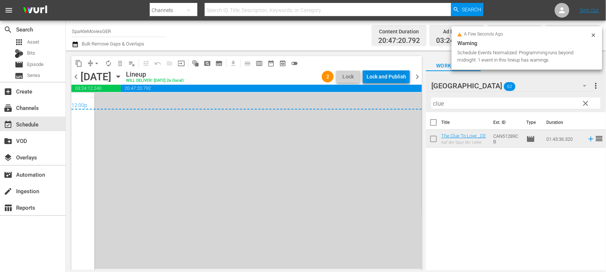
click at [389, 76] on div "Lock and Publish" at bounding box center [387, 76] width 40 height 13
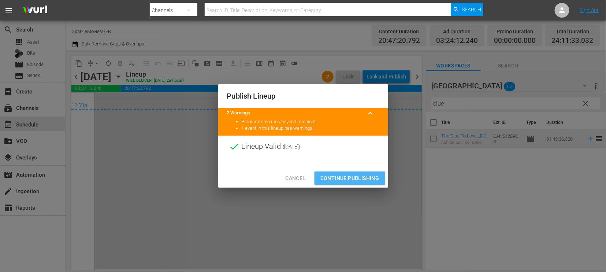
click at [347, 180] on span "Continue Publishing" at bounding box center [350, 178] width 59 height 9
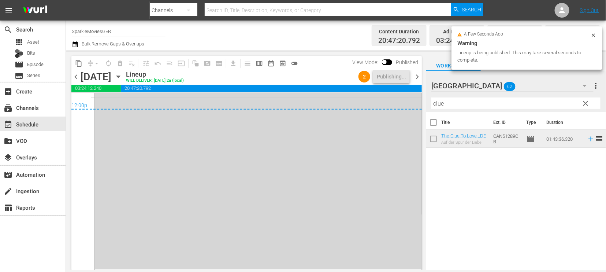
click at [120, 76] on icon "button" at bounding box center [118, 77] width 3 height 2
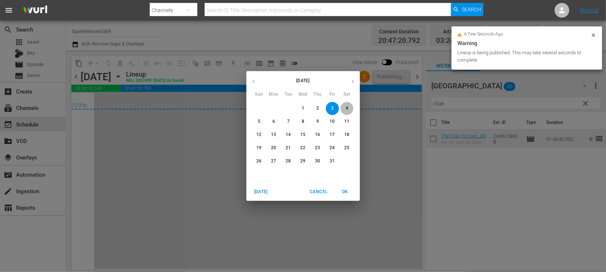
click at [347, 108] on p "4" at bounding box center [347, 108] width 3 height 6
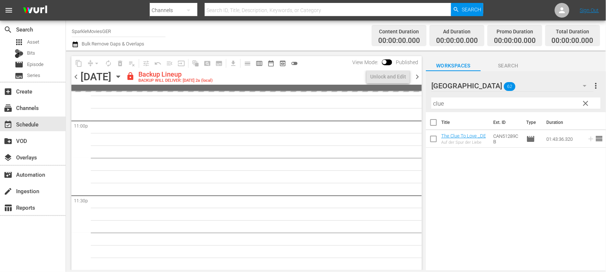
scroll to position [3410, 0]
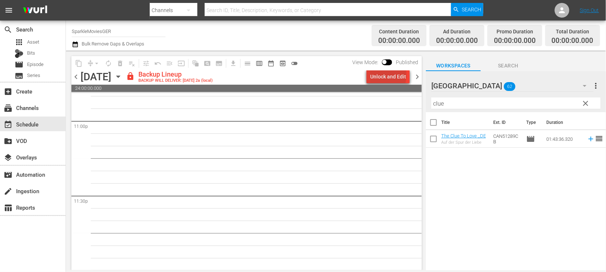
click at [390, 75] on div "Unlock and Edit" at bounding box center [388, 76] width 36 height 13
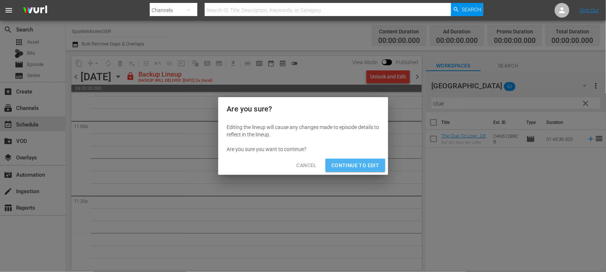
drag, startPoint x: 371, startPoint y: 163, endPoint x: 403, endPoint y: 226, distance: 70.8
click at [371, 163] on span "Continue to Edit" at bounding box center [356, 165] width 48 height 9
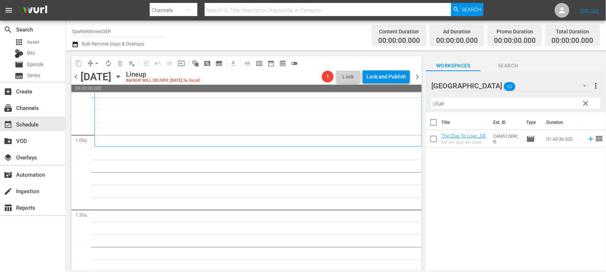
scroll to position [0, 0]
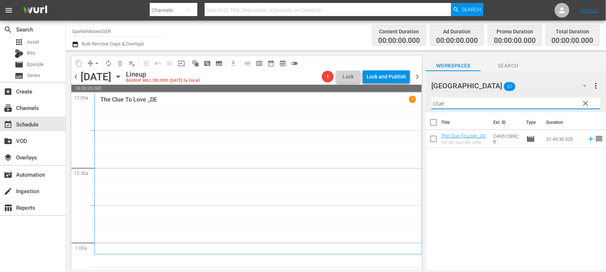
drag, startPoint x: 426, startPoint y: 103, endPoint x: 398, endPoint y: 103, distance: 27.5
click at [398, 103] on div "content_copy compress arrow_drop_down autorenew_outlined delete_forever_outline…" at bounding box center [336, 160] width 540 height 219
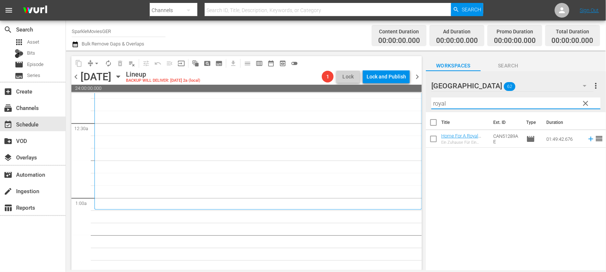
scroll to position [122, 0]
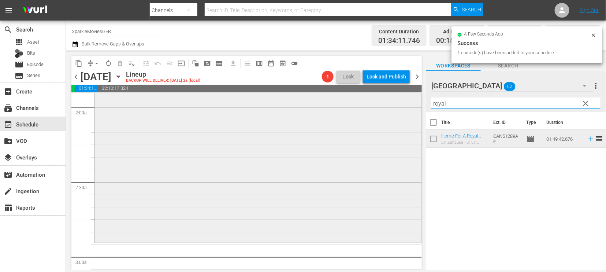
drag, startPoint x: 458, startPoint y: 105, endPoint x: 356, endPoint y: 98, distance: 102.1
click at [356, 98] on div "content_copy compress arrow_drop_down autorenew_outlined delete_forever_outline…" at bounding box center [336, 160] width 540 height 219
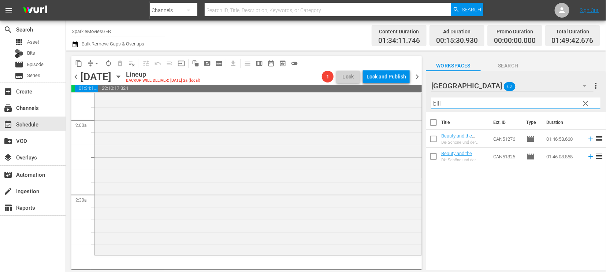
drag, startPoint x: 444, startPoint y: 206, endPoint x: 446, endPoint y: 202, distance: 4.4
click at [444, 206] on div "Title Ext. ID Type Duration Beauty and the Billionaire _DE Die Schöne und der M…" at bounding box center [516, 191] width 180 height 159
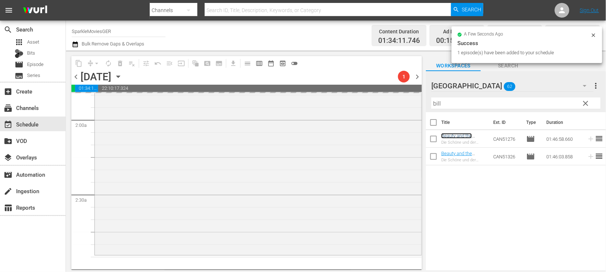
scroll to position [394, 0]
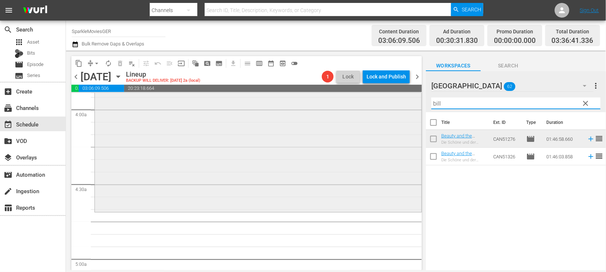
drag, startPoint x: 458, startPoint y: 102, endPoint x: 359, endPoint y: 99, distance: 99.0
click at [359, 99] on div "content_copy compress arrow_drop_down autorenew_outlined delete_forever_outline…" at bounding box center [336, 160] width 540 height 219
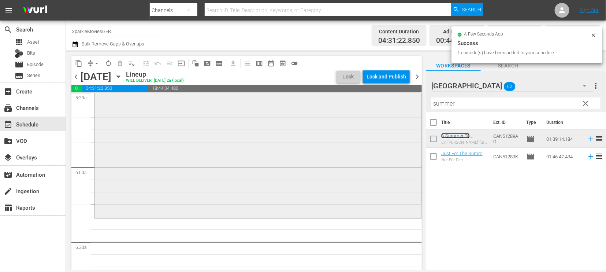
scroll to position [823, 0]
drag, startPoint x: 465, startPoint y: 107, endPoint x: 352, endPoint y: 101, distance: 113.7
click at [352, 101] on div "content_copy compress arrow_drop_down autorenew_outlined delete_forever_outline…" at bounding box center [336, 160] width 540 height 219
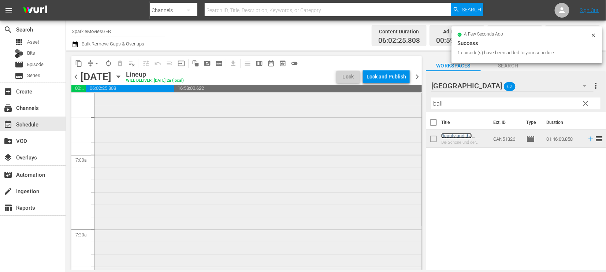
scroll to position [1068, 0]
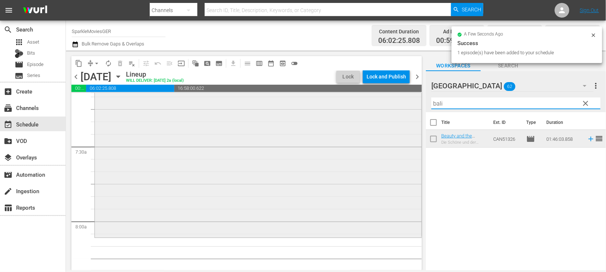
drag, startPoint x: 455, startPoint y: 103, endPoint x: 365, endPoint y: 103, distance: 90.5
click at [365, 103] on div "content_copy compress arrow_drop_down autorenew_outlined delete_forever_outline…" at bounding box center [336, 160] width 540 height 219
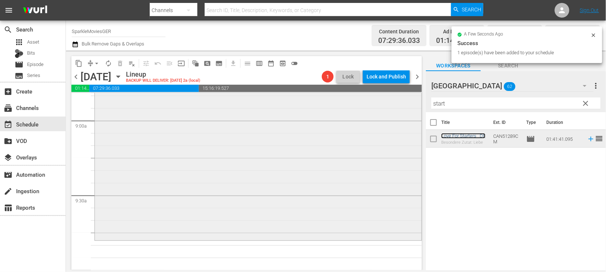
scroll to position [1353, 0]
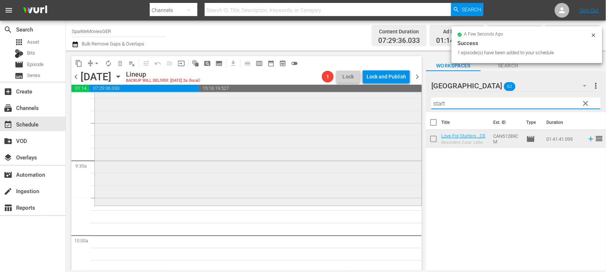
drag, startPoint x: 468, startPoint y: 105, endPoint x: 320, endPoint y: 101, distance: 147.3
click at [357, 103] on div "content_copy compress arrow_drop_down autorenew_outlined delete_forever_outline…" at bounding box center [336, 160] width 540 height 219
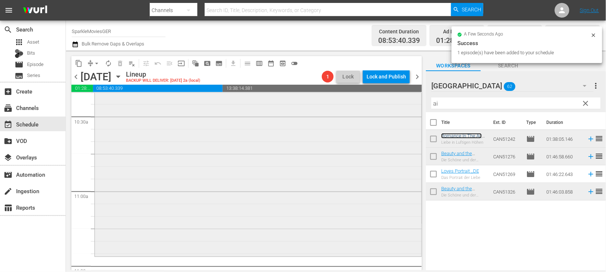
scroll to position [1556, 0]
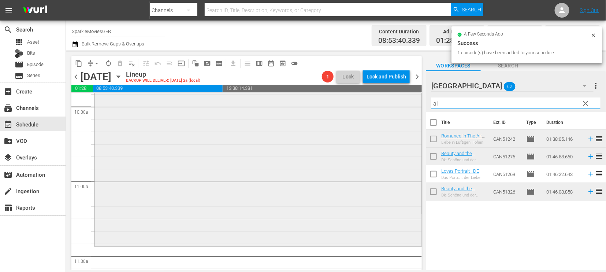
drag, startPoint x: 473, startPoint y: 107, endPoint x: 350, endPoint y: 97, distance: 123.1
click at [351, 98] on div "content_copy compress arrow_drop_down autorenew_outlined delete_forever_outline…" at bounding box center [336, 160] width 540 height 219
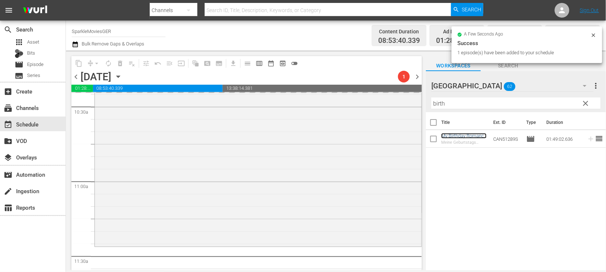
scroll to position [1719, 0]
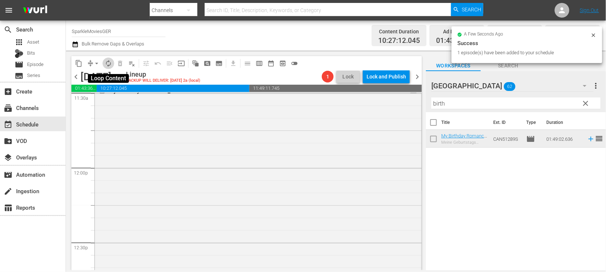
click at [108, 64] on span "autorenew_outlined" at bounding box center [108, 63] width 7 height 7
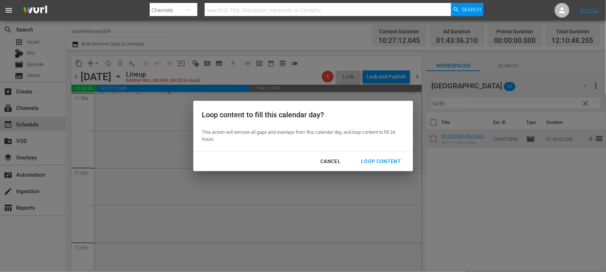
click at [376, 160] on div "Loop Content" at bounding box center [381, 161] width 52 height 9
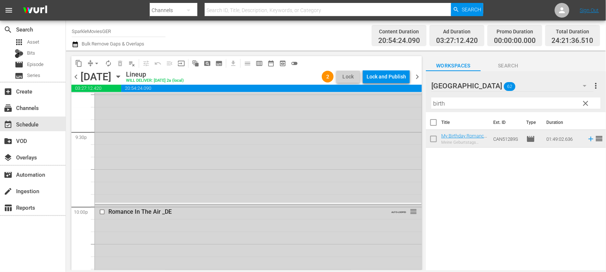
scroll to position [3460, 0]
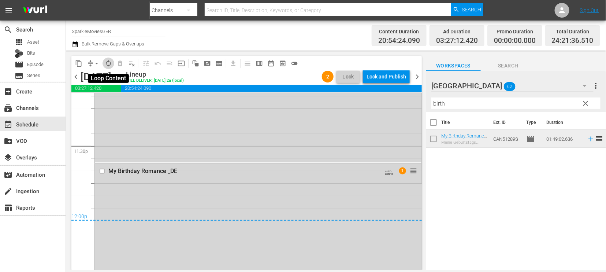
click at [106, 61] on span "autorenew_outlined" at bounding box center [108, 63] width 7 height 7
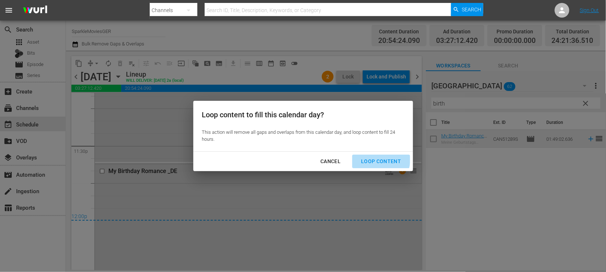
click at [374, 159] on div "Loop Content" at bounding box center [381, 161] width 52 height 9
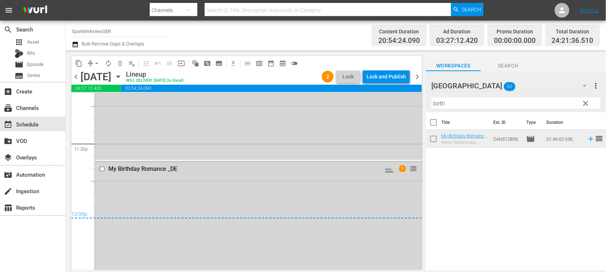
scroll to position [3463, 0]
click at [98, 62] on span "arrow_drop_down" at bounding box center [96, 63] width 7 height 7
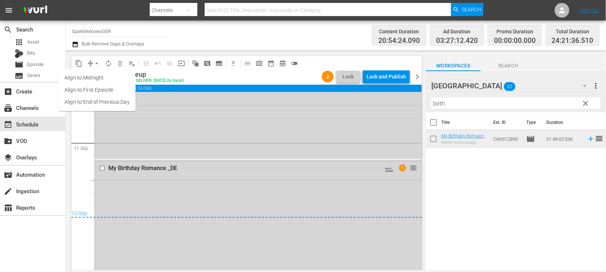
click at [101, 100] on li "Align to End of Previous Day" at bounding box center [97, 102] width 77 height 12
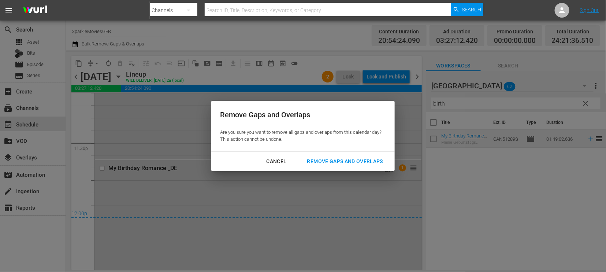
click at [367, 160] on div "Remove Gaps and Overlaps" at bounding box center [346, 161] width 88 height 9
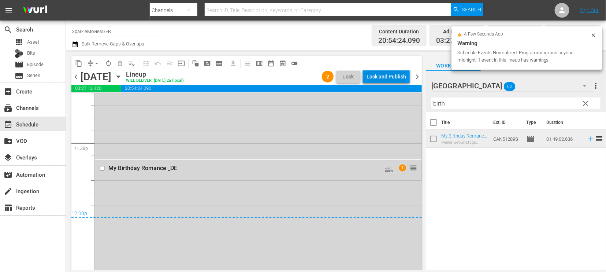
click at [385, 74] on div "Lock and Publish" at bounding box center [387, 76] width 40 height 13
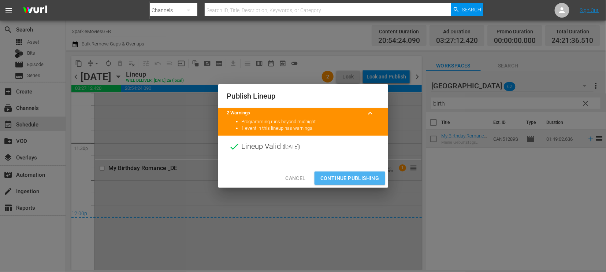
click at [345, 174] on span "Continue Publishing" at bounding box center [350, 178] width 59 height 9
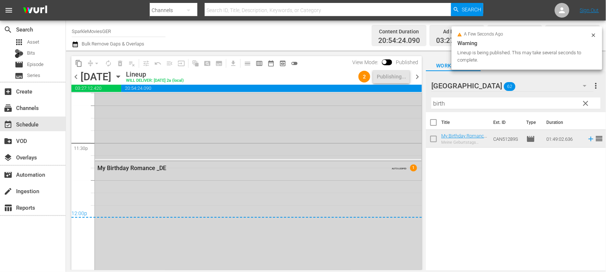
scroll to position [3625, 0]
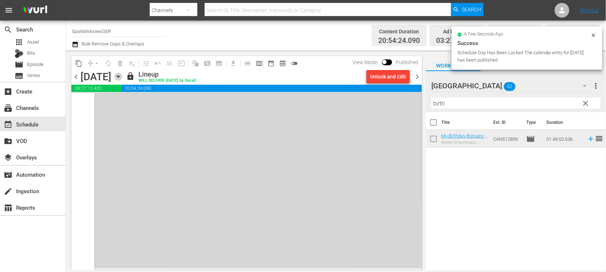
click at [122, 76] on icon "button" at bounding box center [118, 77] width 8 height 8
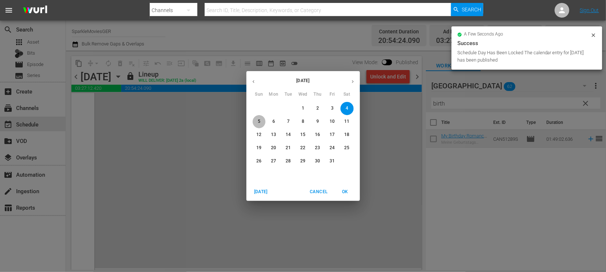
click at [258, 122] on p "5" at bounding box center [259, 121] width 3 height 6
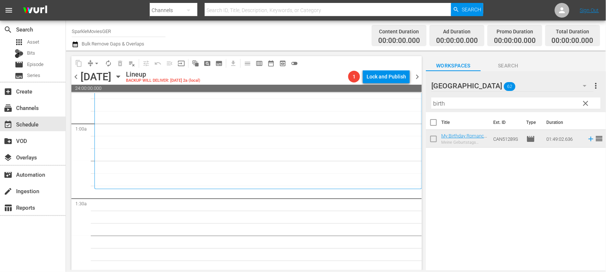
scroll to position [122, 0]
drag, startPoint x: 468, startPoint y: 103, endPoint x: 352, endPoint y: 103, distance: 115.8
click at [352, 103] on div "content_copy compress arrow_drop_down autorenew_outlined delete_forever_outline…" at bounding box center [336, 160] width 540 height 219
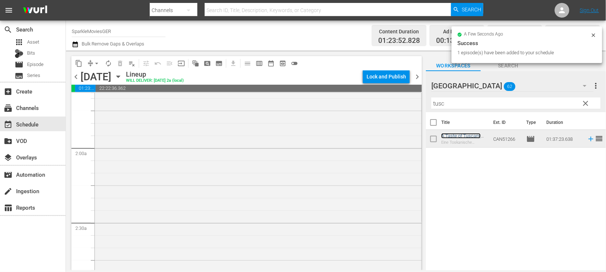
scroll to position [366, 0]
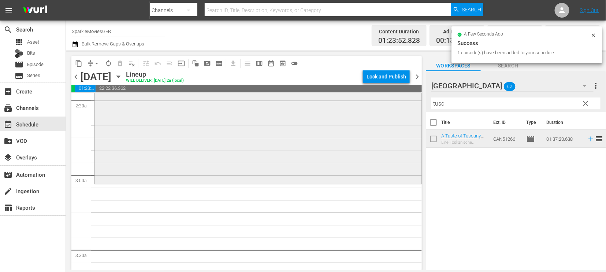
drag, startPoint x: 461, startPoint y: 104, endPoint x: 309, endPoint y: 104, distance: 151.7
click at [316, 104] on div "content_copy compress arrow_drop_down autorenew_outlined delete_forever_outline…" at bounding box center [336, 160] width 540 height 219
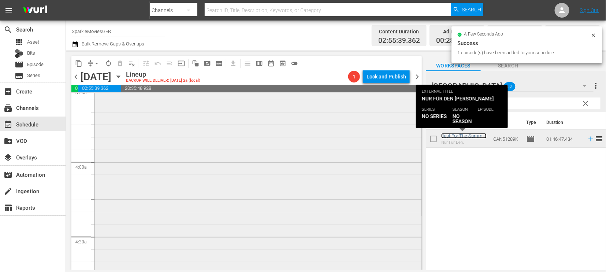
scroll to position [651, 0]
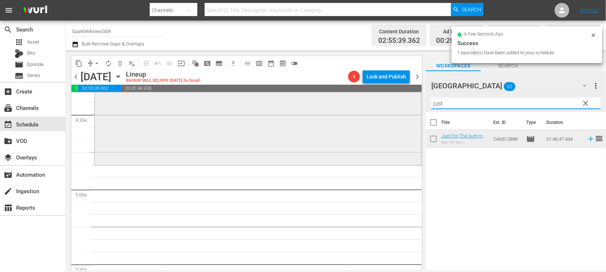
drag, startPoint x: 455, startPoint y: 103, endPoint x: 388, endPoint y: 101, distance: 67.4
click at [388, 101] on div "content_copy compress arrow_drop_down autorenew_outlined delete_forever_outline…" at bounding box center [336, 160] width 540 height 219
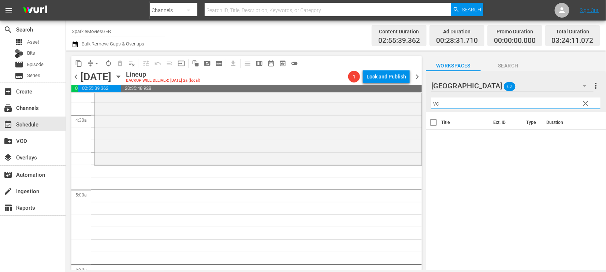
type input "v"
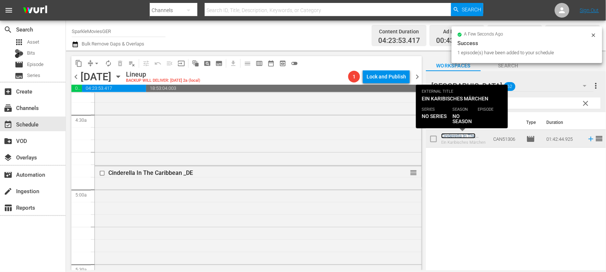
scroll to position [855, 0]
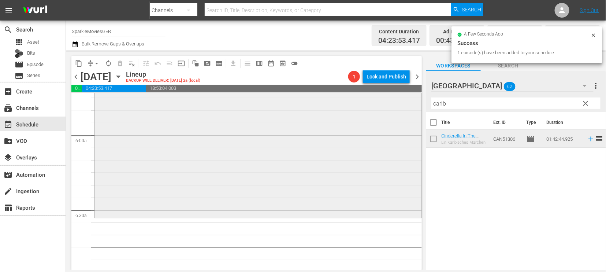
drag, startPoint x: 462, startPoint y: 107, endPoint x: 335, endPoint y: 96, distance: 127.6
click at [335, 96] on div "content_copy compress arrow_drop_down autorenew_outlined delete_forever_outline…" at bounding box center [336, 160] width 540 height 219
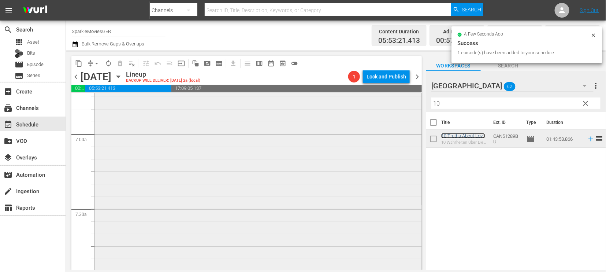
scroll to position [1108, 0]
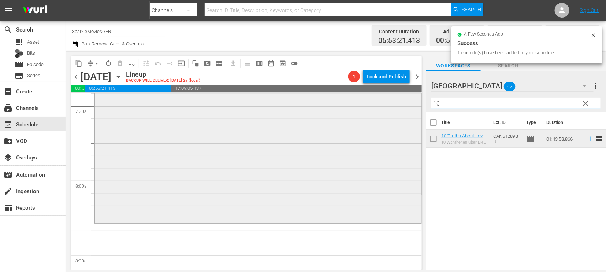
drag, startPoint x: 448, startPoint y: 104, endPoint x: 385, endPoint y: 104, distance: 63.0
click at [385, 103] on div "content_copy compress arrow_drop_down autorenew_outlined delete_forever_outline…" at bounding box center [336, 160] width 540 height 219
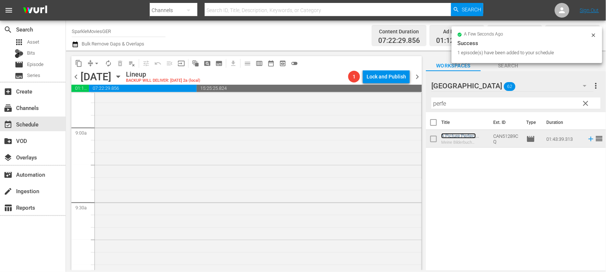
scroll to position [1312, 0]
drag, startPoint x: 455, startPoint y: 100, endPoint x: 377, endPoint y: 103, distance: 78.4
click at [377, 103] on div "content_copy compress arrow_drop_down autorenew_outlined delete_forever_outline…" at bounding box center [336, 160] width 540 height 219
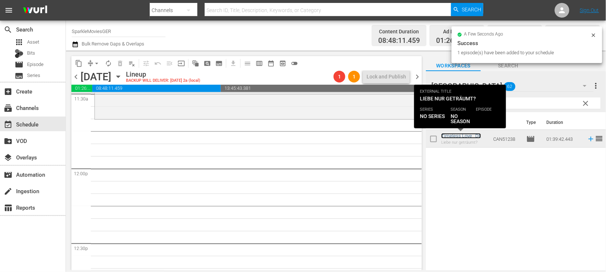
scroll to position [1719, 0]
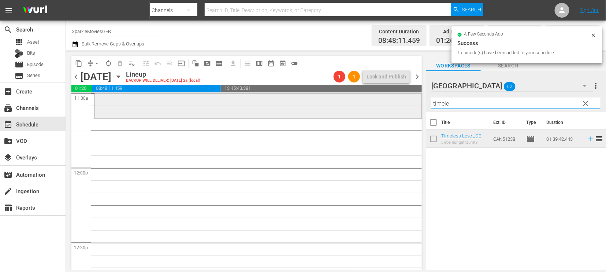
drag, startPoint x: 456, startPoint y: 99, endPoint x: 369, endPoint y: 100, distance: 87.2
click at [369, 100] on div "content_copy compress arrow_drop_down autorenew_outlined delete_forever_outline…" at bounding box center [336, 160] width 540 height 219
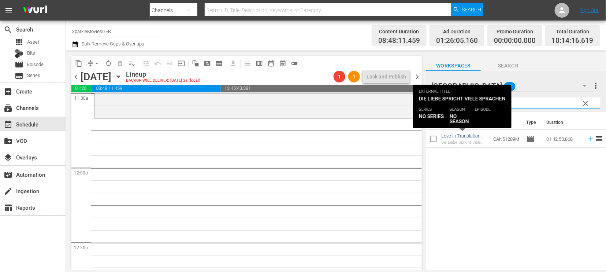
type input "trans"
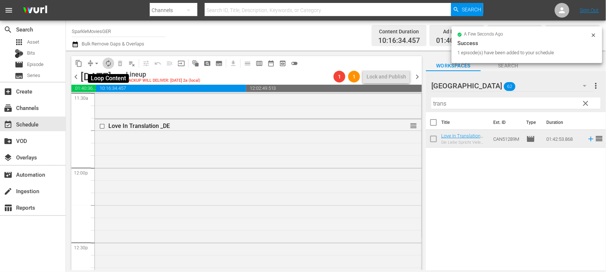
click at [107, 63] on span "autorenew_outlined" at bounding box center [108, 63] width 7 height 7
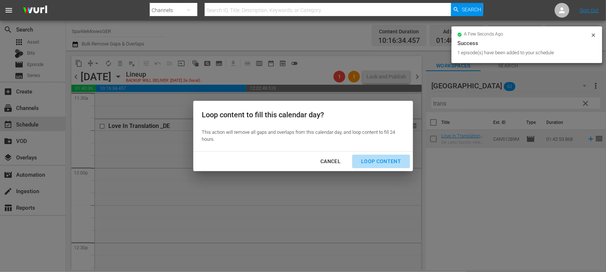
click at [387, 159] on div "Loop Content" at bounding box center [381, 161] width 52 height 9
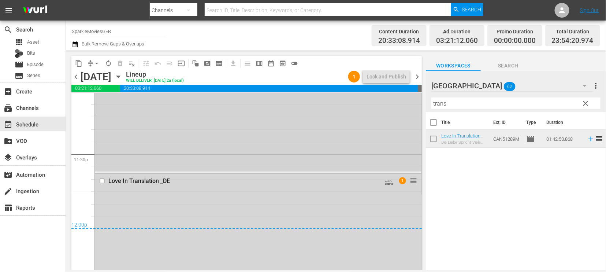
scroll to position [3460, 0]
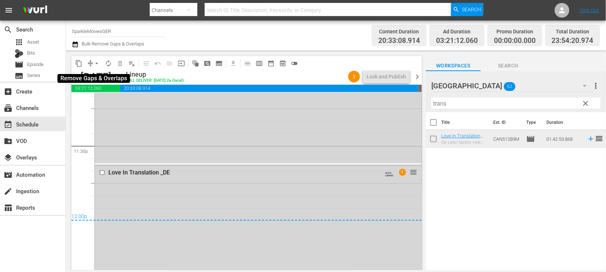
click at [98, 62] on span "arrow_drop_down" at bounding box center [96, 63] width 7 height 7
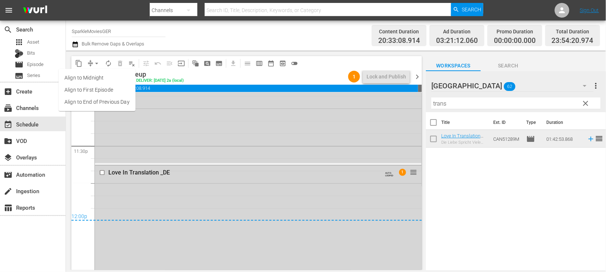
click at [109, 100] on li "Align to End of Previous Day" at bounding box center [97, 102] width 77 height 12
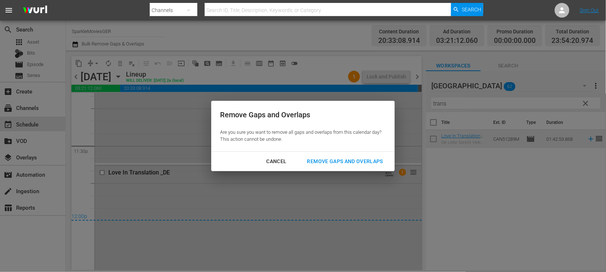
click at [366, 162] on div "Remove Gaps and Overlaps" at bounding box center [346, 161] width 88 height 9
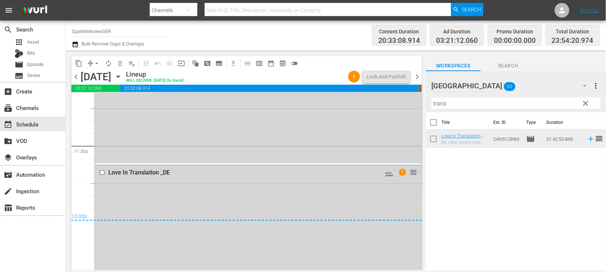
click at [120, 76] on icon "button" at bounding box center [118, 77] width 3 height 2
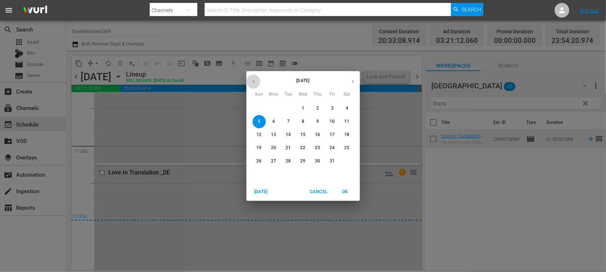
click at [252, 81] on icon "button" at bounding box center [253, 81] width 5 height 5
click at [276, 159] on p "29" at bounding box center [273, 161] width 5 height 6
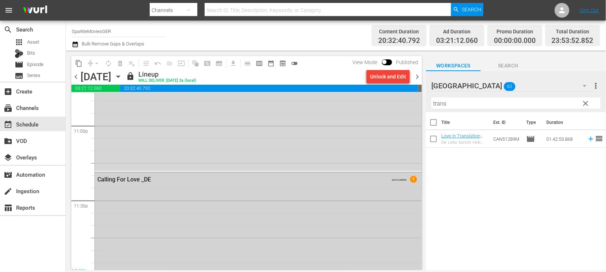
scroll to position [3285, 0]
click at [120, 76] on icon "button" at bounding box center [118, 77] width 3 height 2
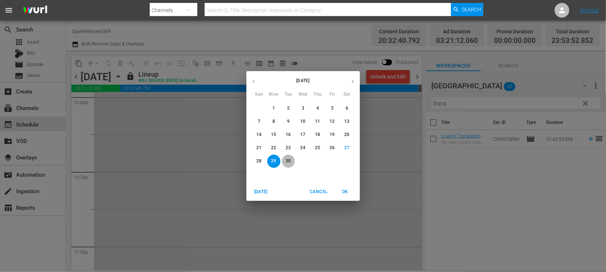
click at [287, 159] on p "30" at bounding box center [288, 161] width 5 height 6
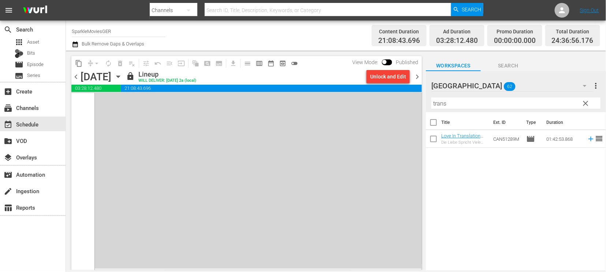
scroll to position [3377, 0]
click at [120, 76] on icon "button" at bounding box center [118, 77] width 3 height 2
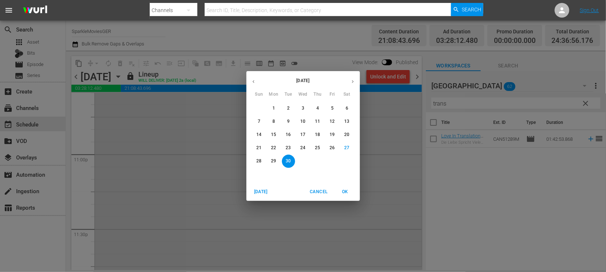
click at [353, 82] on icon "button" at bounding box center [352, 81] width 5 height 5
click at [303, 108] on p "1" at bounding box center [303, 108] width 3 height 6
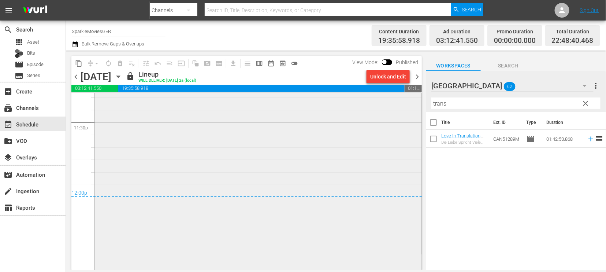
scroll to position [3199, 0]
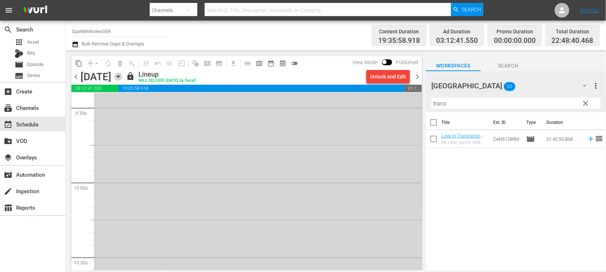
click at [120, 76] on icon "button" at bounding box center [118, 77] width 3 height 2
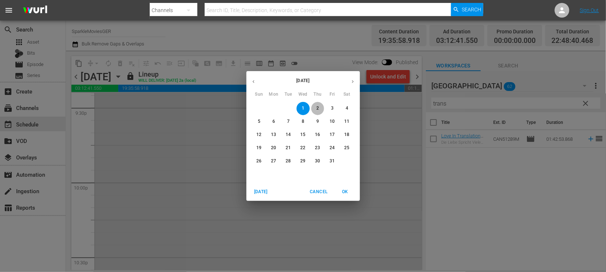
click at [319, 109] on span "2" at bounding box center [317, 108] width 13 height 6
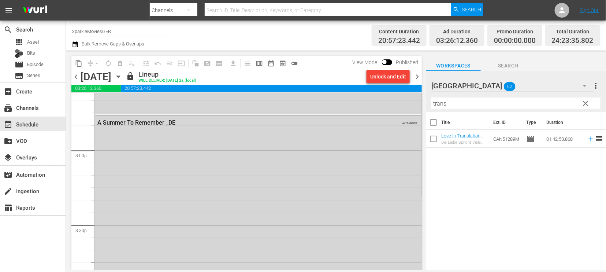
scroll to position [2809, 0]
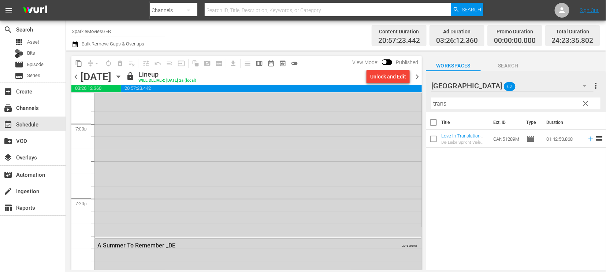
click at [120, 76] on icon "button" at bounding box center [118, 77] width 3 height 2
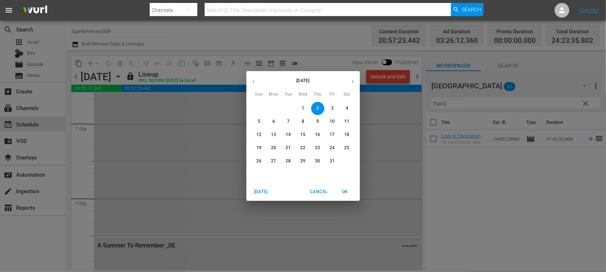
click at [333, 107] on p "3" at bounding box center [332, 108] width 3 height 6
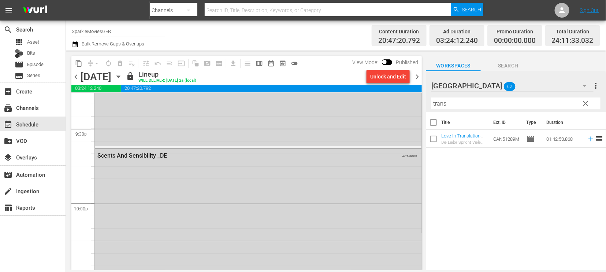
scroll to position [3083, 0]
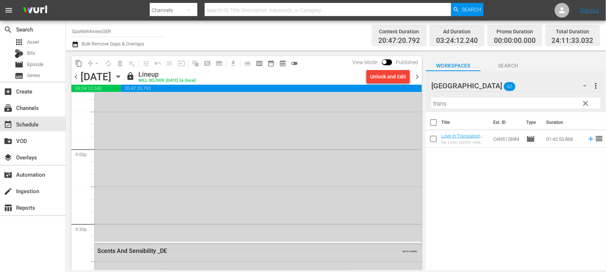
click at [122, 74] on icon "button" at bounding box center [118, 77] width 8 height 8
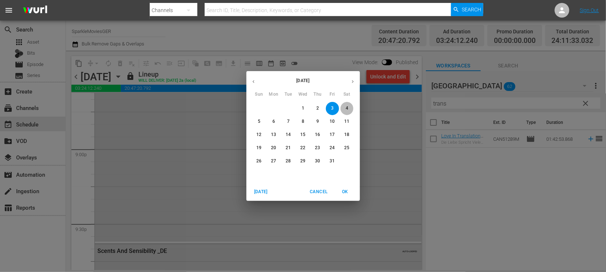
click at [346, 107] on p "4" at bounding box center [347, 108] width 3 height 6
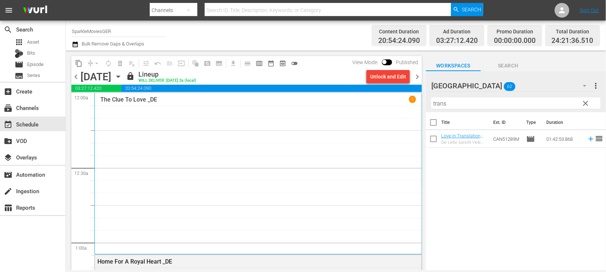
click at [122, 74] on icon "button" at bounding box center [118, 77] width 8 height 8
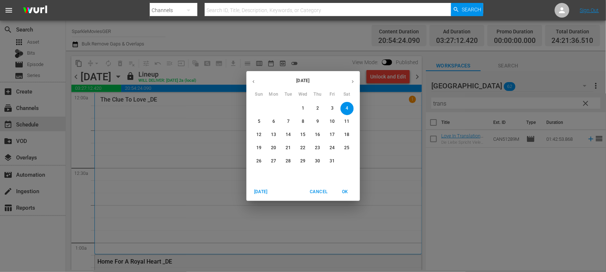
click at [258, 122] on p "5" at bounding box center [259, 121] width 3 height 6
